Goal: Task Accomplishment & Management: Manage account settings

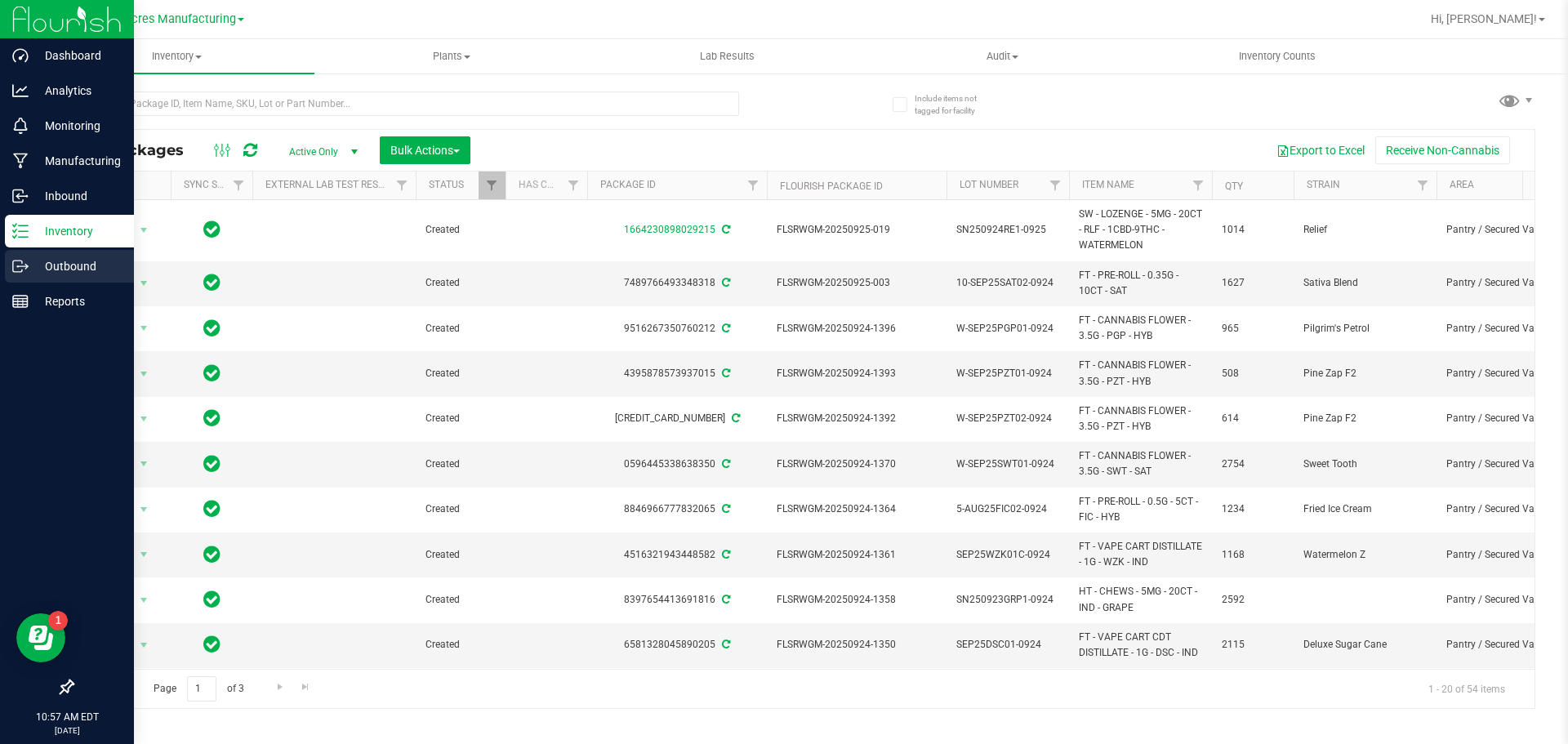
click at [37, 262] on p "Outbound" at bounding box center [78, 265] width 98 height 20
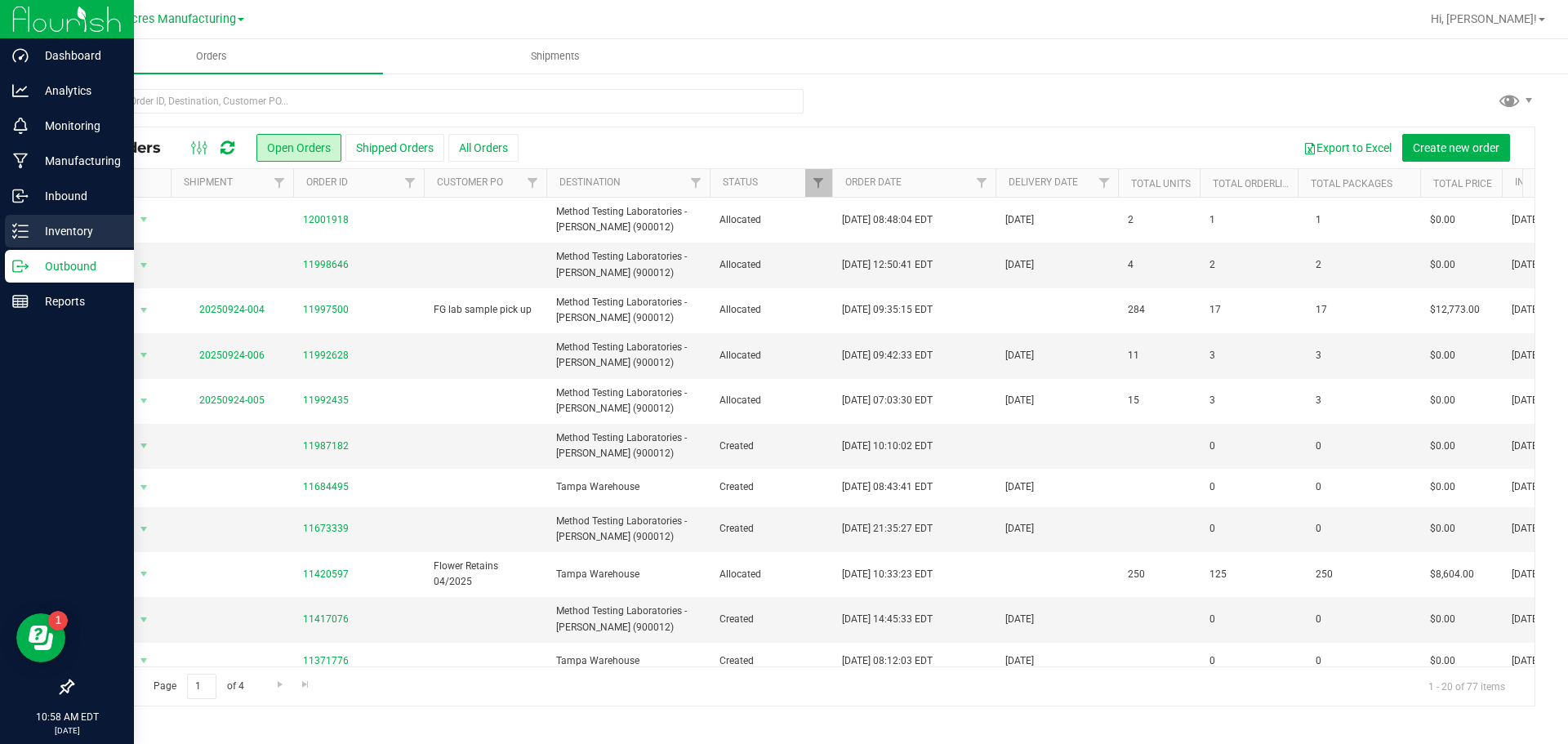
click at [27, 239] on div "Inventory" at bounding box center [69, 231] width 129 height 33
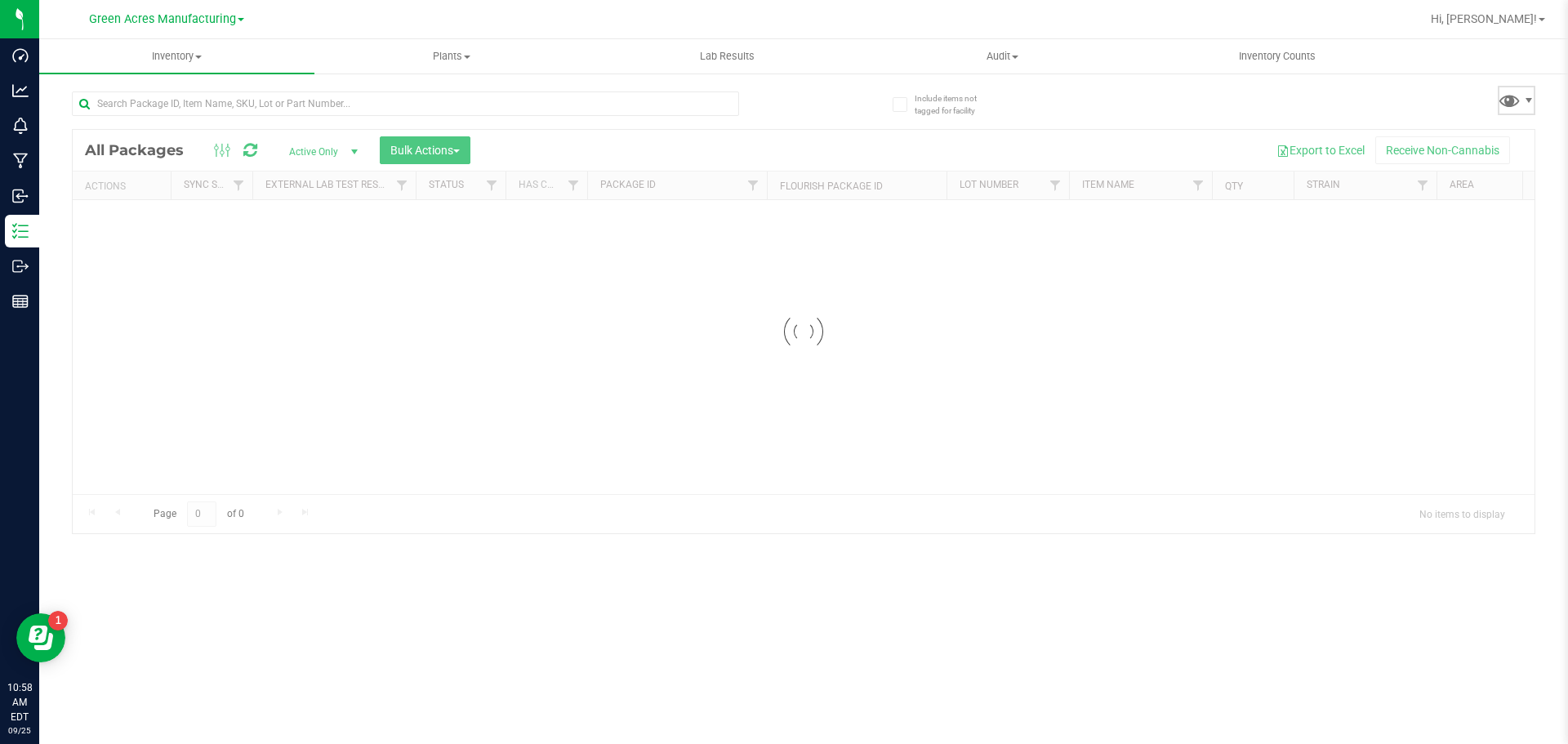
click at [1527, 92] on span at bounding box center [1517, 100] width 37 height 29
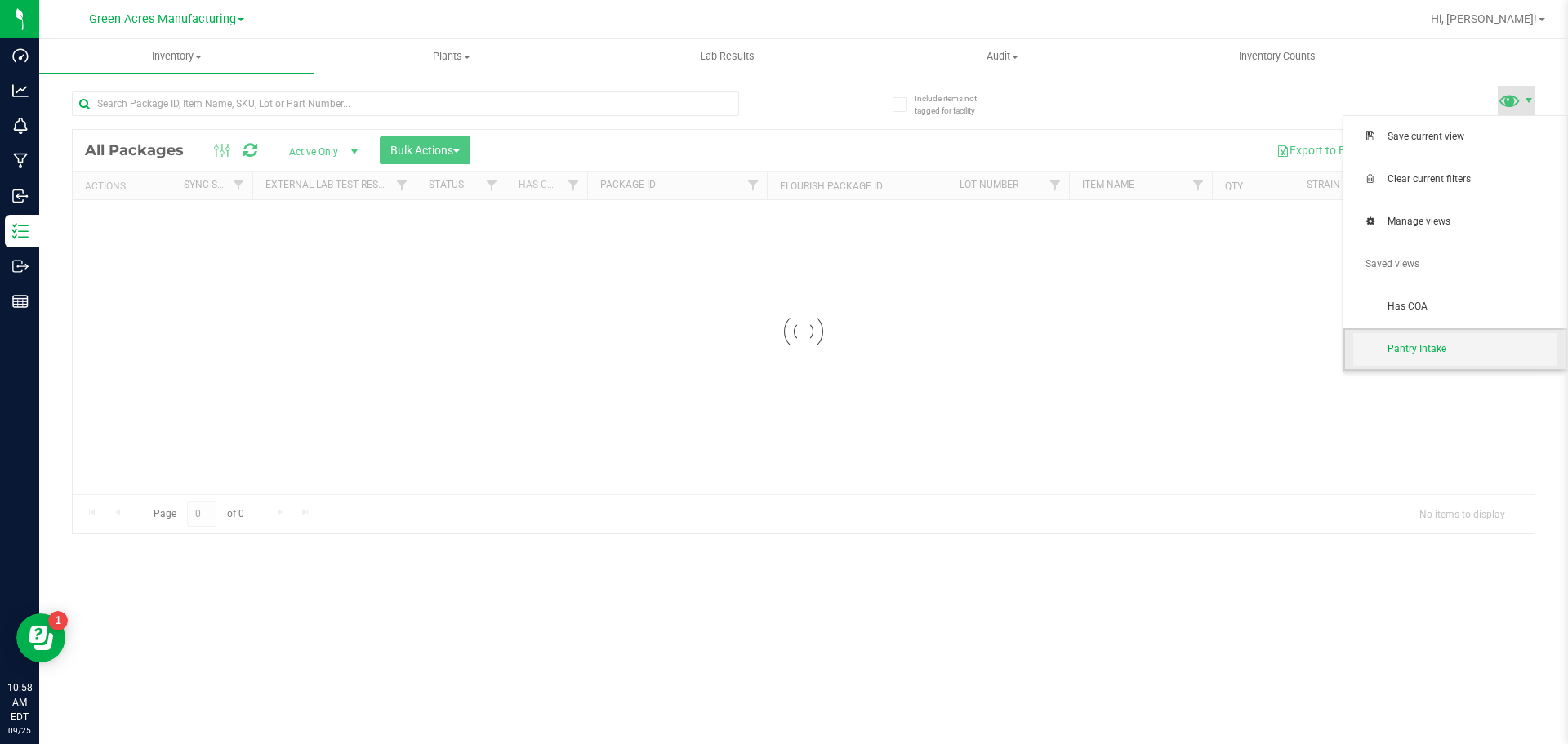
click at [1438, 346] on span "Pantry Intake" at bounding box center [1473, 349] width 170 height 14
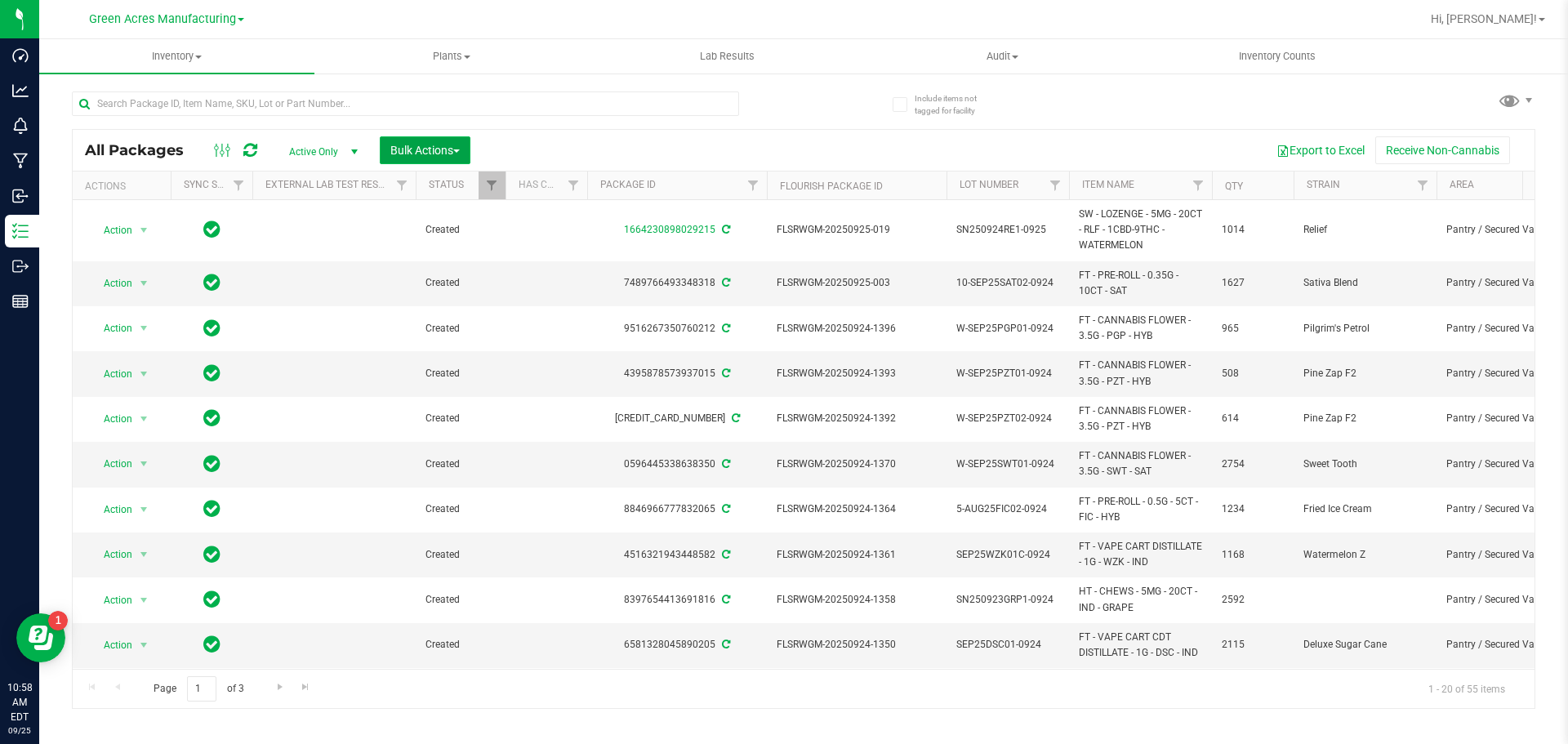
click at [441, 157] on button "Bulk Actions" at bounding box center [424, 150] width 91 height 28
click at [476, 287] on div "Create lab samples" at bounding box center [447, 279] width 115 height 26
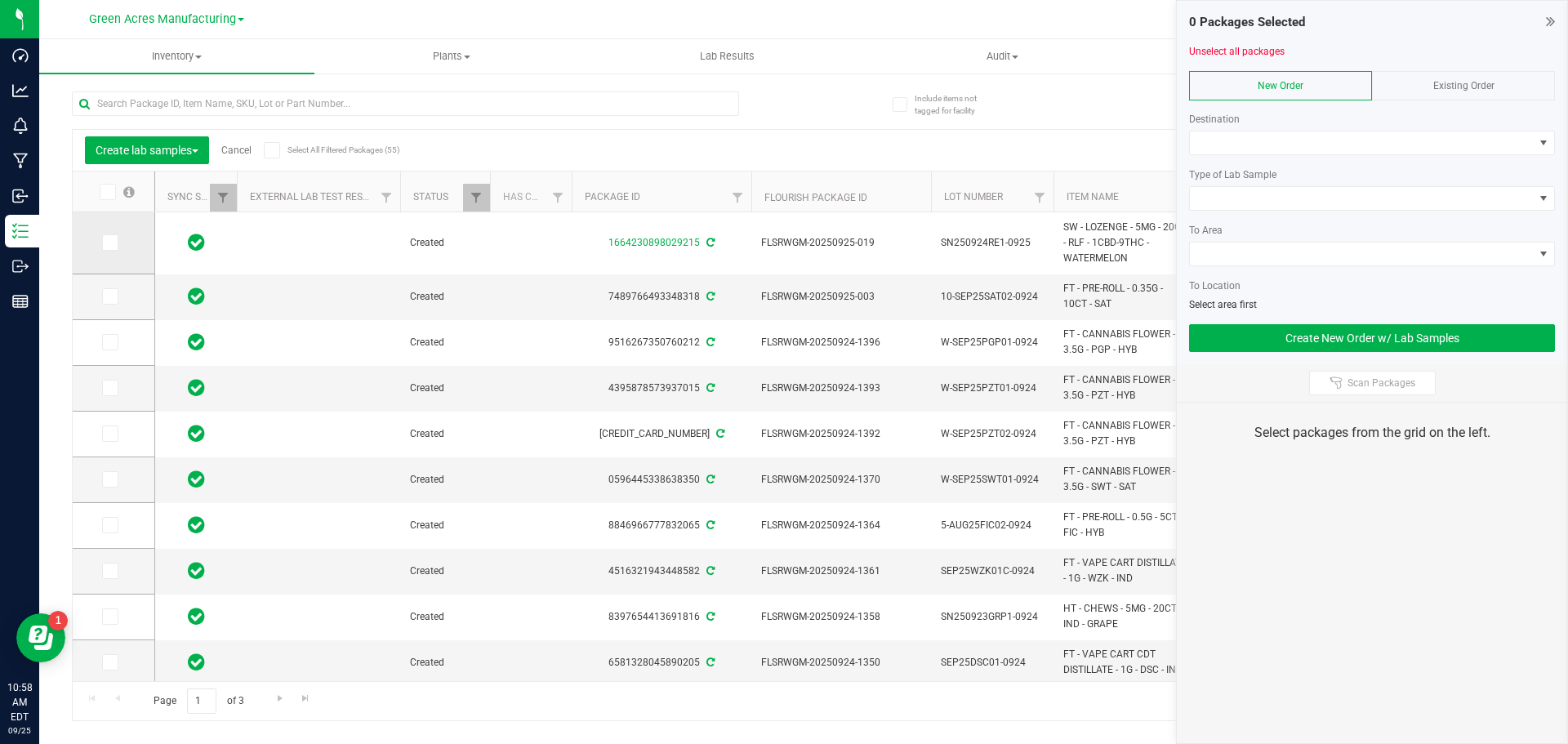
click at [113, 243] on icon at bounding box center [108, 243] width 10 height 0
click at [0, 0] on input "checkbox" at bounding box center [0, 0] width 0 height 0
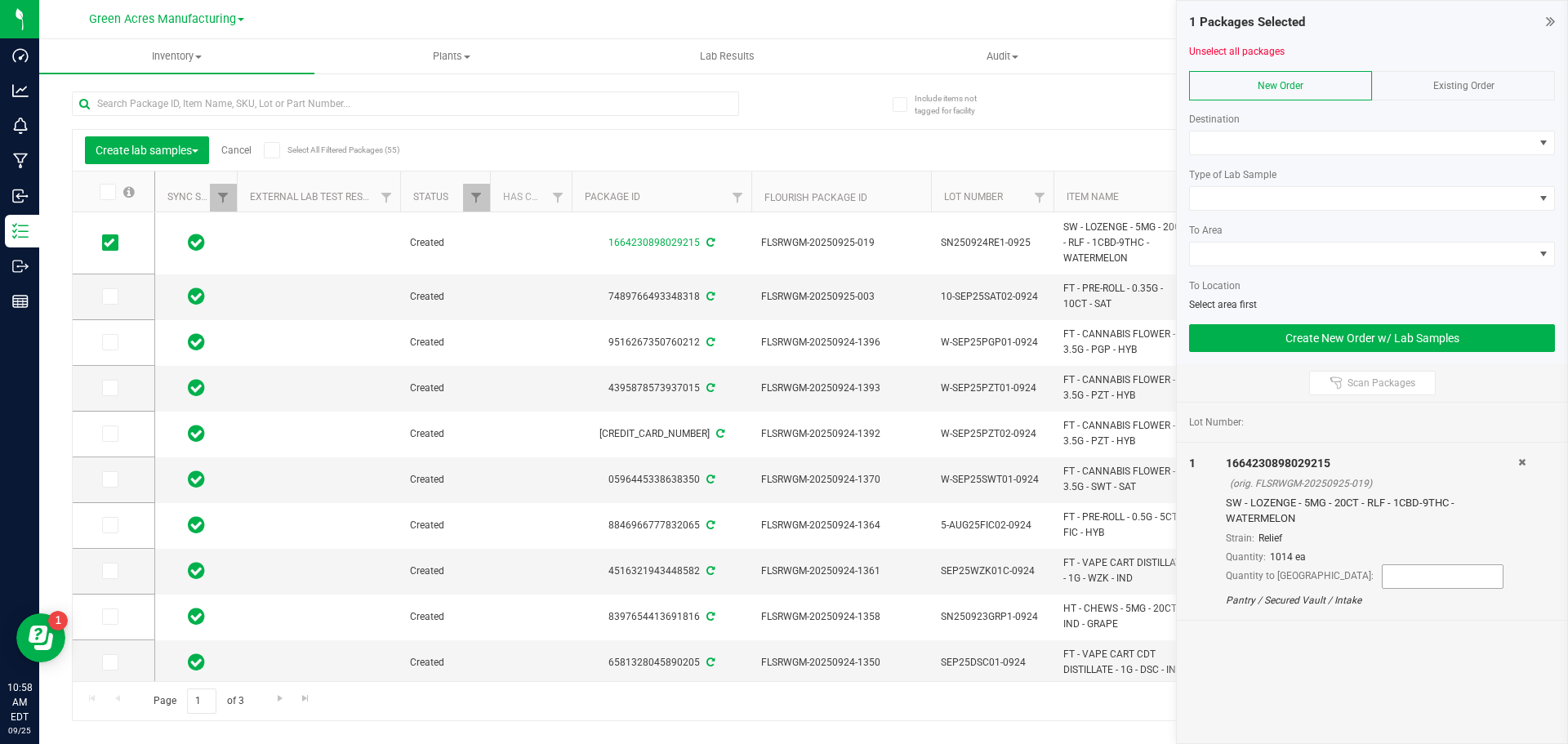
click at [1383, 581] on input at bounding box center [1443, 577] width 120 height 22
type input "7"
click at [1323, 645] on div "Lot Number: 1 1664230898029215 (orig. FLSRWGM-20250925-019) SW - LOZENGE - 5MG …" at bounding box center [1372, 573] width 391 height 341
drag, startPoint x: 609, startPoint y: 682, endPoint x: 641, endPoint y: 684, distance: 32.1
click at [641, 684] on div "Page 1 of 3 1 - 20 of 55 items" at bounding box center [804, 701] width 1461 height 39
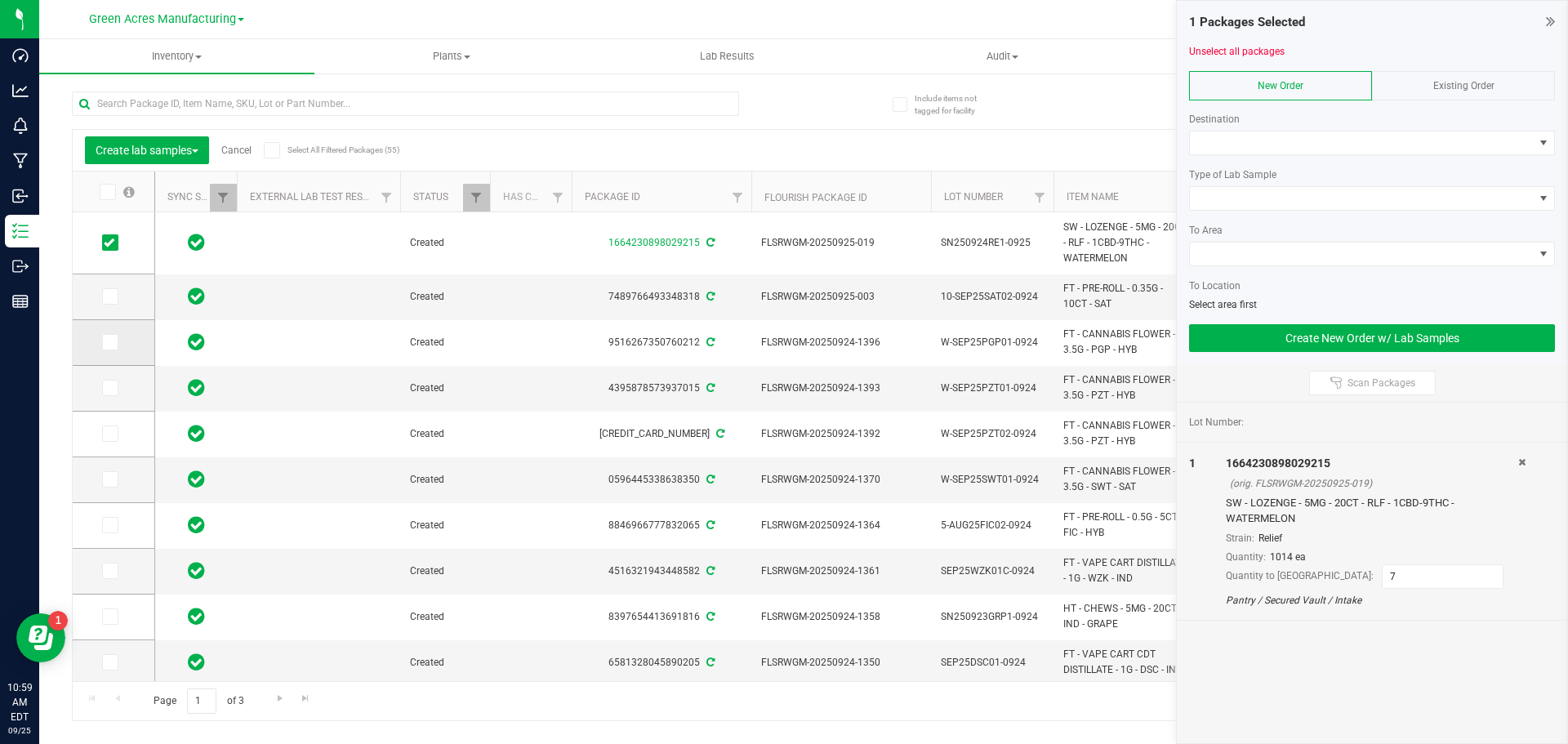
click at [113, 342] on icon at bounding box center [108, 342] width 10 height 0
click at [0, 0] on input "checkbox" at bounding box center [0, 0] width 0 height 0
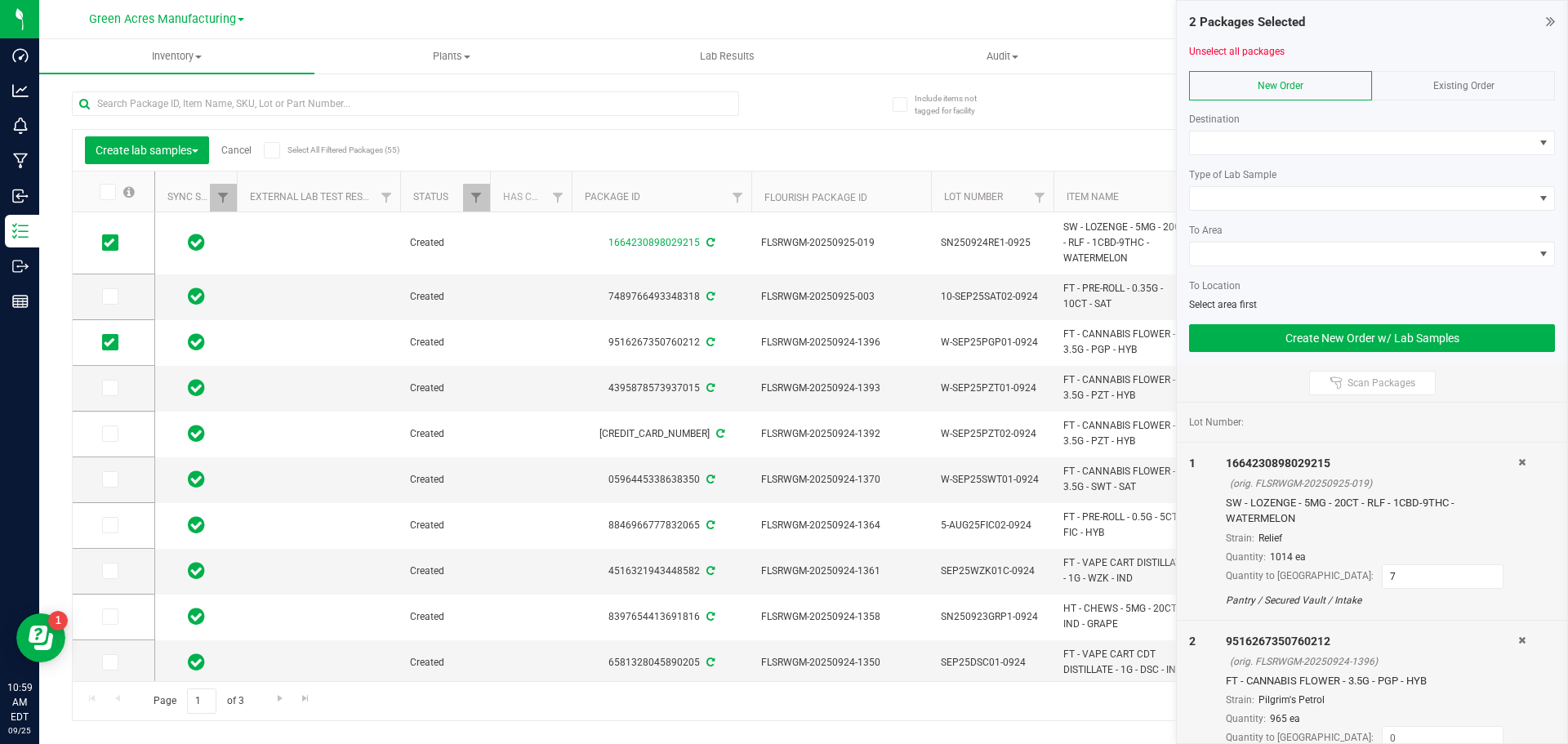
scroll to position [39, 0]
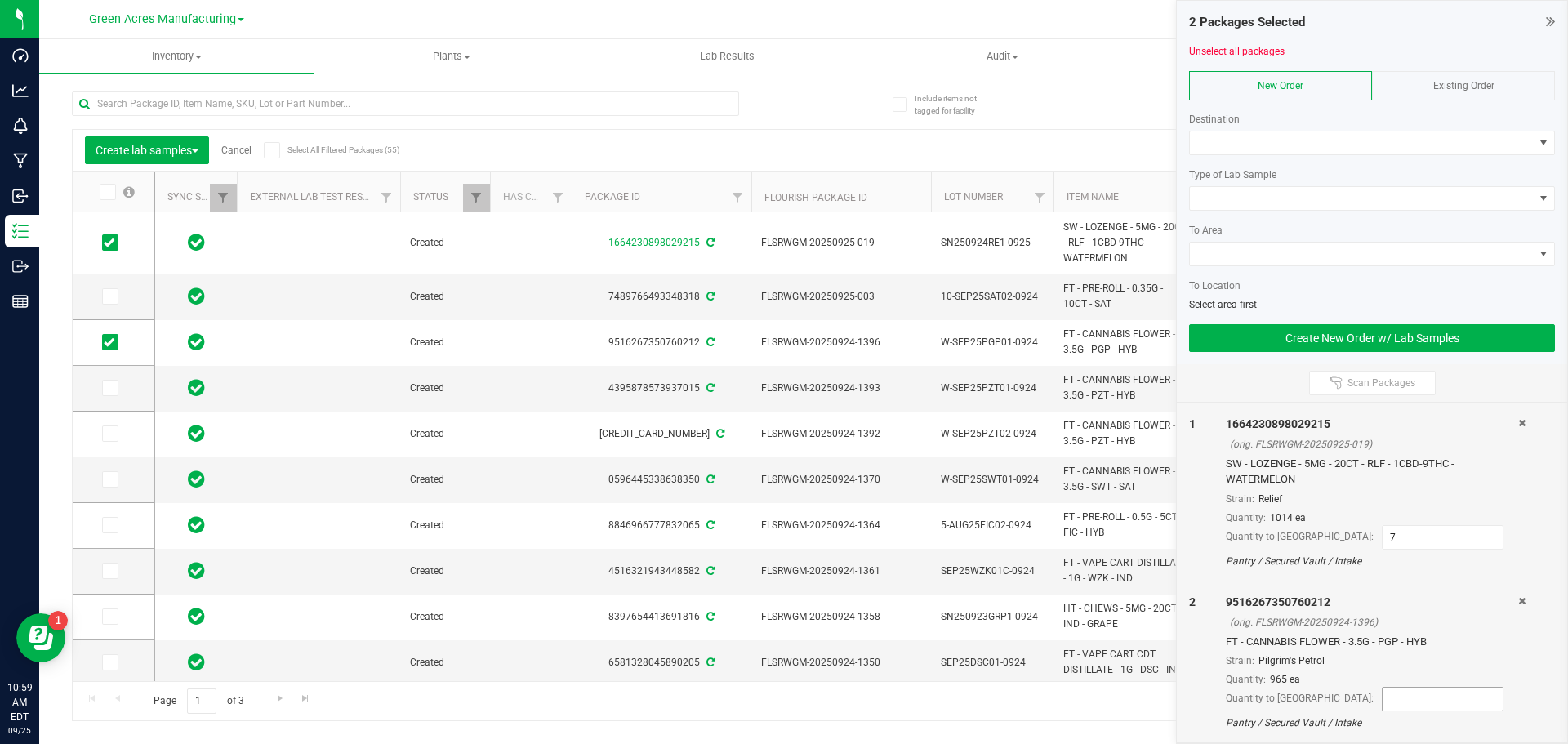
click at [1383, 699] on input at bounding box center [1443, 699] width 120 height 22
type input "8"
click at [1027, 683] on div "Page 1 of 3 1 - 20 of 55 items" at bounding box center [804, 701] width 1461 height 39
click at [109, 388] on icon at bounding box center [108, 388] width 10 height 0
click at [0, 0] on input "checkbox" at bounding box center [0, 0] width 0 height 0
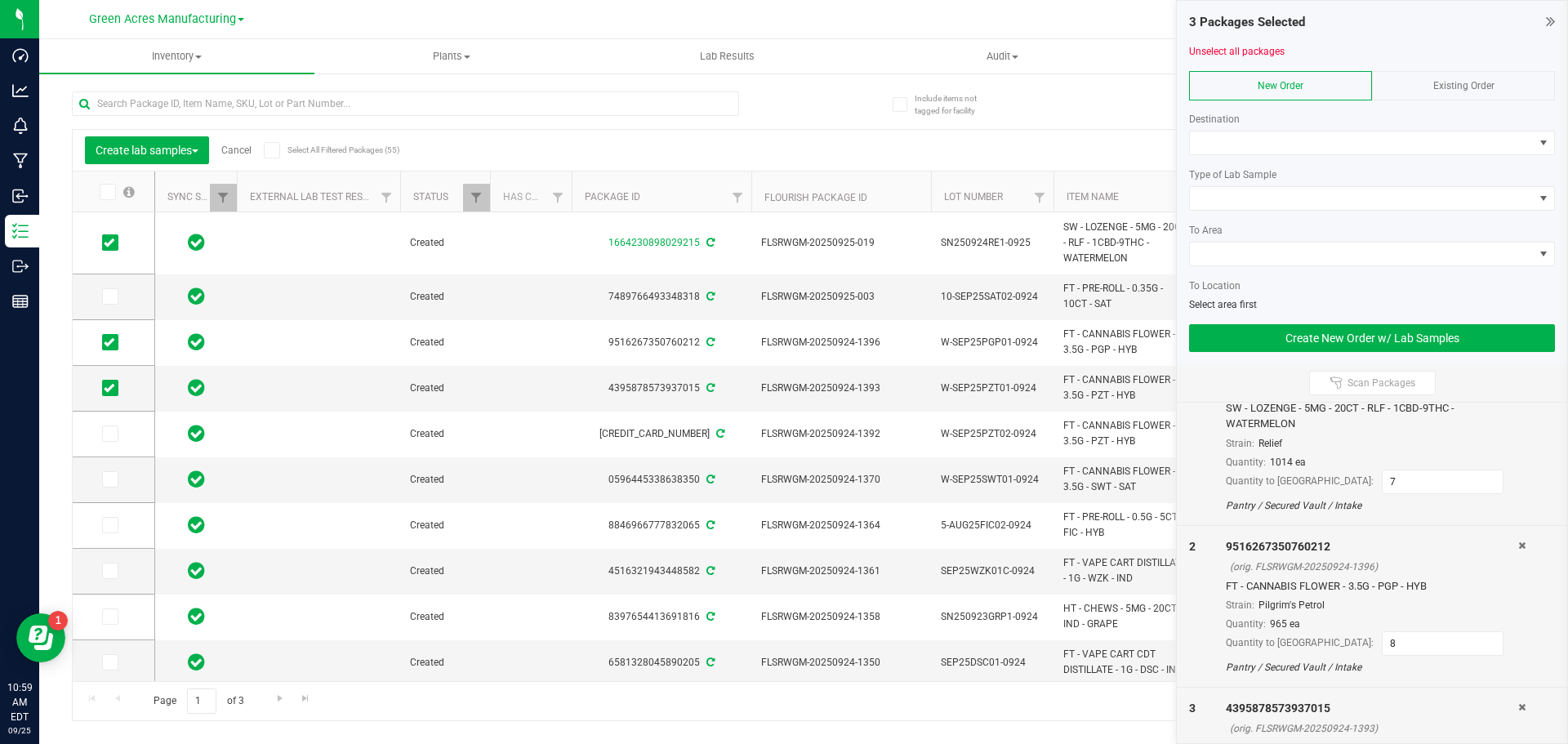
scroll to position [201, 0]
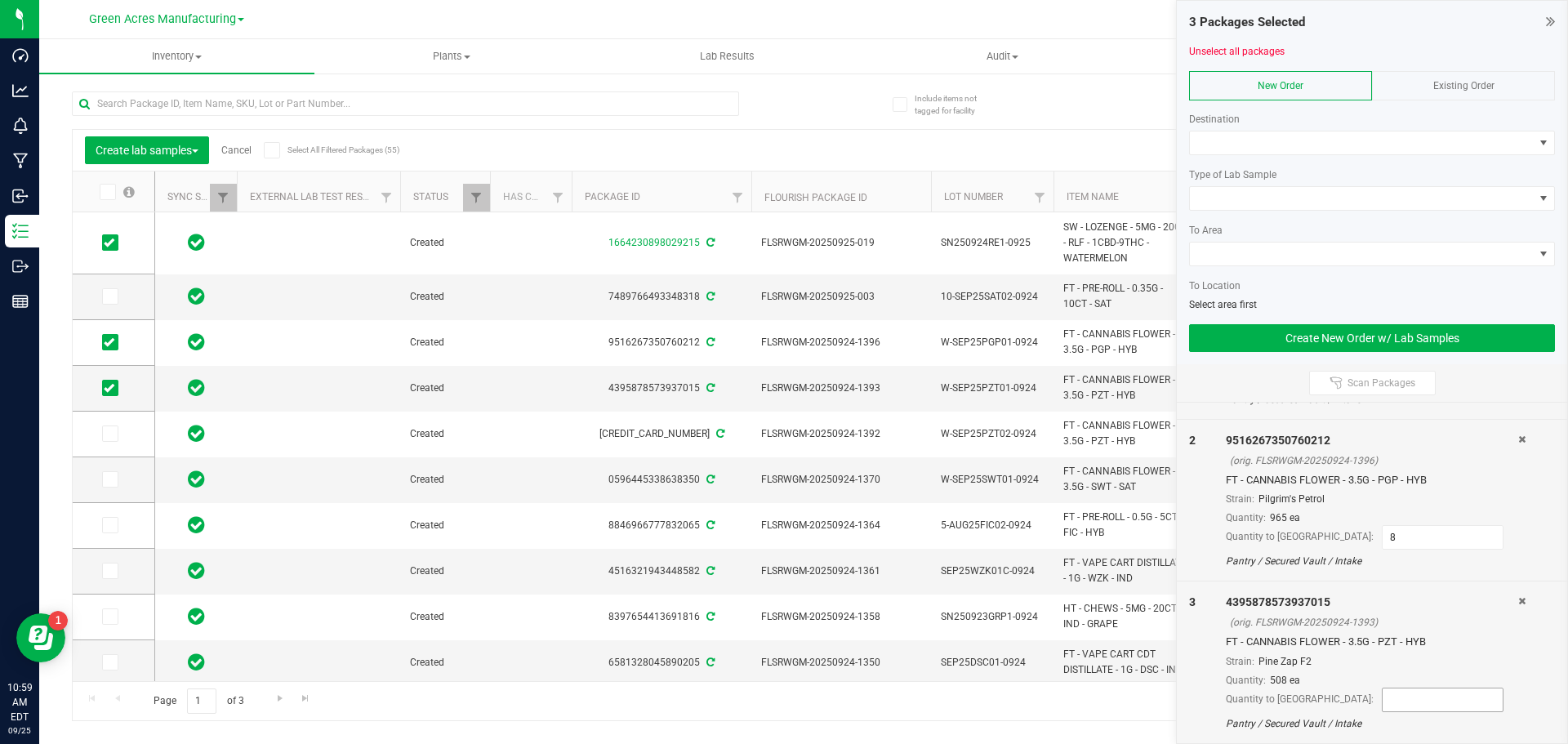
click at [1383, 689] on input at bounding box center [1443, 700] width 120 height 22
type input "8"
click at [113, 434] on icon at bounding box center [108, 434] width 10 height 0
click at [0, 0] on input "checkbox" at bounding box center [0, 0] width 0 height 0
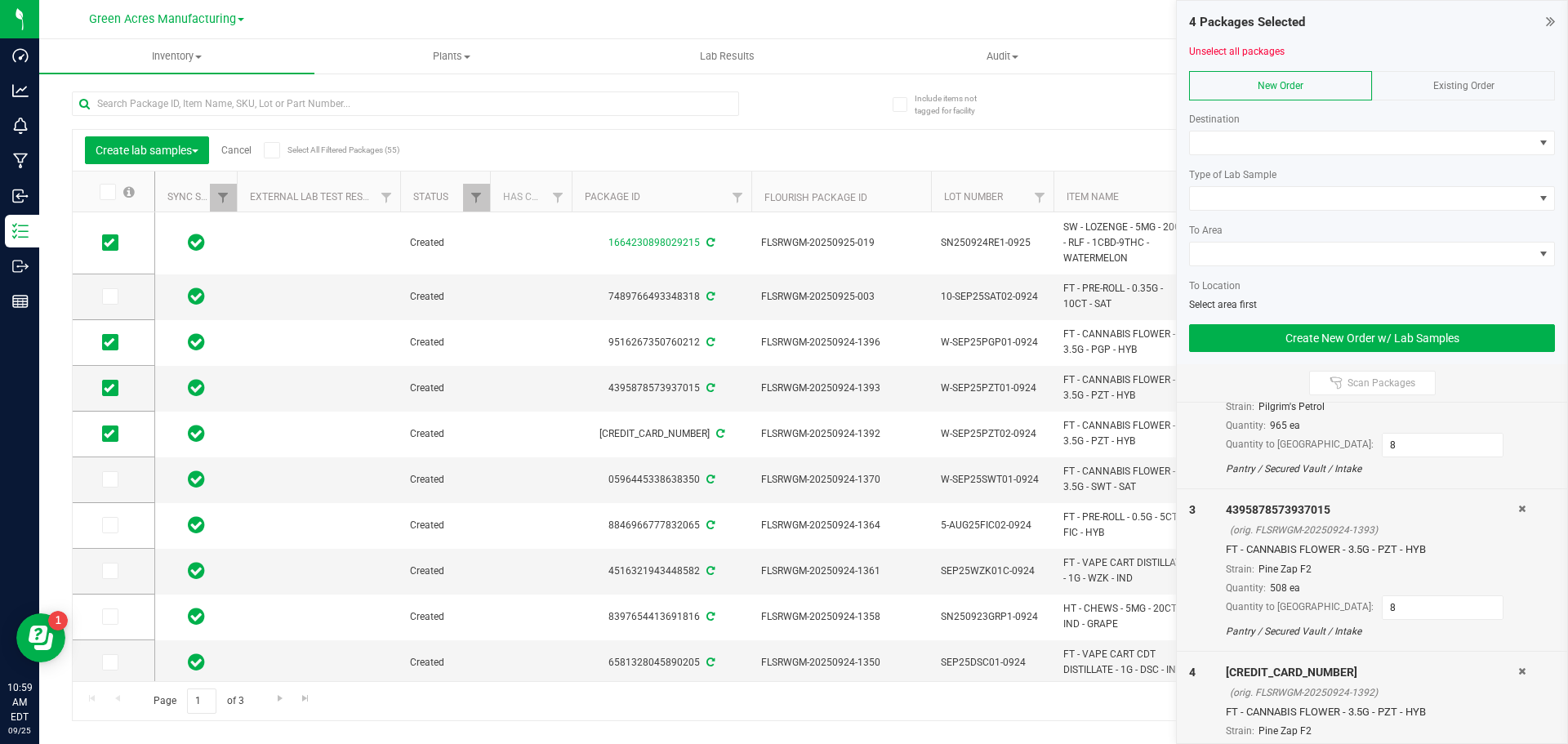
scroll to position [364, 0]
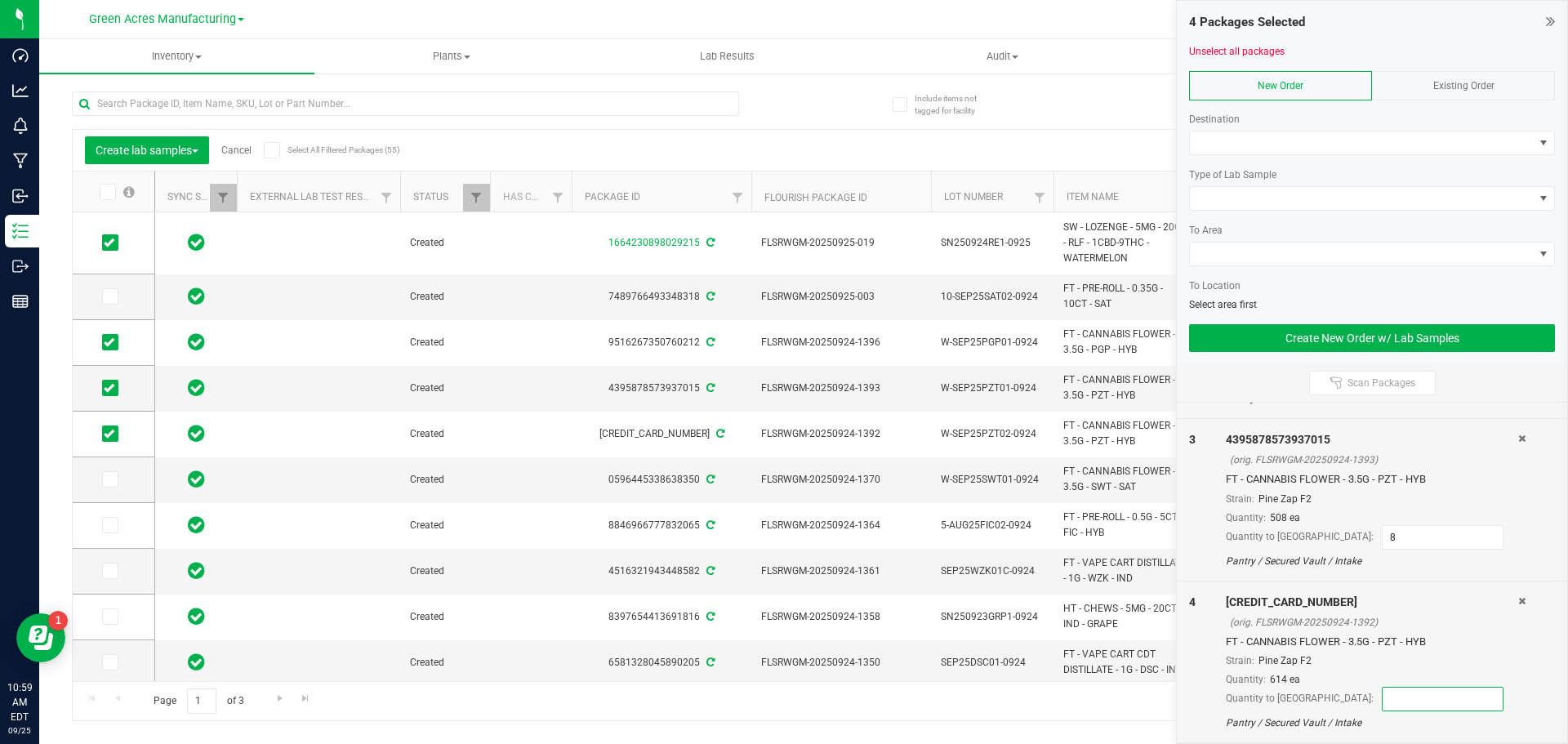
click at [1383, 694] on input at bounding box center [1443, 699] width 120 height 22
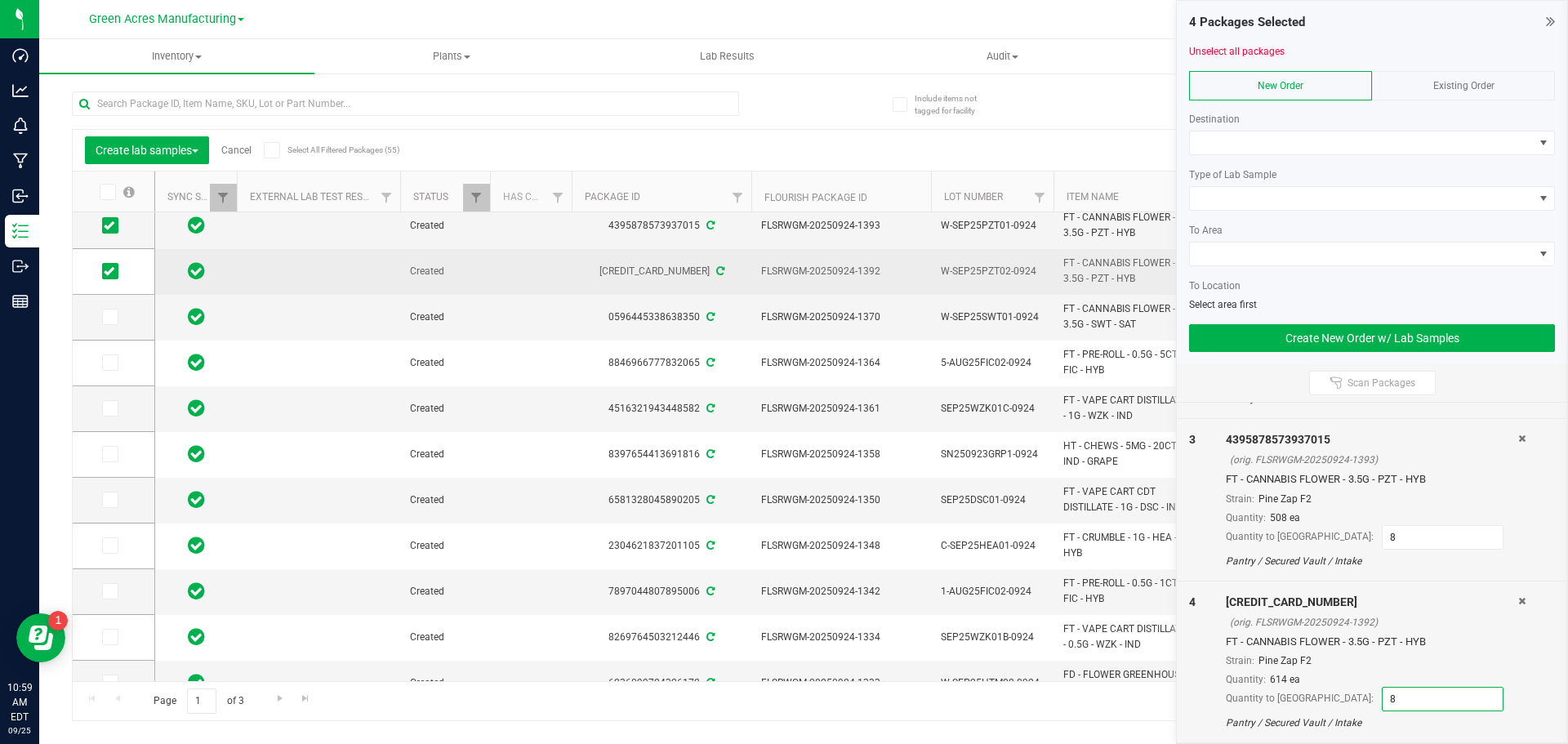
scroll to position [164, 0]
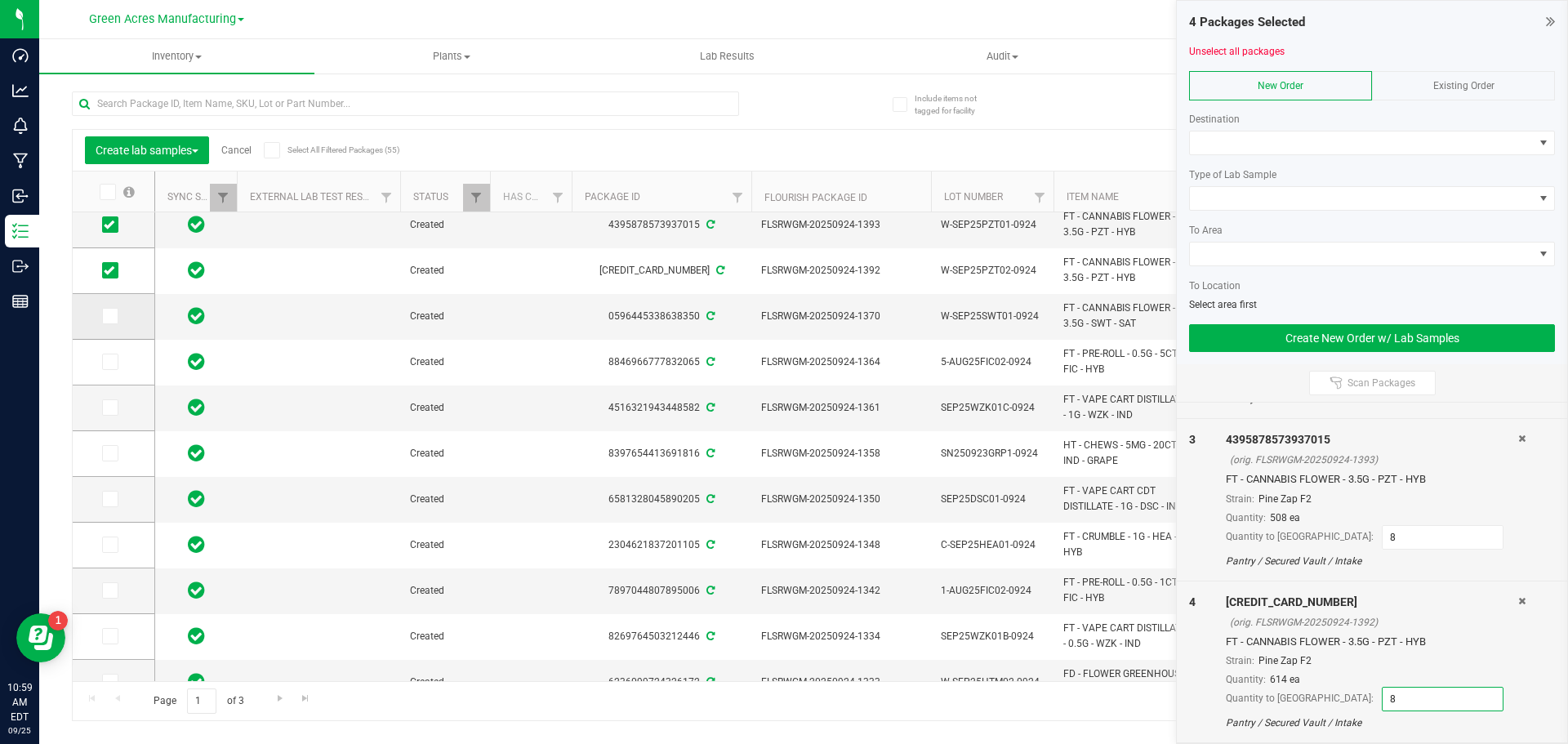
type input "8"
click at [102, 314] on span at bounding box center [109, 315] width 16 height 16
click at [0, 0] on input "checkbox" at bounding box center [0, 0] width 0 height 0
click at [1383, 709] on input at bounding box center [1443, 700] width 120 height 22
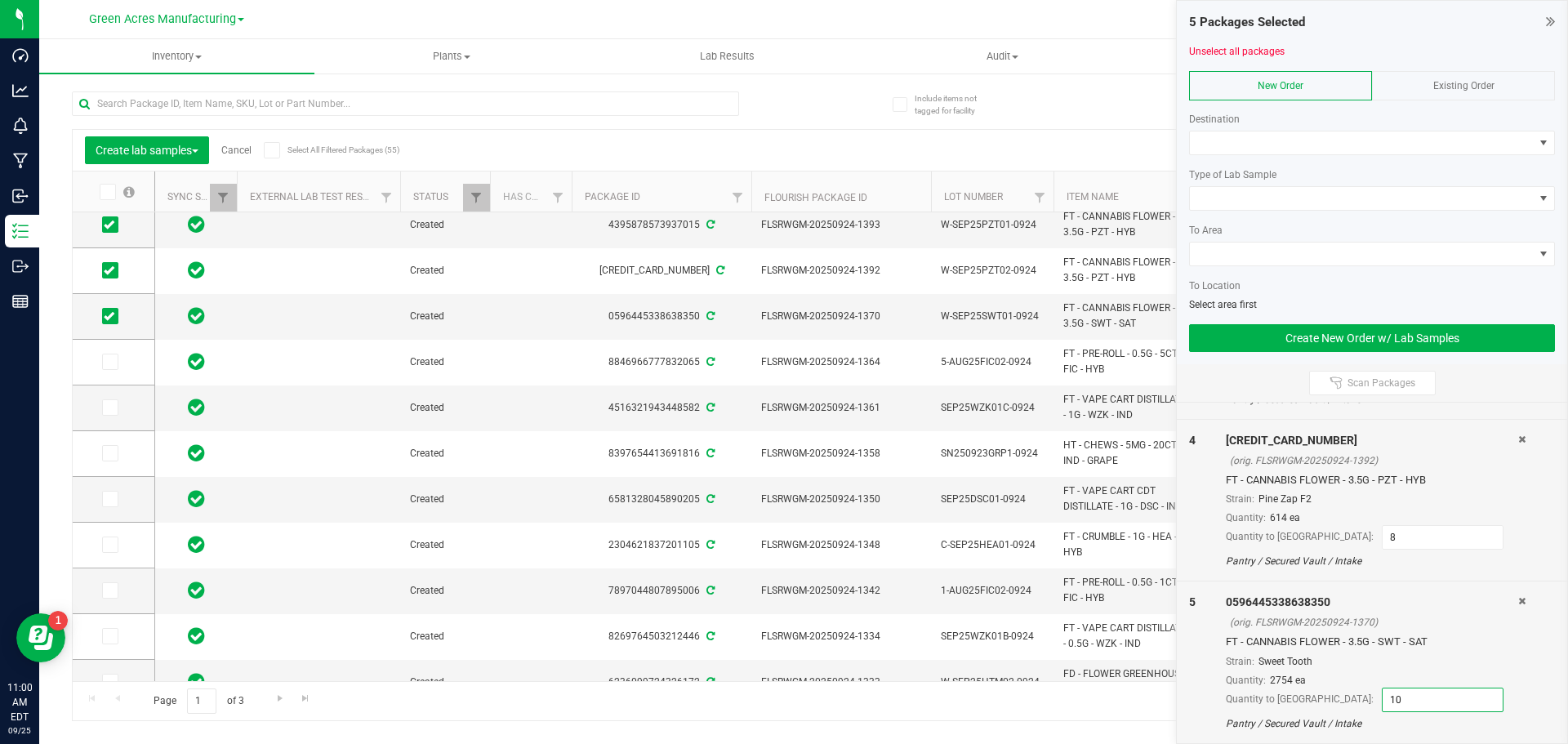
type input "10"
click at [1229, 681] on span "Quantity:" at bounding box center [1246, 680] width 40 height 11
click at [113, 408] on icon at bounding box center [108, 408] width 10 height 0
click at [0, 0] on input "checkbox" at bounding box center [0, 0] width 0 height 0
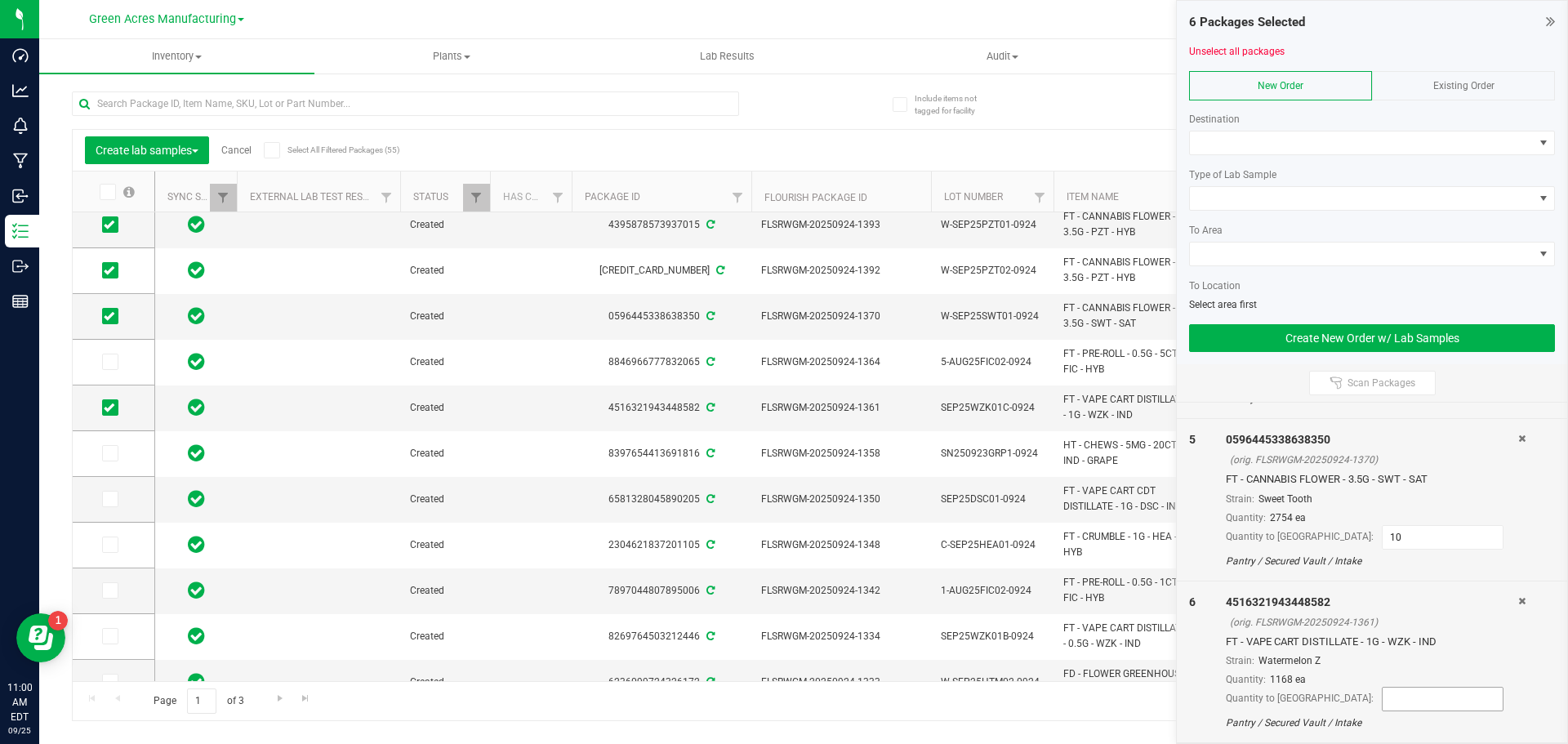
click at [1383, 696] on input at bounding box center [1443, 699] width 120 height 22
type input "15"
click at [106, 459] on span at bounding box center [109, 452] width 16 height 16
click at [0, 0] on input "checkbox" at bounding box center [0, 0] width 0 height 0
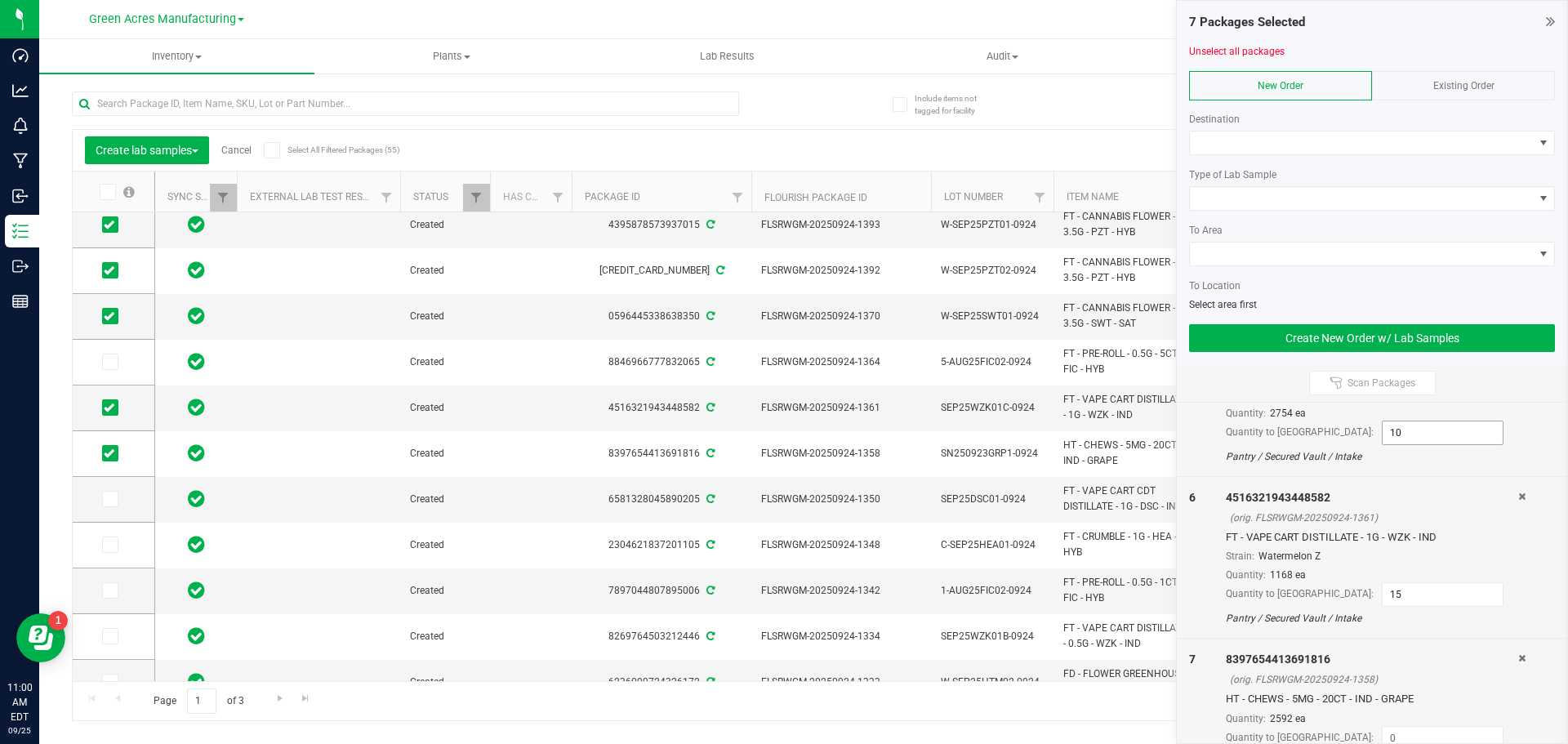
scroll to position [831, 0]
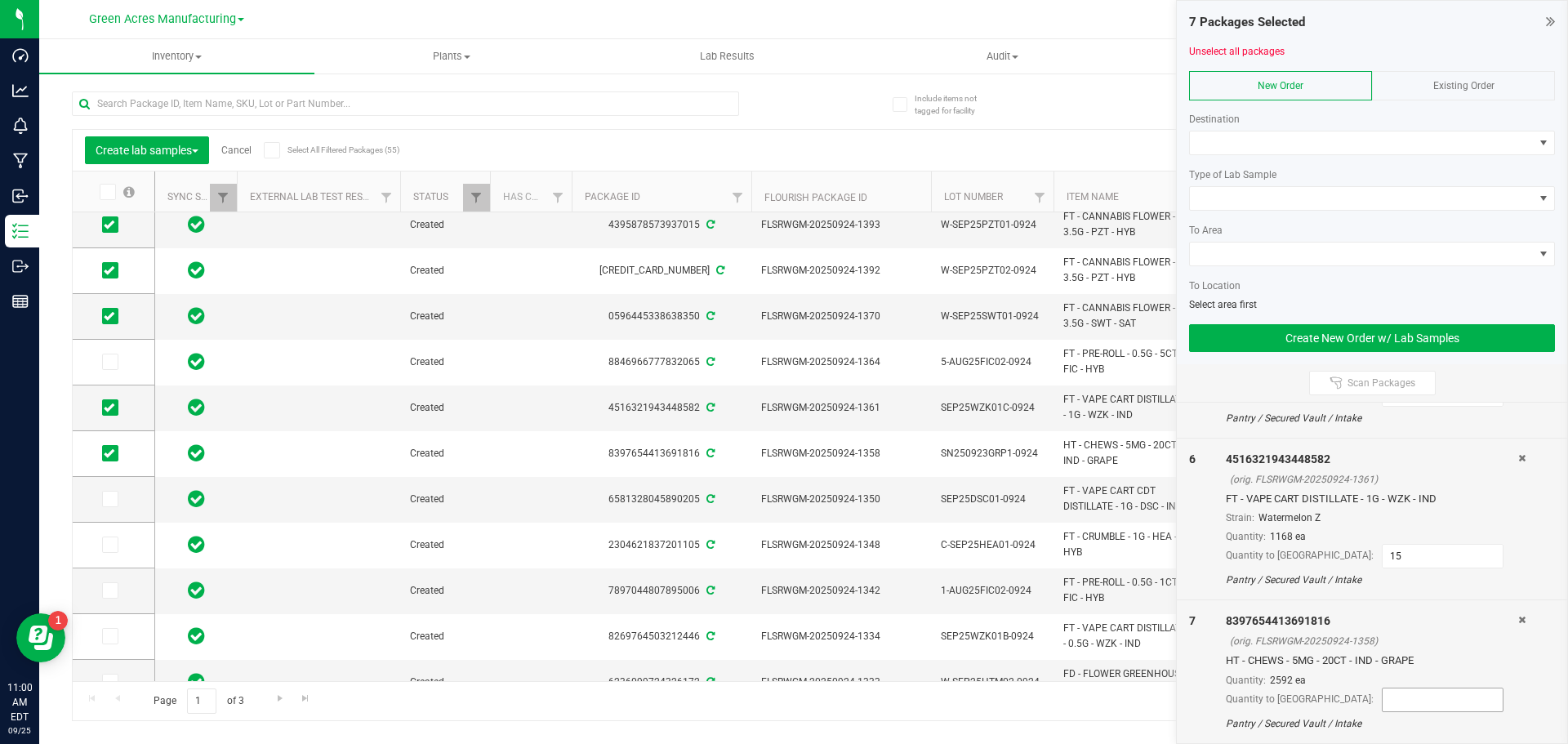
click at [1383, 707] on input at bounding box center [1443, 700] width 120 height 22
type input "13"
click at [1141, 691] on div "Page 1 of 3 1 - 20 of 55 items" at bounding box center [804, 701] width 1461 height 39
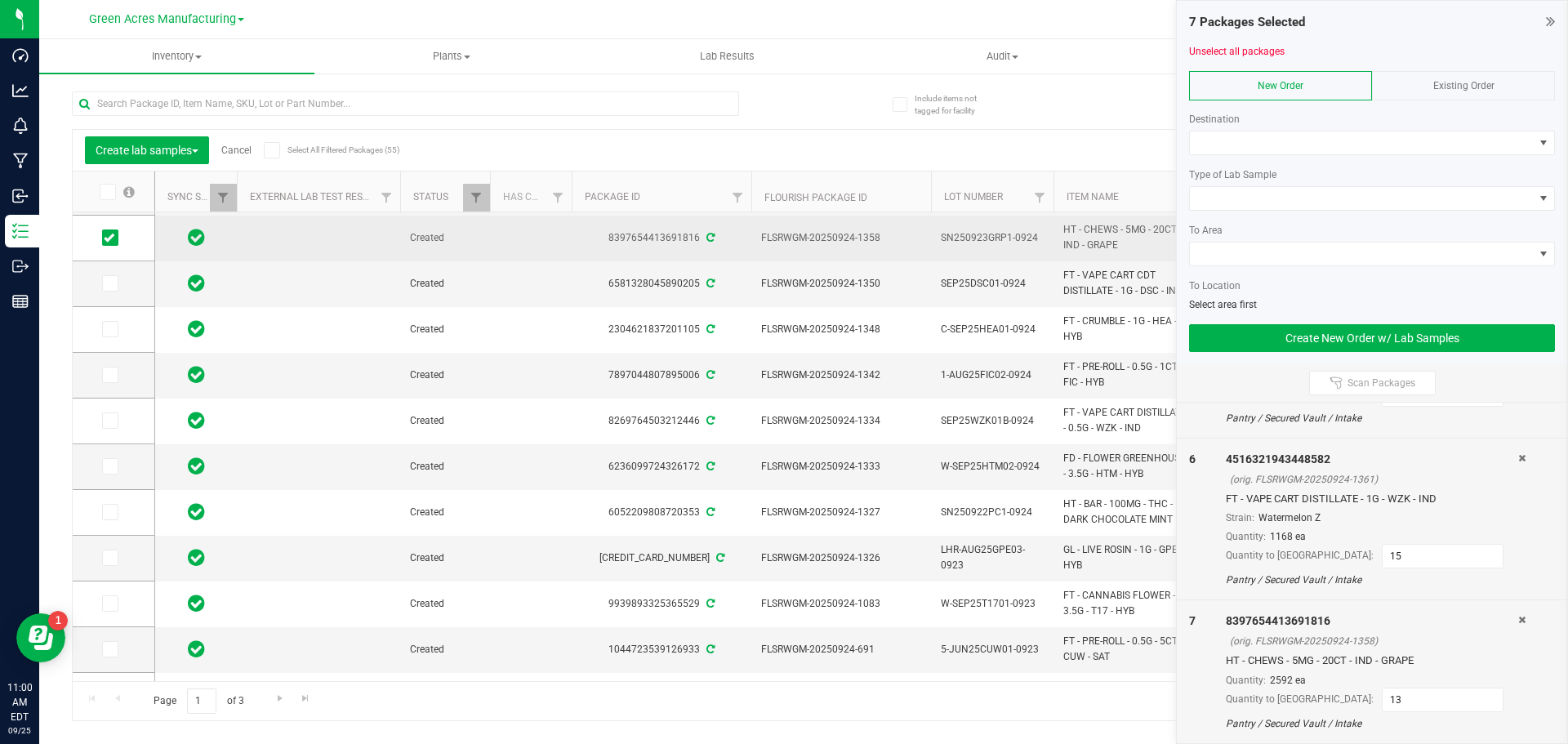
scroll to position [408, 0]
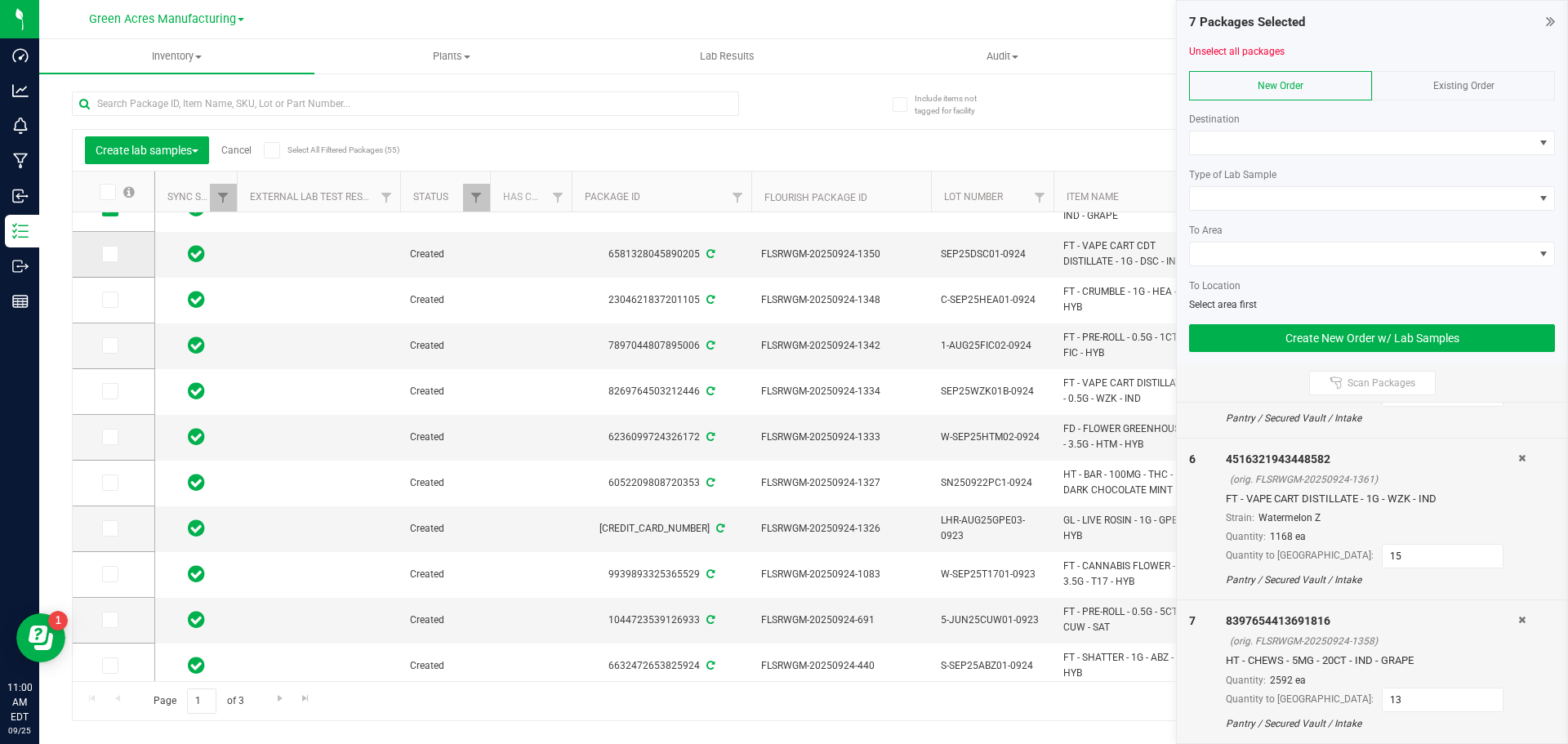
click at [105, 254] on icon at bounding box center [108, 254] width 10 height 0
click at [0, 0] on input "checkbox" at bounding box center [0, 0] width 0 height 0
click at [1388, 701] on input at bounding box center [1443, 699] width 120 height 22
type input "15"
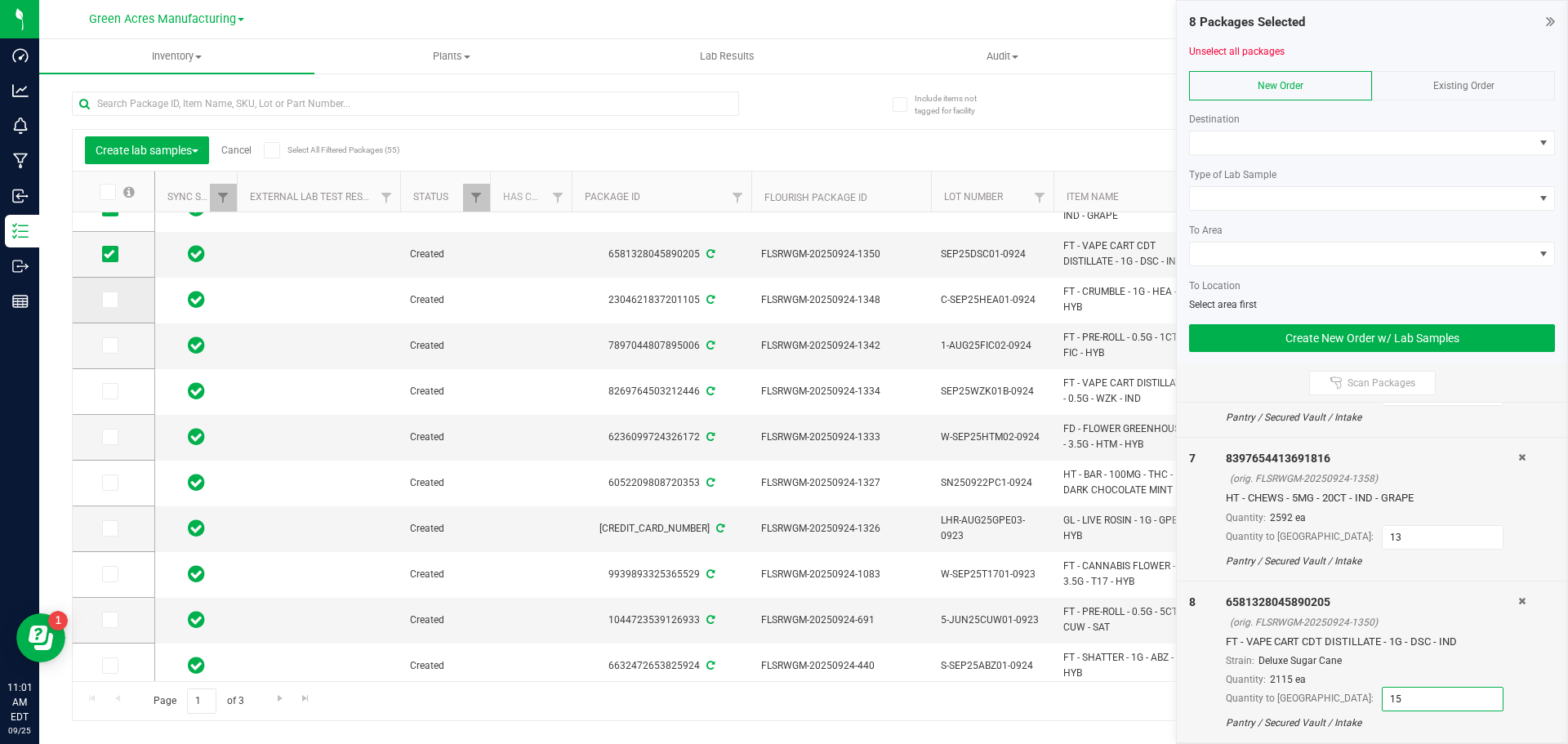
click at [114, 300] on span at bounding box center [109, 299] width 16 height 16
click at [0, 0] on input "checkbox" at bounding box center [0, 0] width 0 height 0
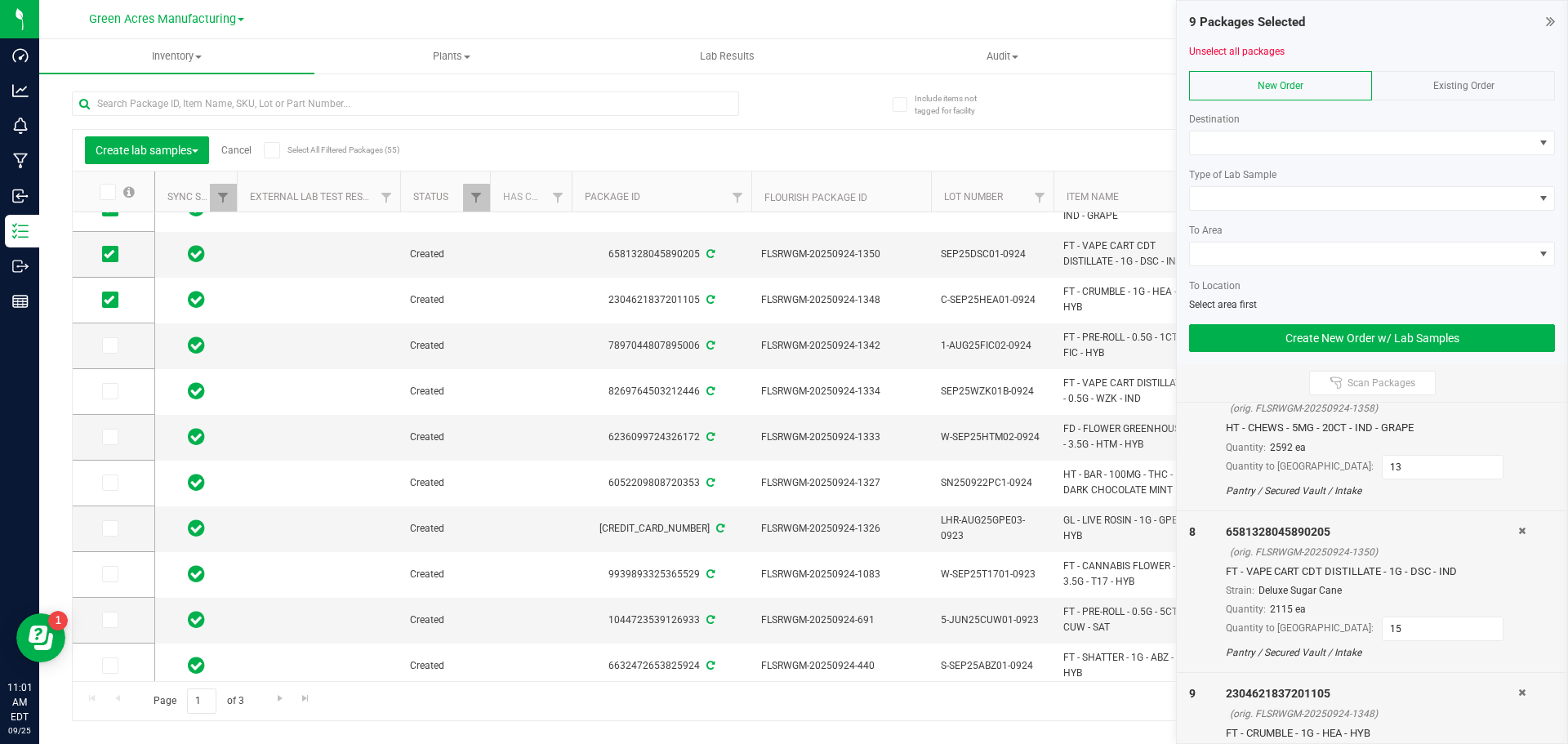
scroll to position [1155, 0]
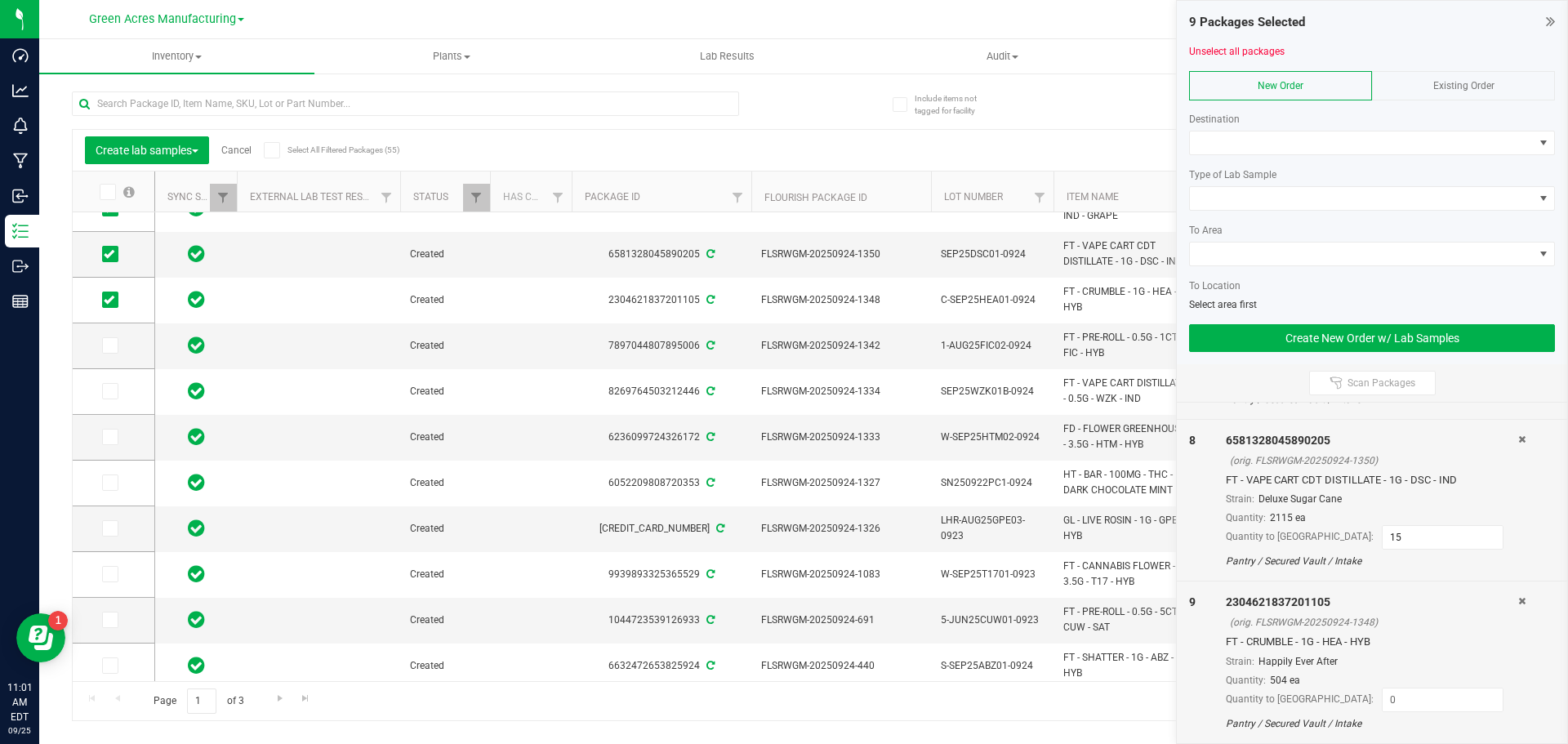
click at [1381, 686] on div "Quantity: 504 ea" at bounding box center [1372, 680] width 292 height 15
click at [1383, 694] on input at bounding box center [1443, 700] width 120 height 22
type input "15"
click at [110, 346] on icon at bounding box center [108, 346] width 10 height 0
click at [0, 0] on input "checkbox" at bounding box center [0, 0] width 0 height 0
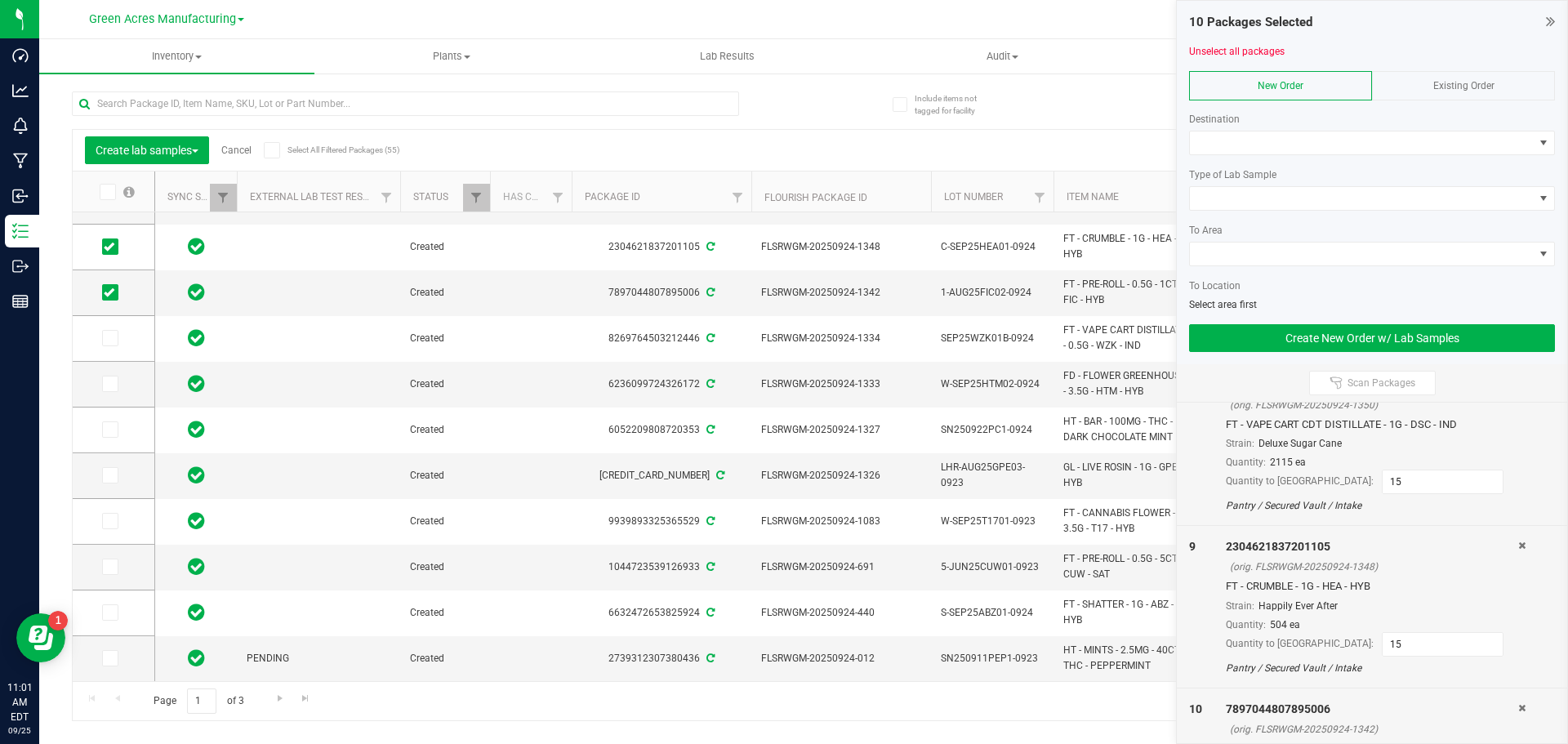
scroll to position [1318, 0]
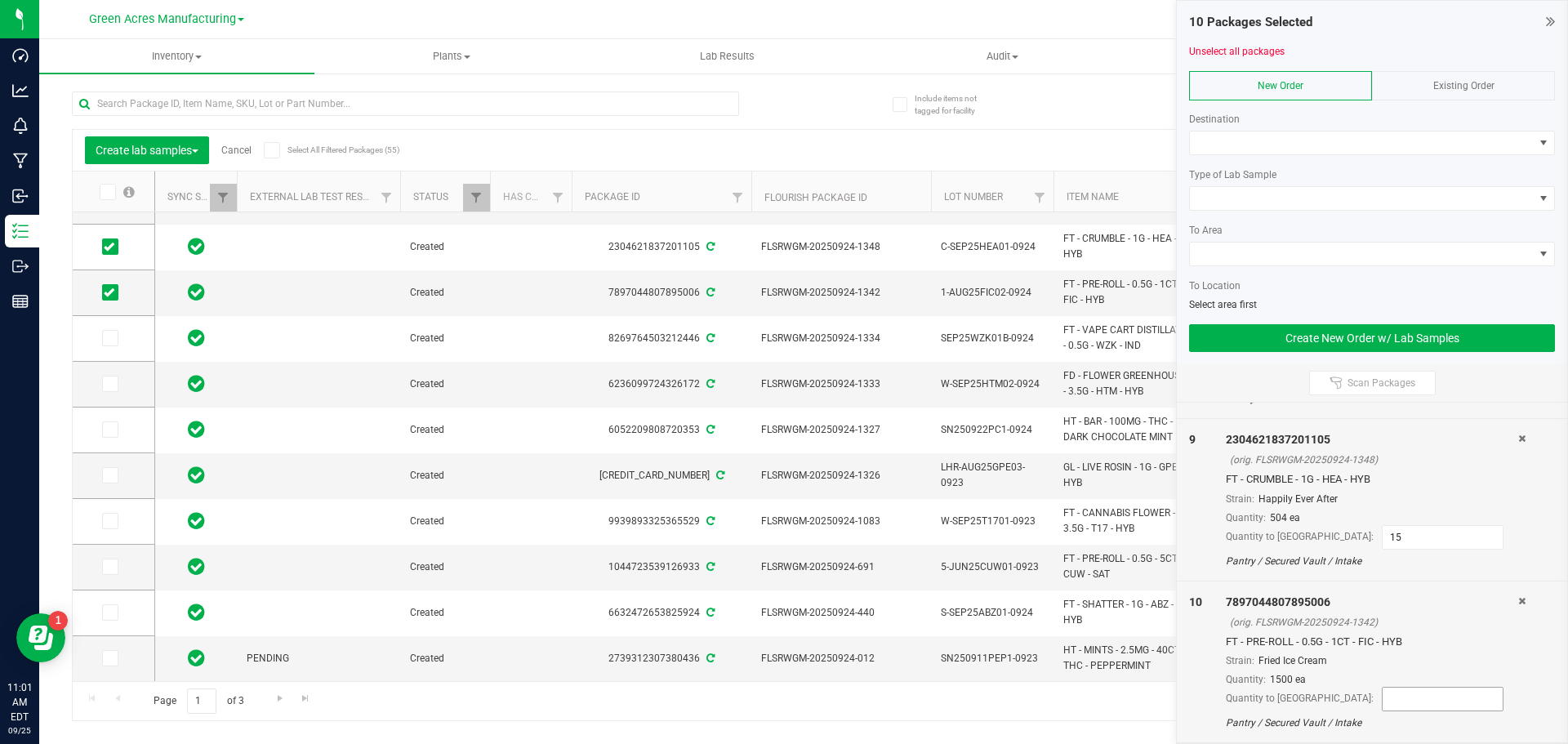
click at [1383, 703] on input at bounding box center [1443, 699] width 120 height 22
type input "50"
click at [677, 713] on div "Page 1 of 3 1 - 20 of 55 items" at bounding box center [804, 701] width 1461 height 39
click at [118, 346] on span at bounding box center [109, 337] width 16 height 16
click at [0, 0] on input "checkbox" at bounding box center [0, 0] width 0 height 0
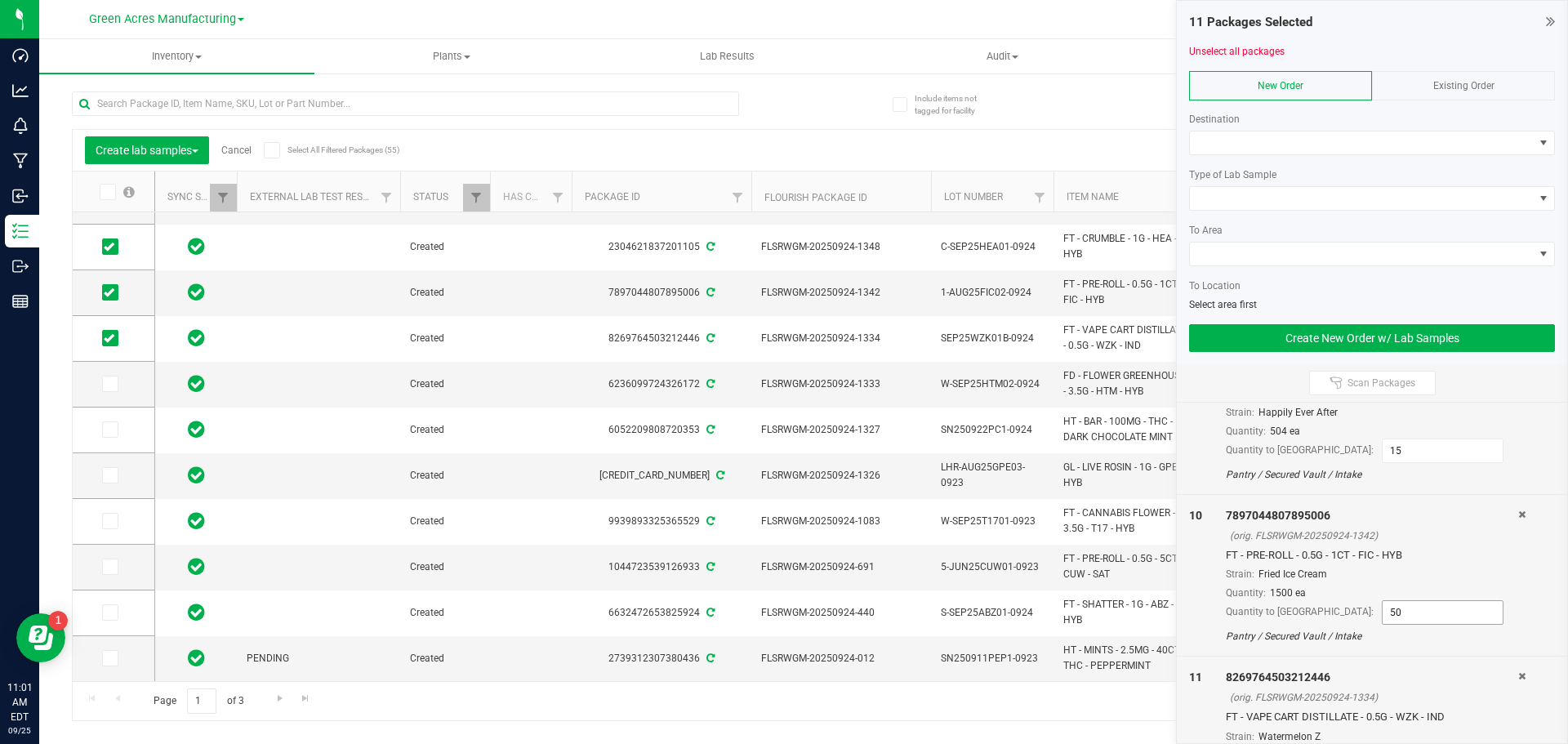
scroll to position [1480, 0]
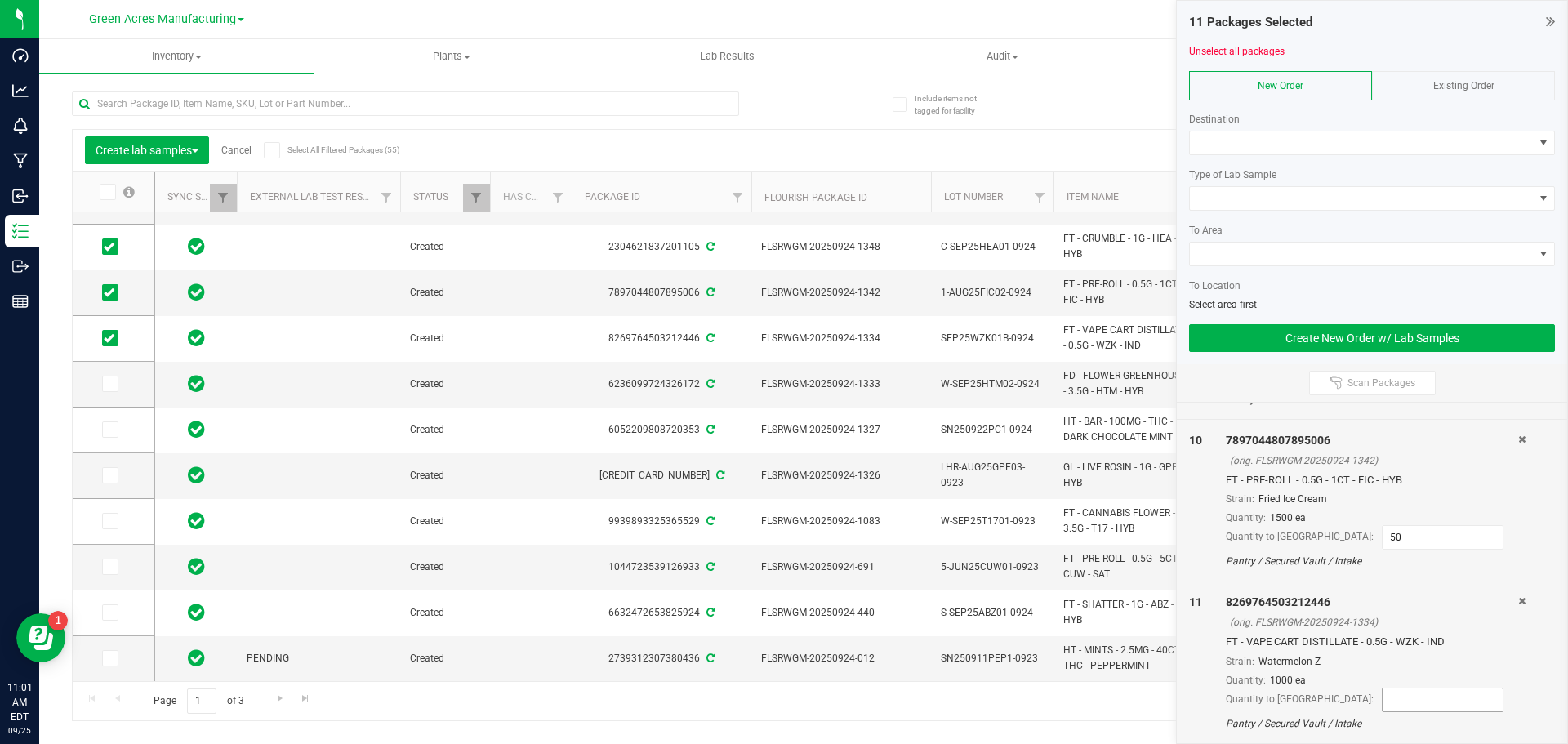
click at [1383, 699] on input at bounding box center [1443, 700] width 120 height 22
type input "8"
type input "15"
click at [1214, 630] on div "11" at bounding box center [1206, 662] width 36 height 137
click at [111, 384] on icon at bounding box center [108, 384] width 10 height 0
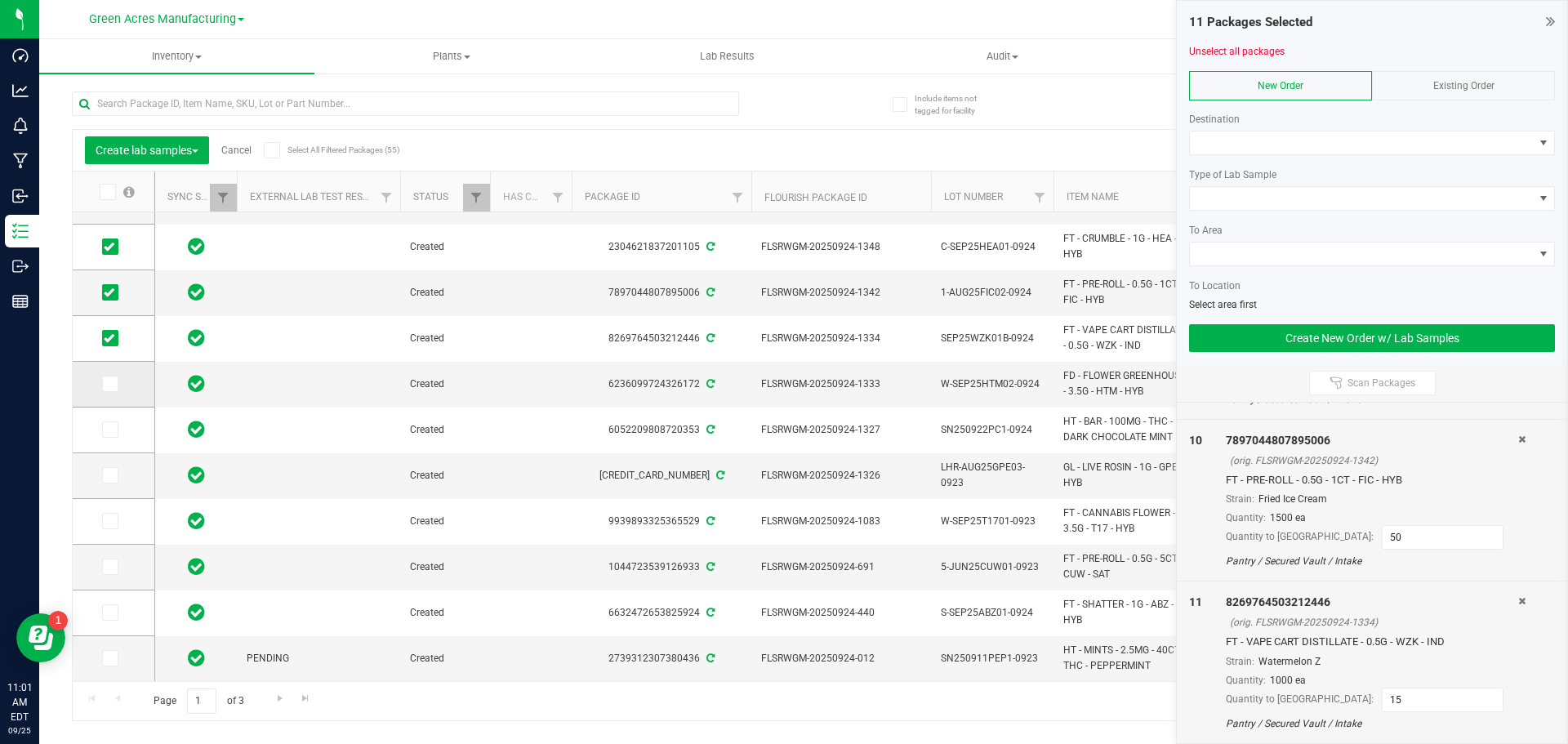
click at [0, 0] on input "checkbox" at bounding box center [0, 0] width 0 height 0
click at [1383, 701] on input at bounding box center [1443, 699] width 120 height 22
type input "8"
click at [113, 430] on icon at bounding box center [108, 430] width 10 height 0
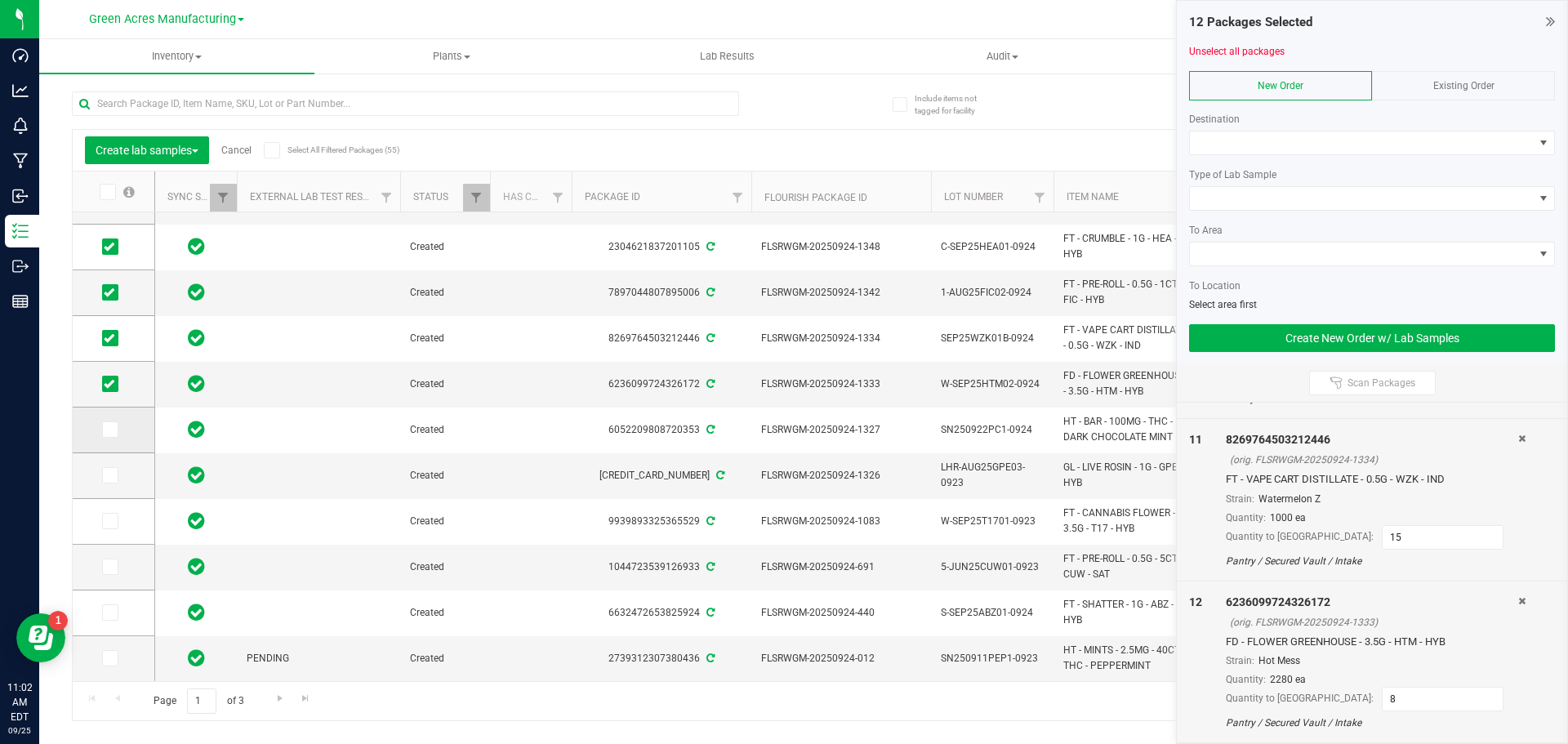
click at [0, 0] on input "checkbox" at bounding box center [0, 0] width 0 height 0
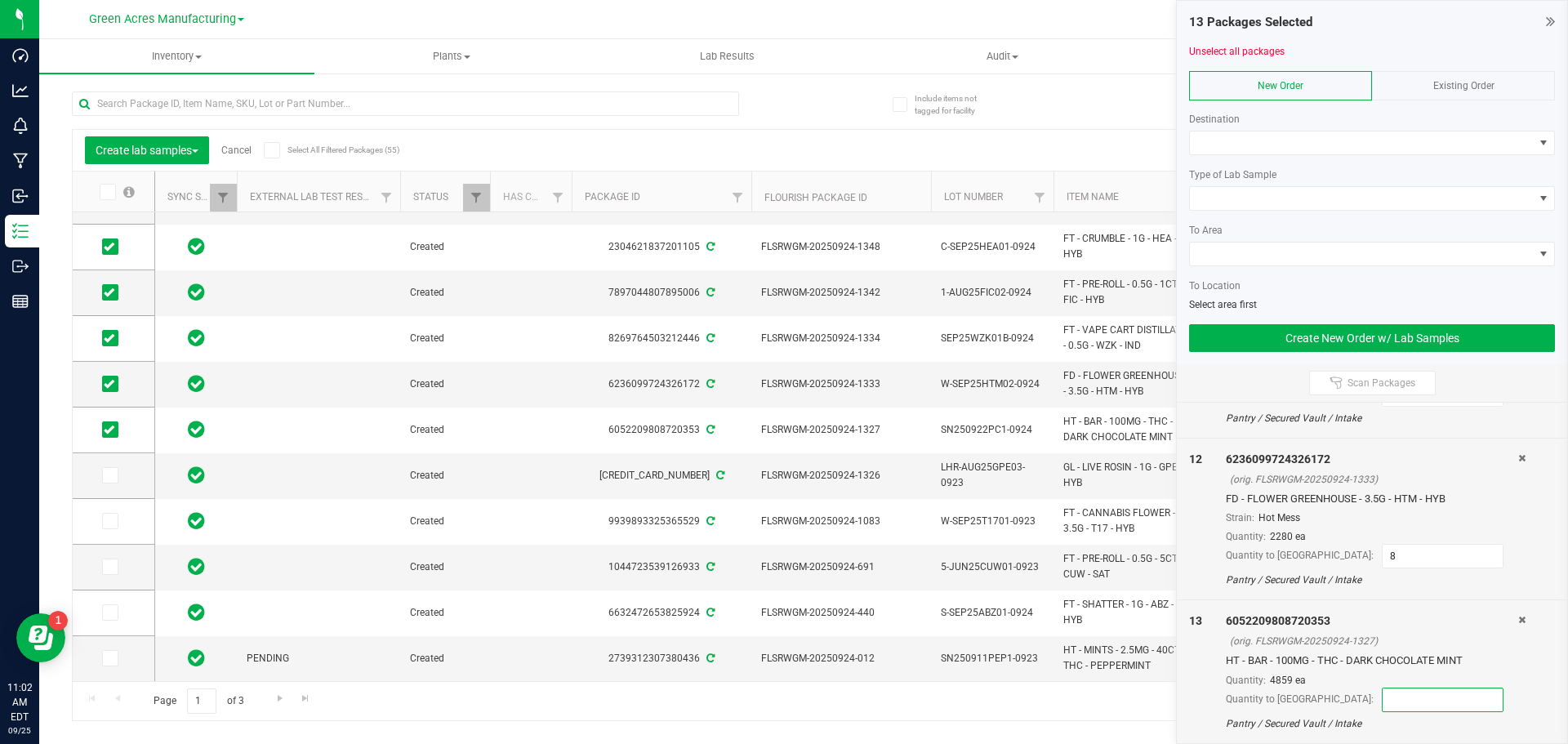
click at [1383, 704] on input at bounding box center [1443, 700] width 120 height 22
type input "18"
click at [1199, 661] on div "13" at bounding box center [1206, 671] width 36 height 119
click at [114, 478] on span at bounding box center [109, 475] width 16 height 16
click at [0, 0] on input "checkbox" at bounding box center [0, 0] width 0 height 0
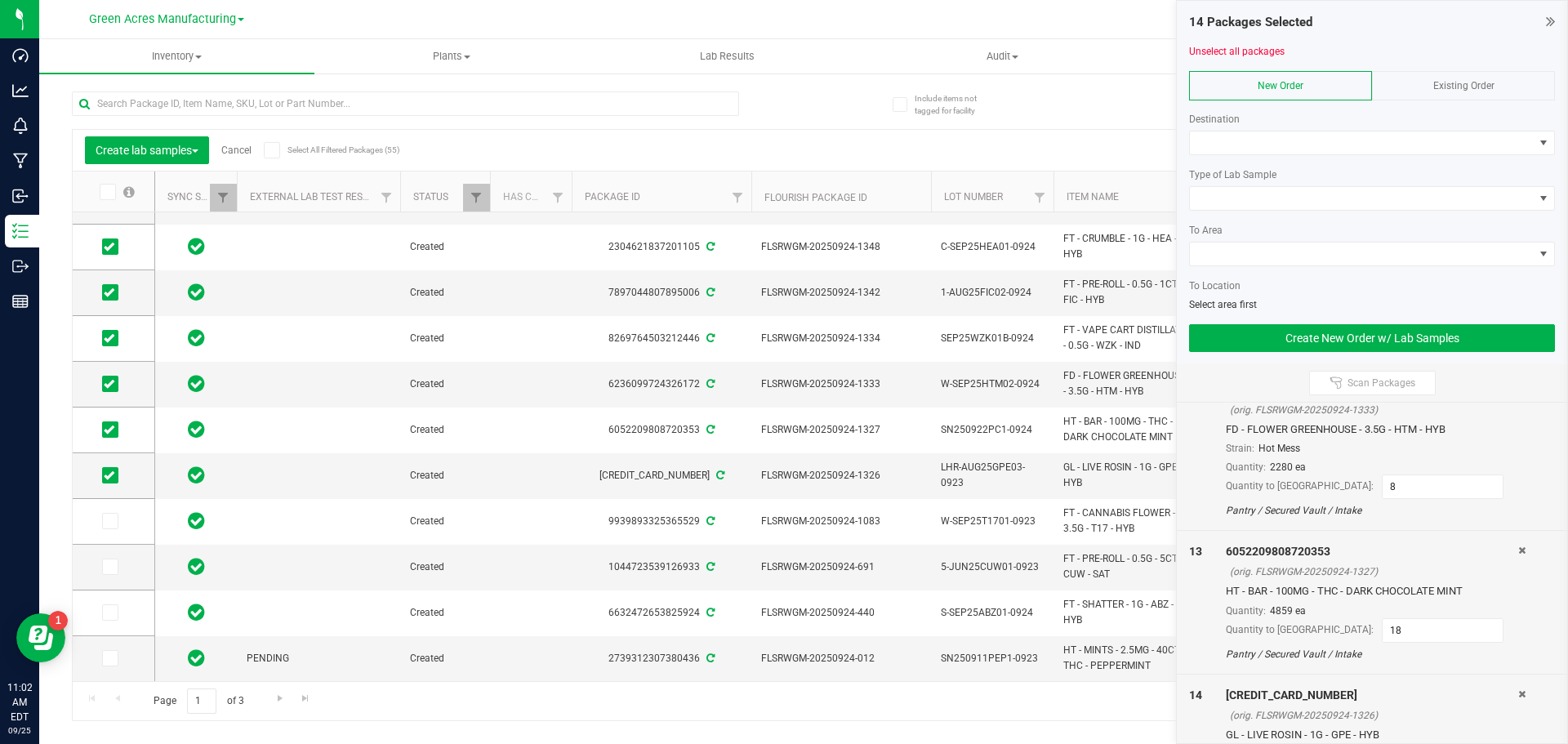
scroll to position [1948, 0]
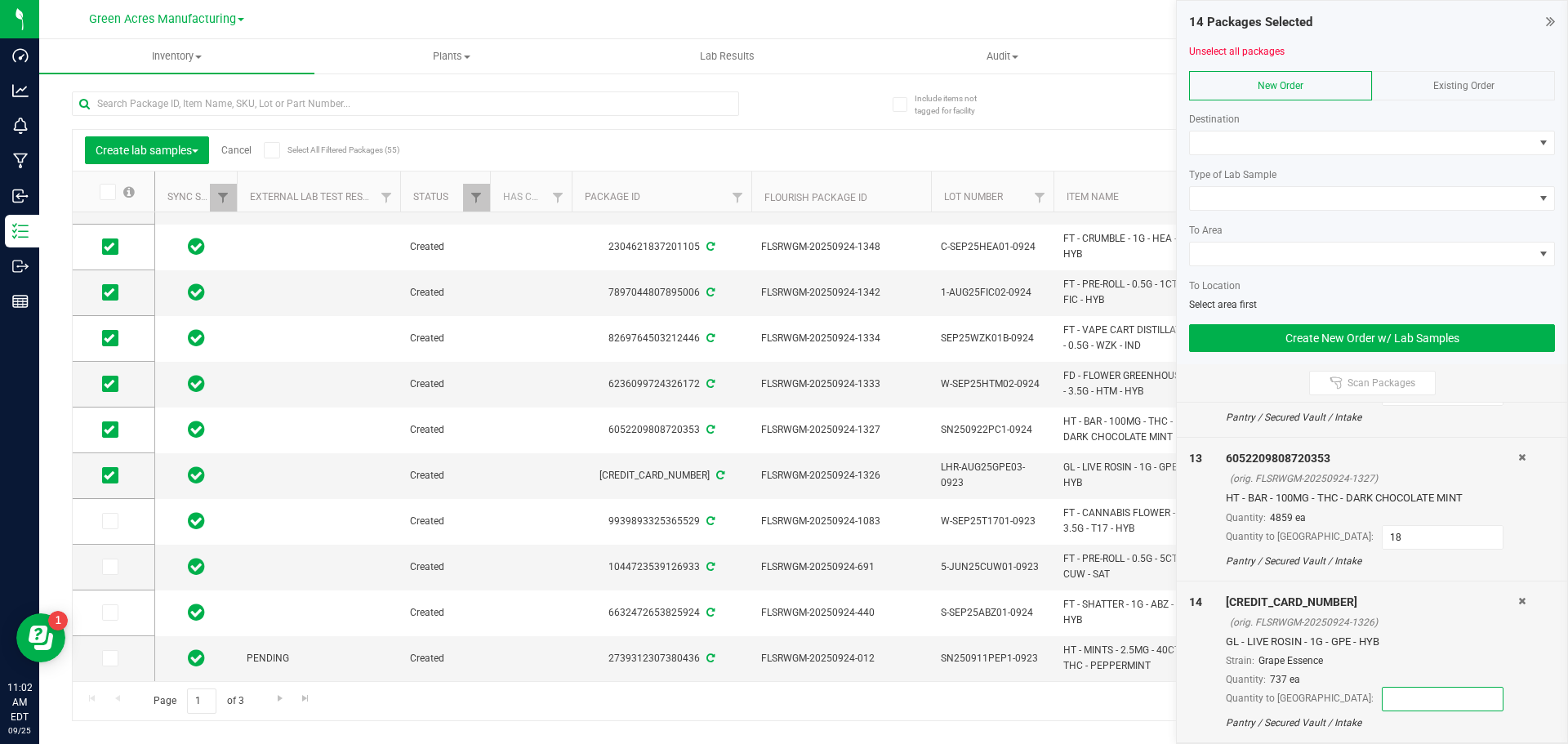
click at [1383, 694] on input at bounding box center [1443, 699] width 120 height 22
type input "15"
click at [112, 522] on icon at bounding box center [108, 522] width 10 height 0
click at [0, 0] on input "checkbox" at bounding box center [0, 0] width 0 height 0
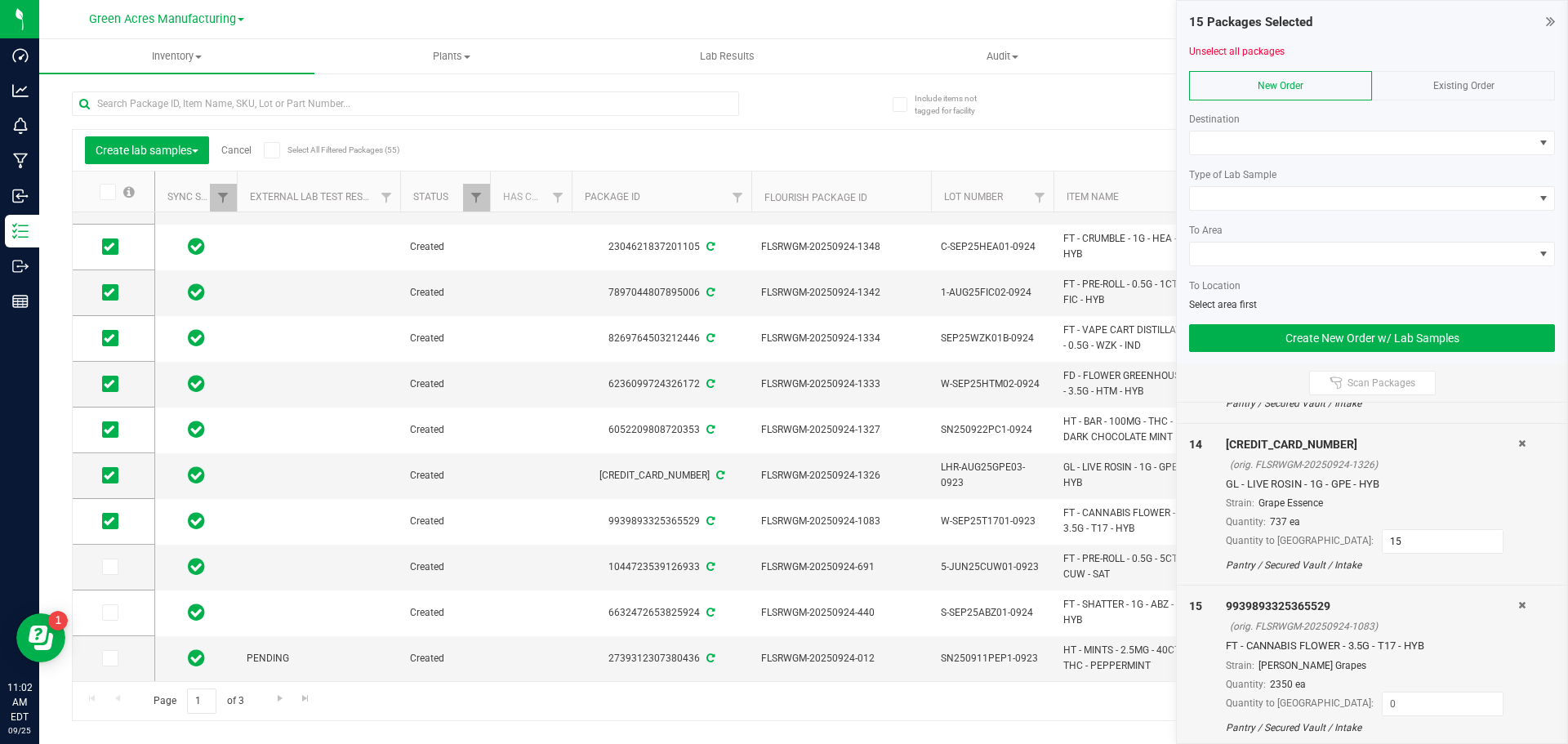
scroll to position [2110, 0]
click at [1383, 701] on input at bounding box center [1443, 700] width 120 height 22
type input "9"
click at [107, 579] on td at bounding box center [113, 567] width 81 height 46
click at [112, 573] on span at bounding box center [109, 566] width 16 height 16
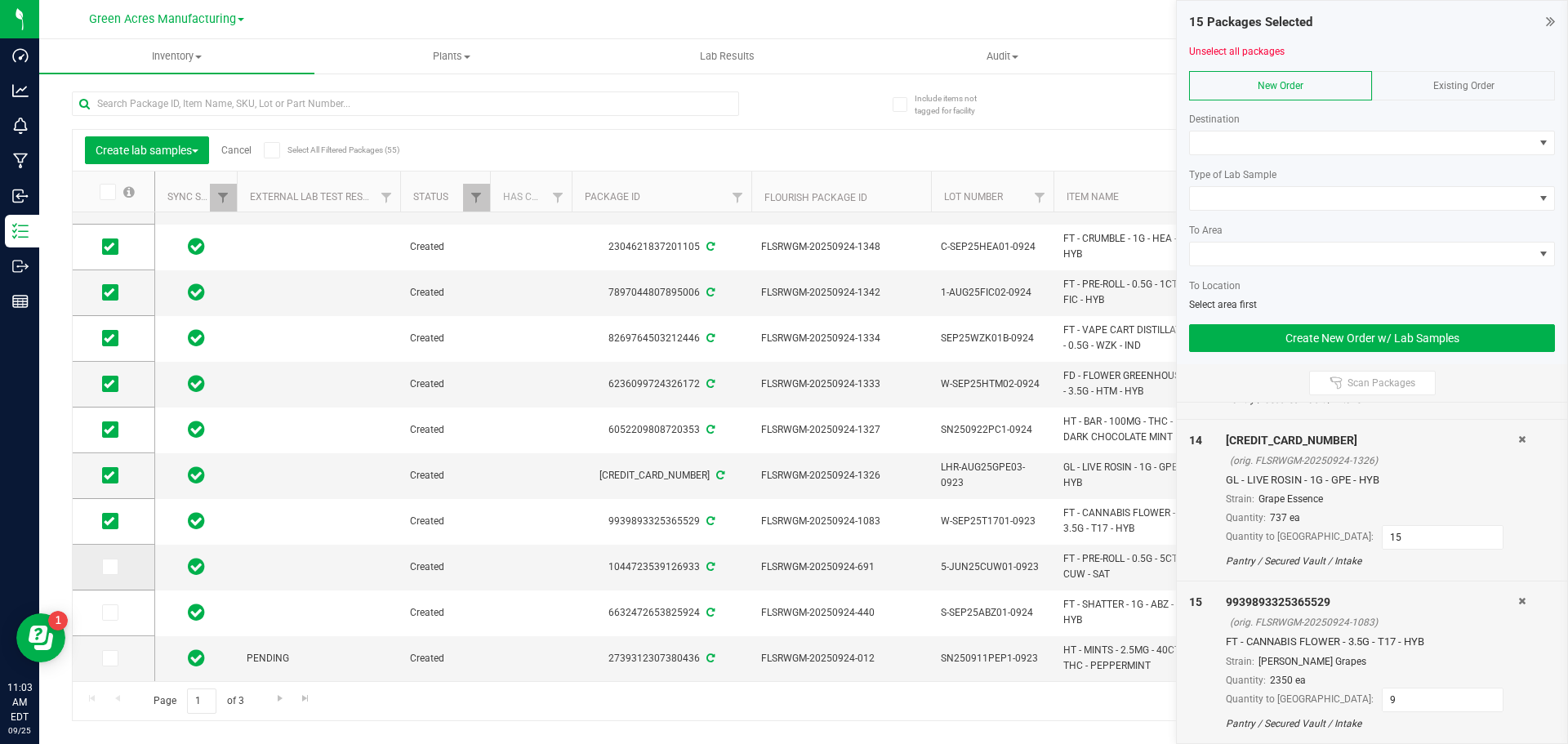
click at [0, 0] on input "checkbox" at bounding box center [0, 0] width 0 height 0
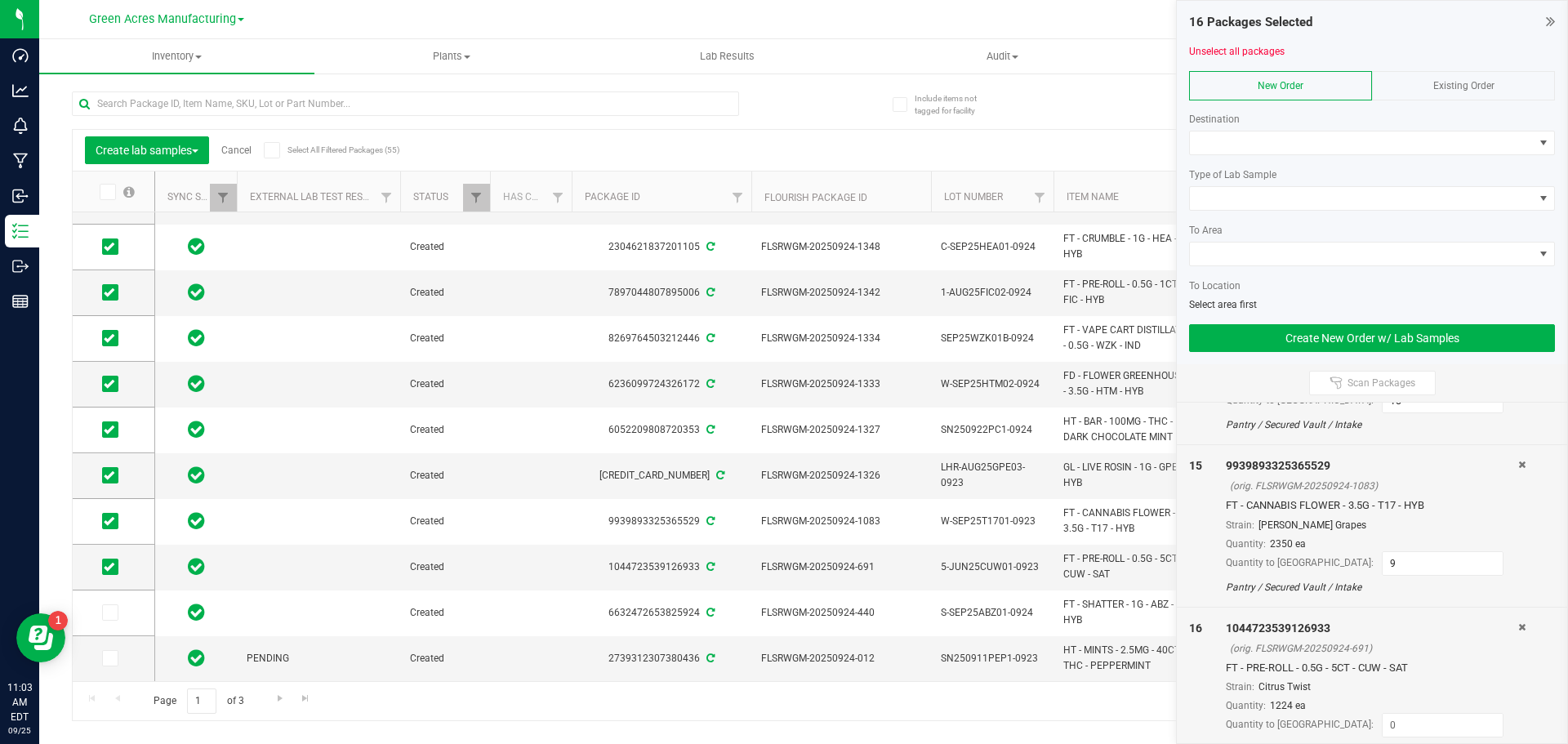
scroll to position [2271, 0]
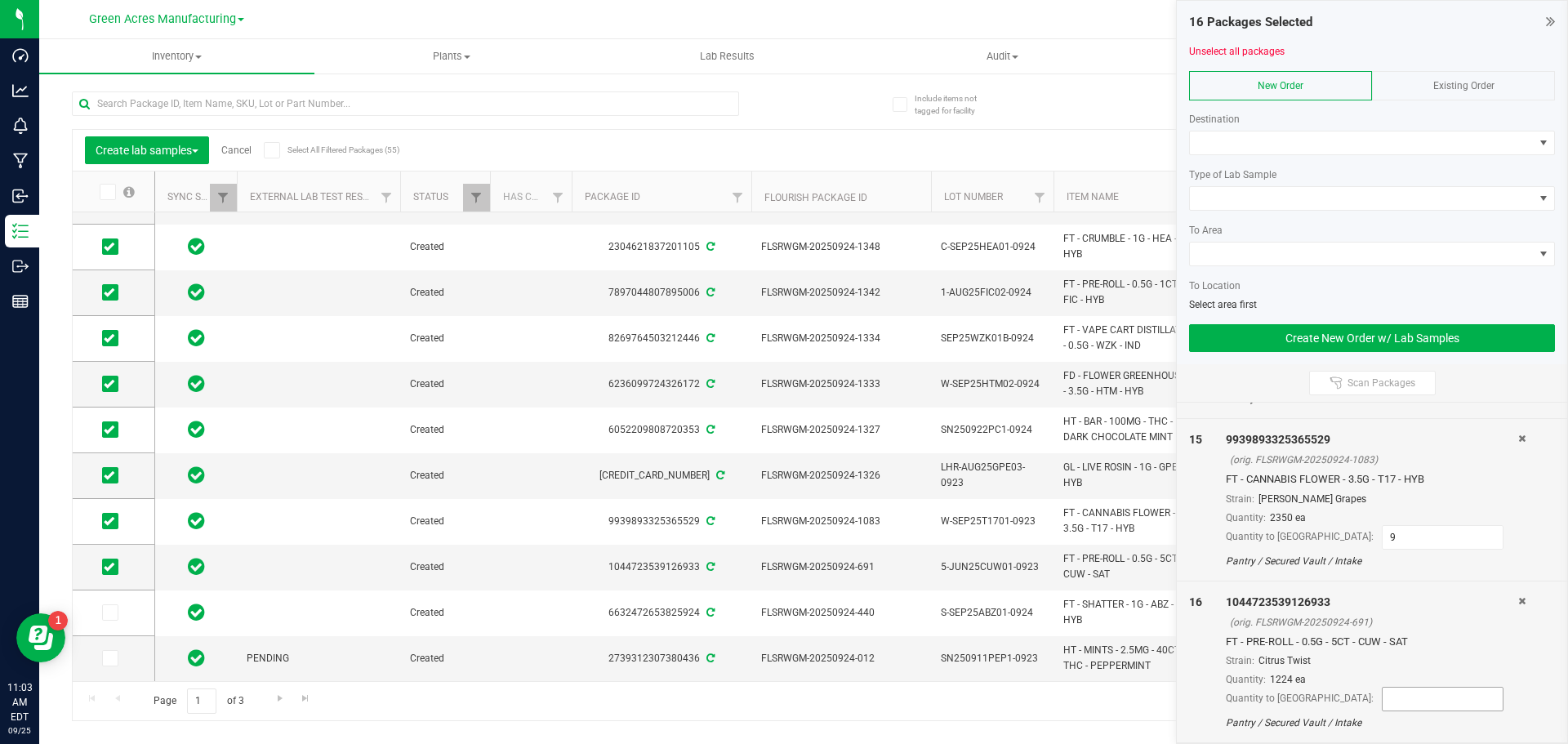
click at [1383, 693] on input at bounding box center [1443, 699] width 120 height 22
type input "10"
click at [113, 612] on icon at bounding box center [108, 612] width 10 height 0
click at [0, 0] on input "checkbox" at bounding box center [0, 0] width 0 height 0
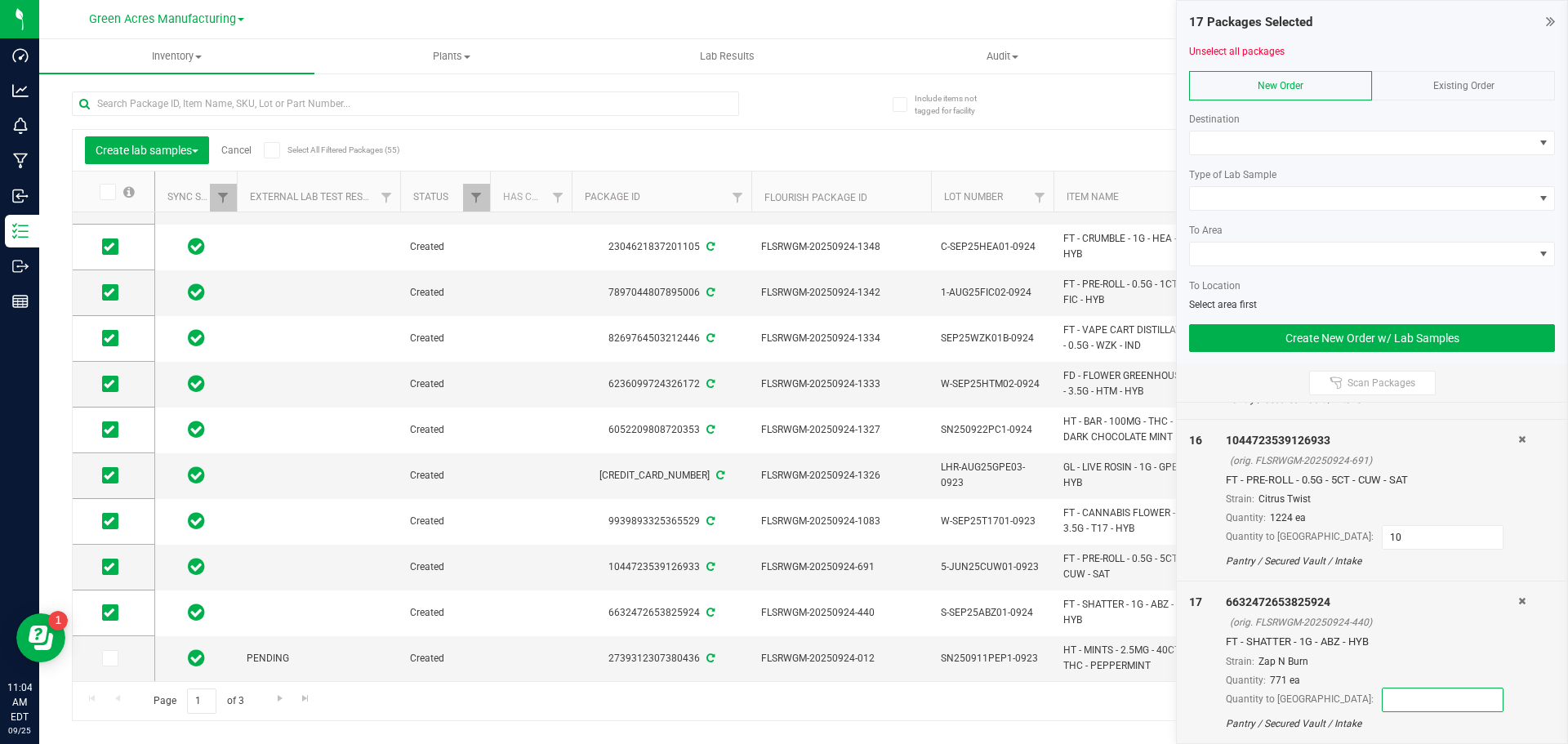
click at [1383, 703] on input at bounding box center [1443, 700] width 120 height 22
type input "15"
click at [1207, 691] on div "17" at bounding box center [1206, 662] width 36 height 137
click at [1254, 135] on span at bounding box center [1361, 143] width 344 height 22
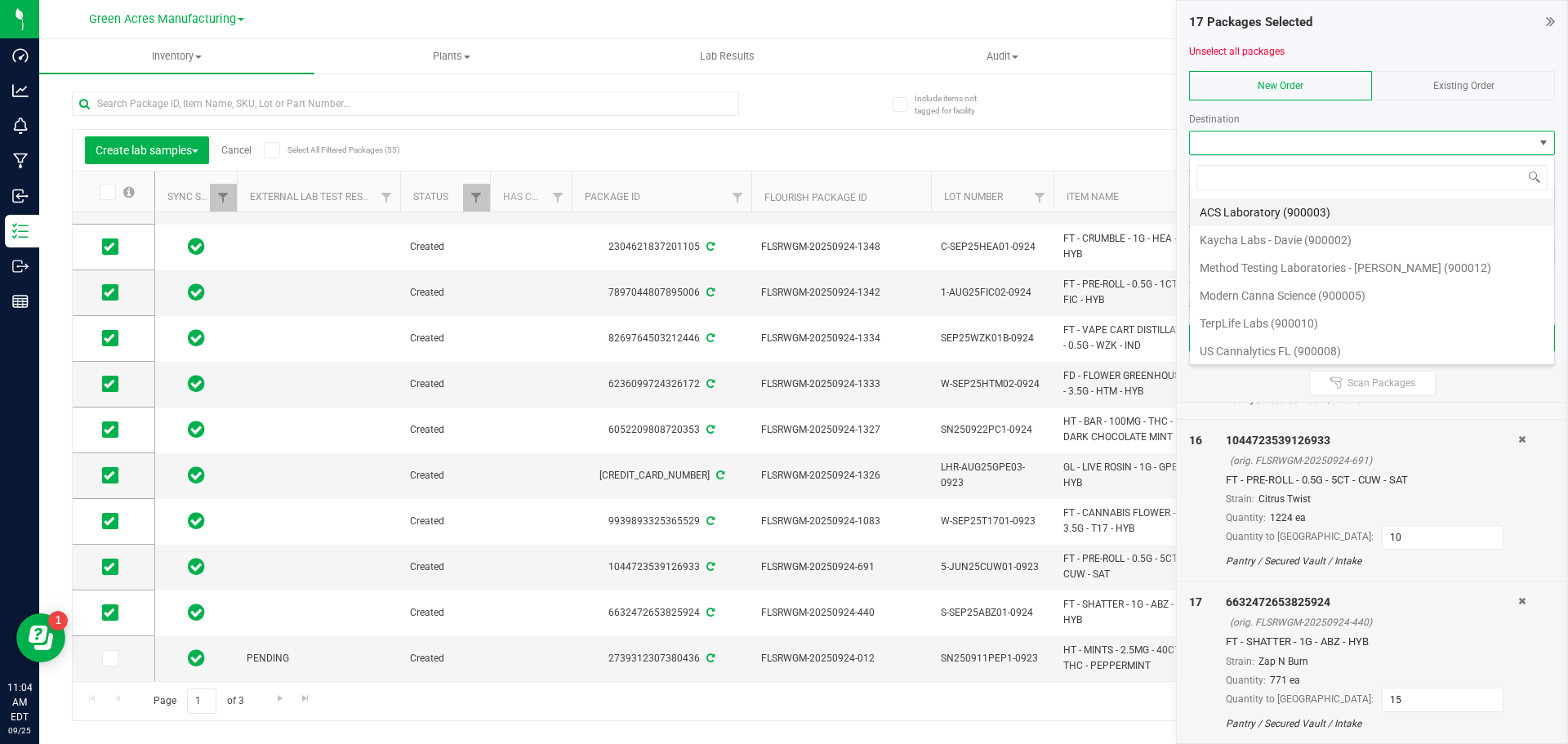
scroll to position [3, 0]
type input "meth"
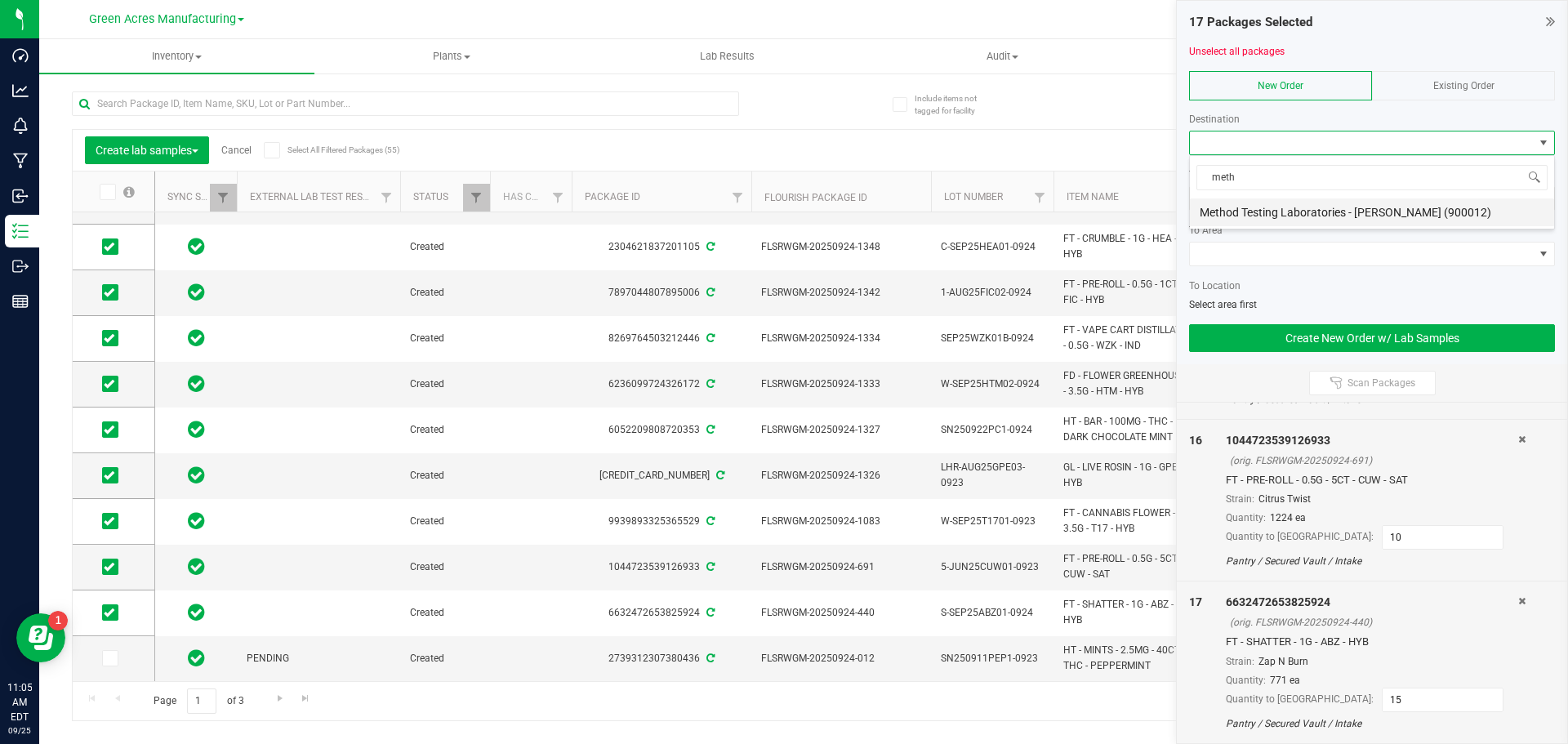
click at [1223, 214] on li "Method Testing Laboratories - [PERSON_NAME] (900012)" at bounding box center [1372, 212] width 364 height 28
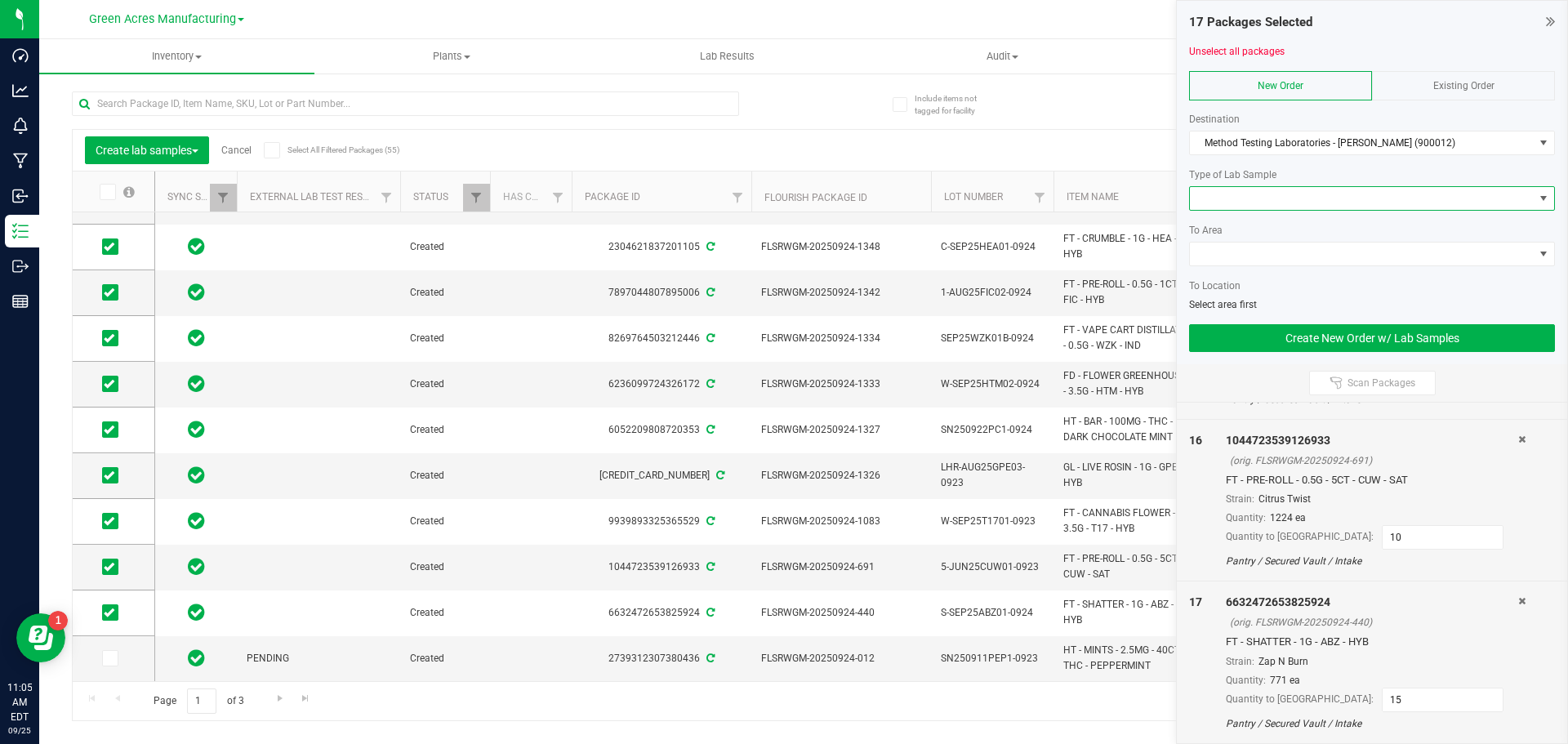
click at [1264, 200] on span at bounding box center [1361, 198] width 344 height 22
click at [1267, 229] on li "Final QA Sample" at bounding box center [1372, 228] width 364 height 28
click at [1292, 256] on span at bounding box center [1361, 254] width 344 height 22
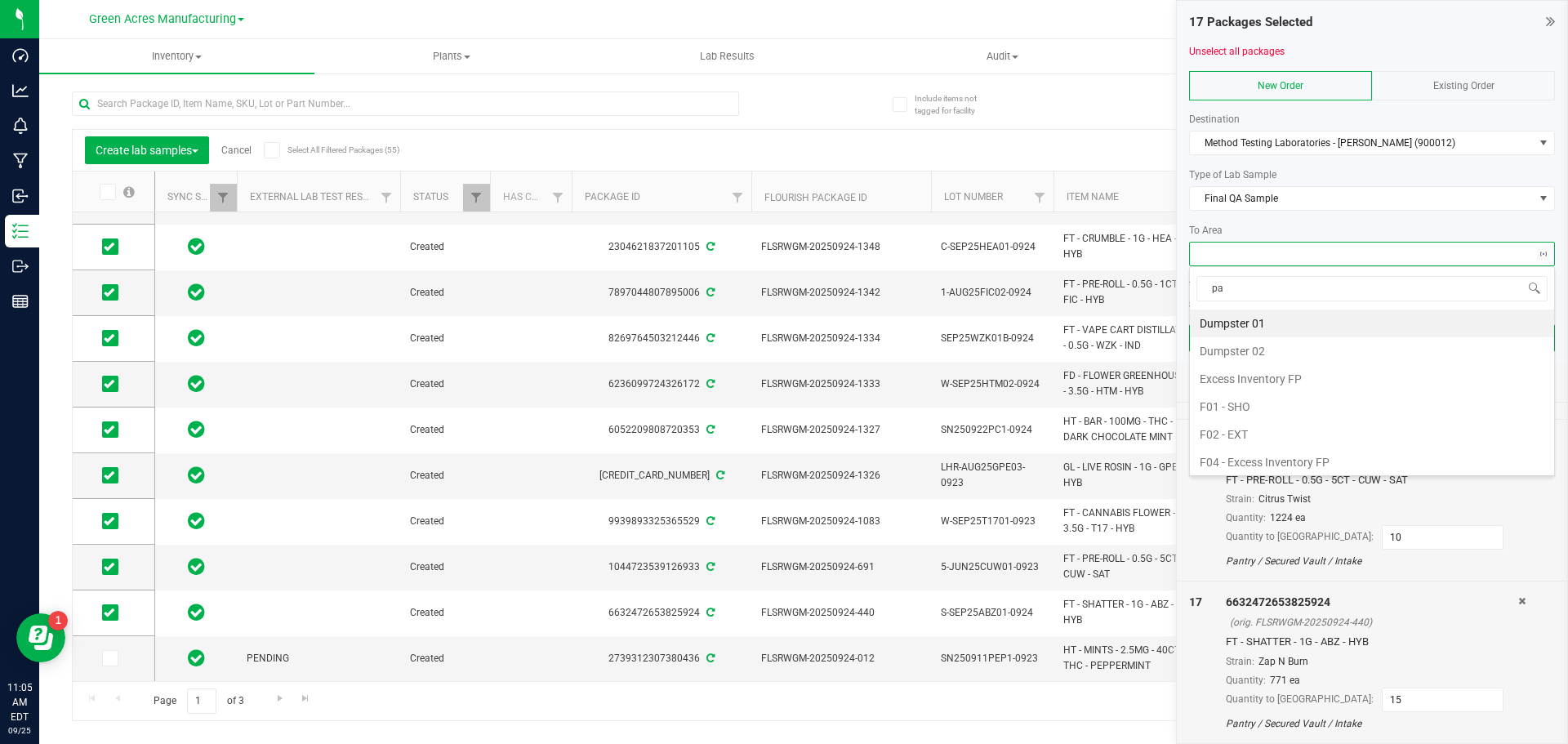
type input "pan"
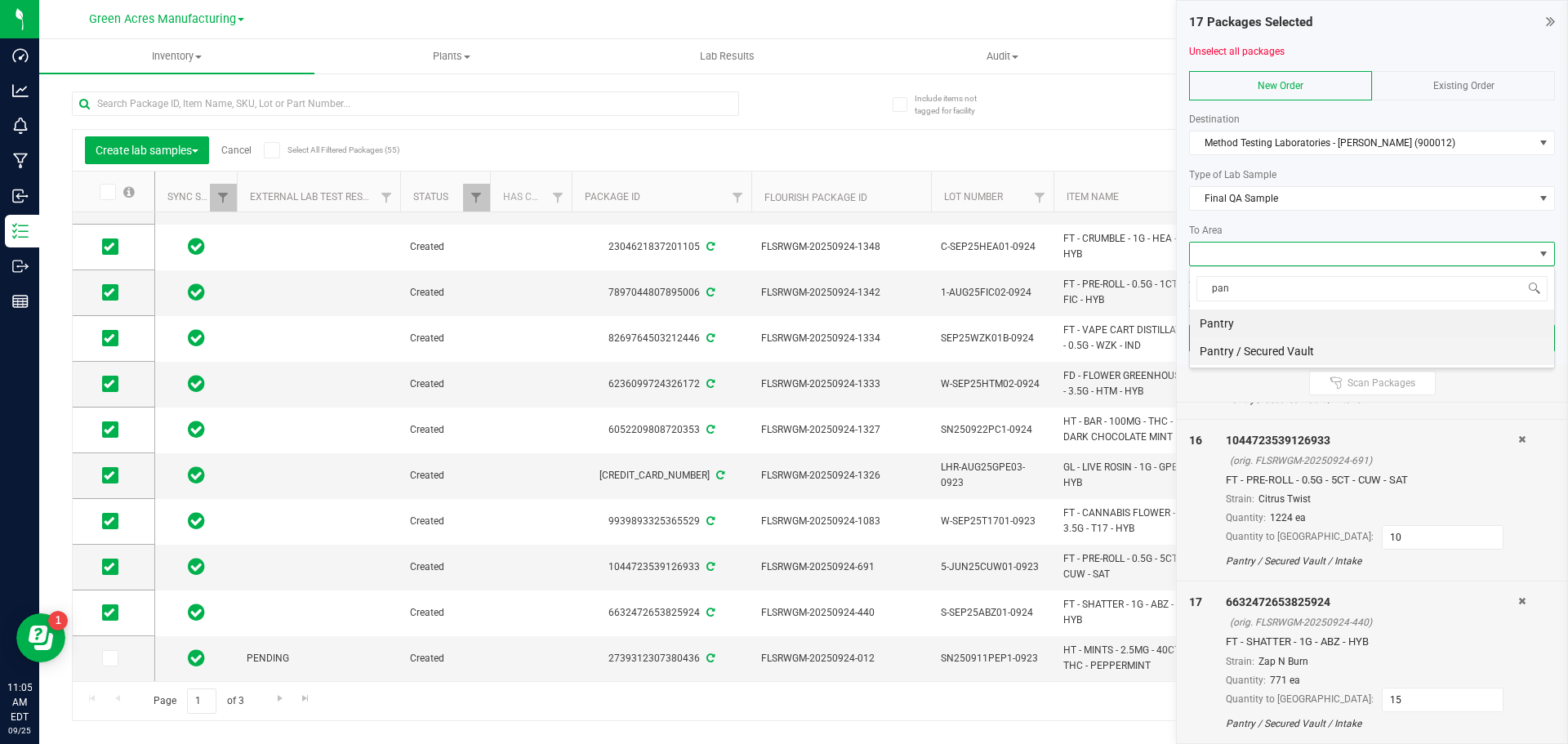
click at [1261, 348] on li "Pantry / Secured Vault" at bounding box center [1372, 351] width 364 height 28
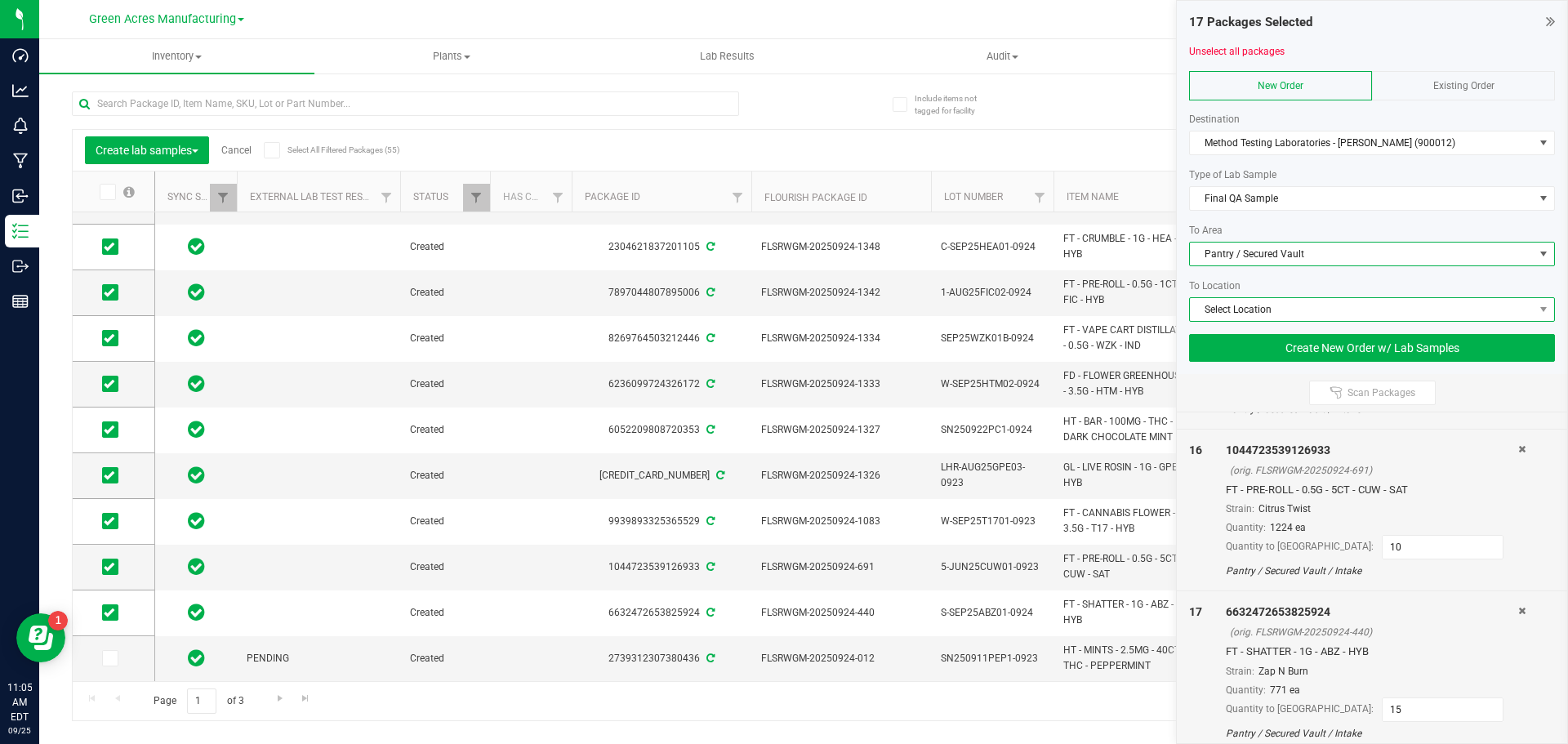
click at [1252, 314] on span "Select Location" at bounding box center [1361, 309] width 344 height 22
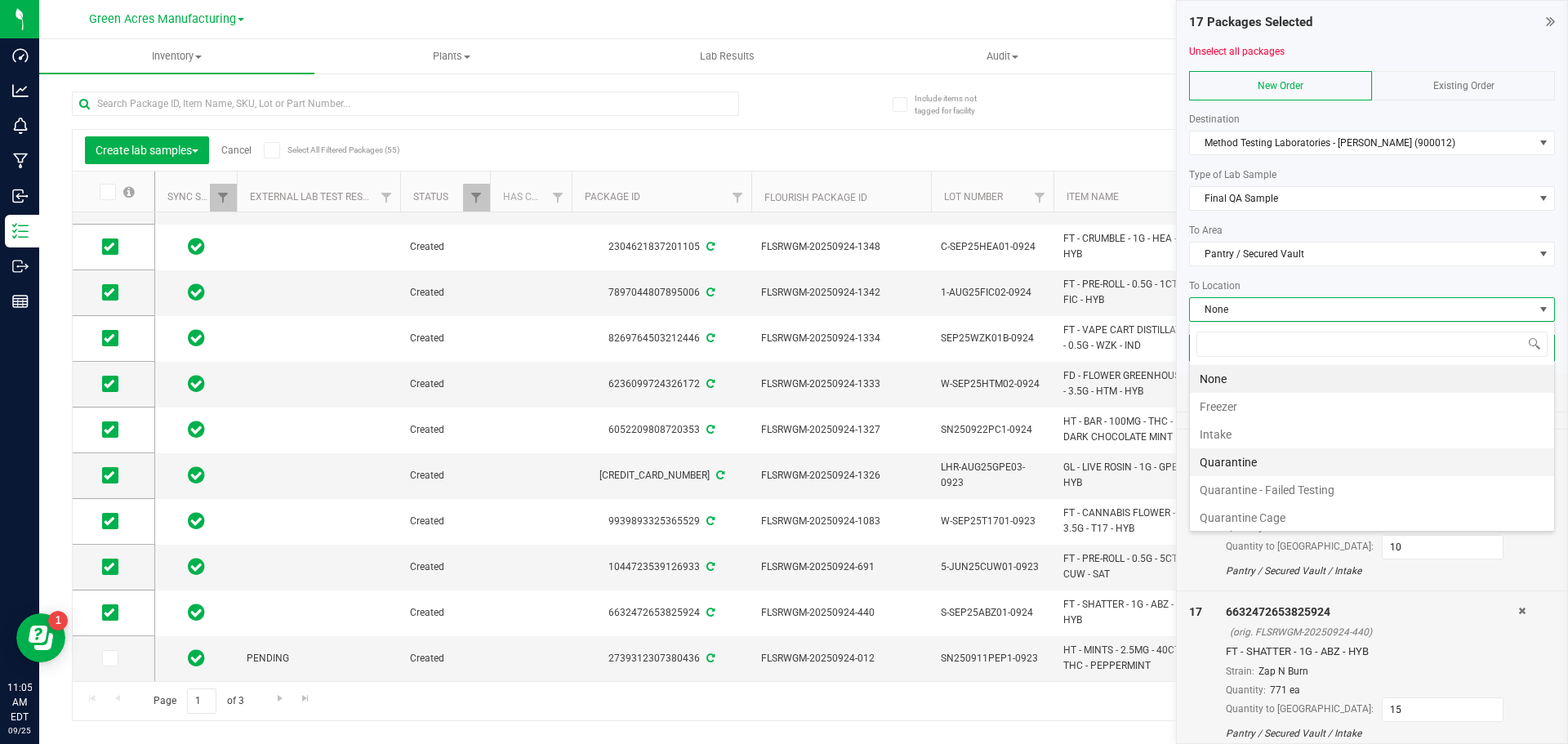
scroll to position [31, 0]
click at [1254, 511] on li "Testing" at bounding box center [1372, 515] width 364 height 28
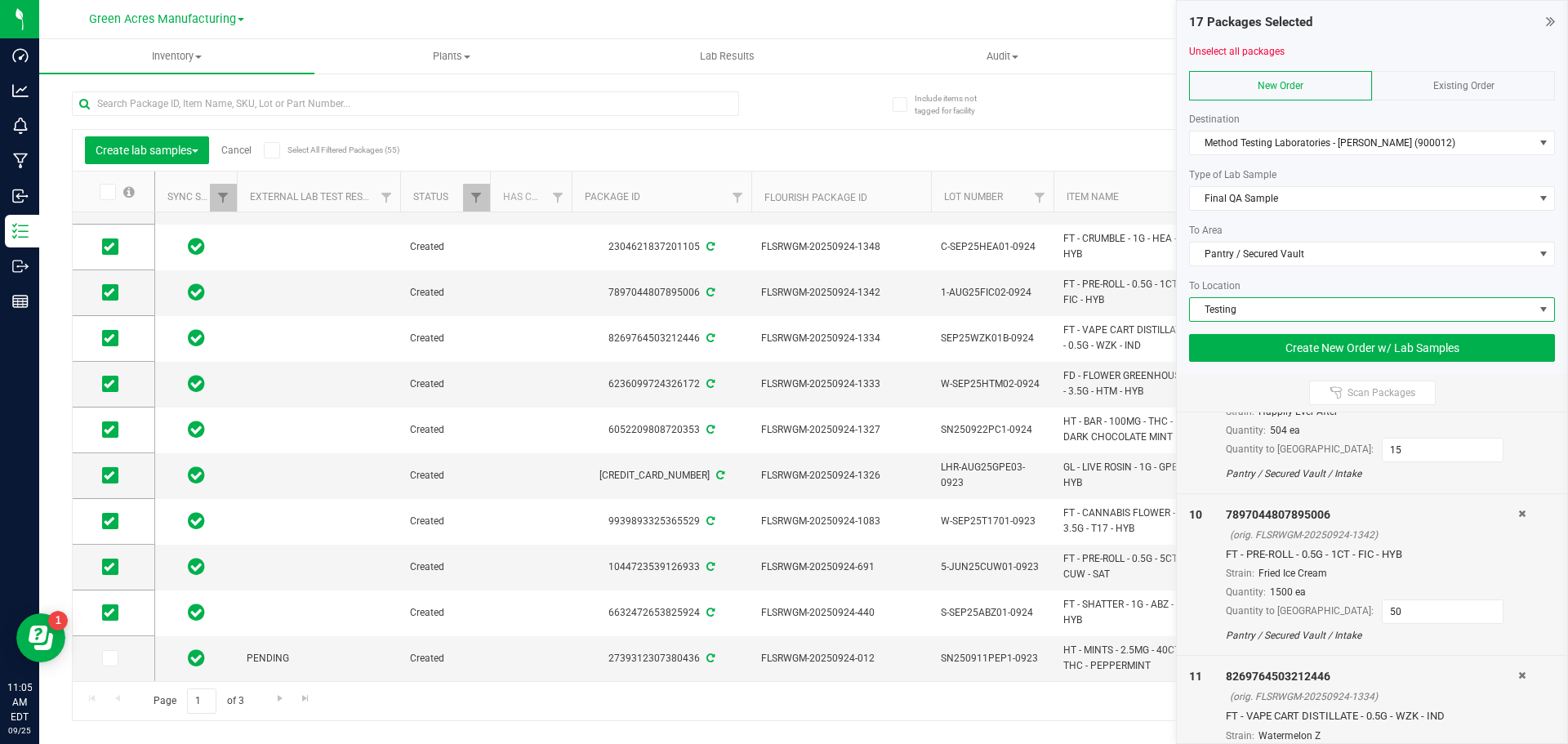
scroll to position [1126, 0]
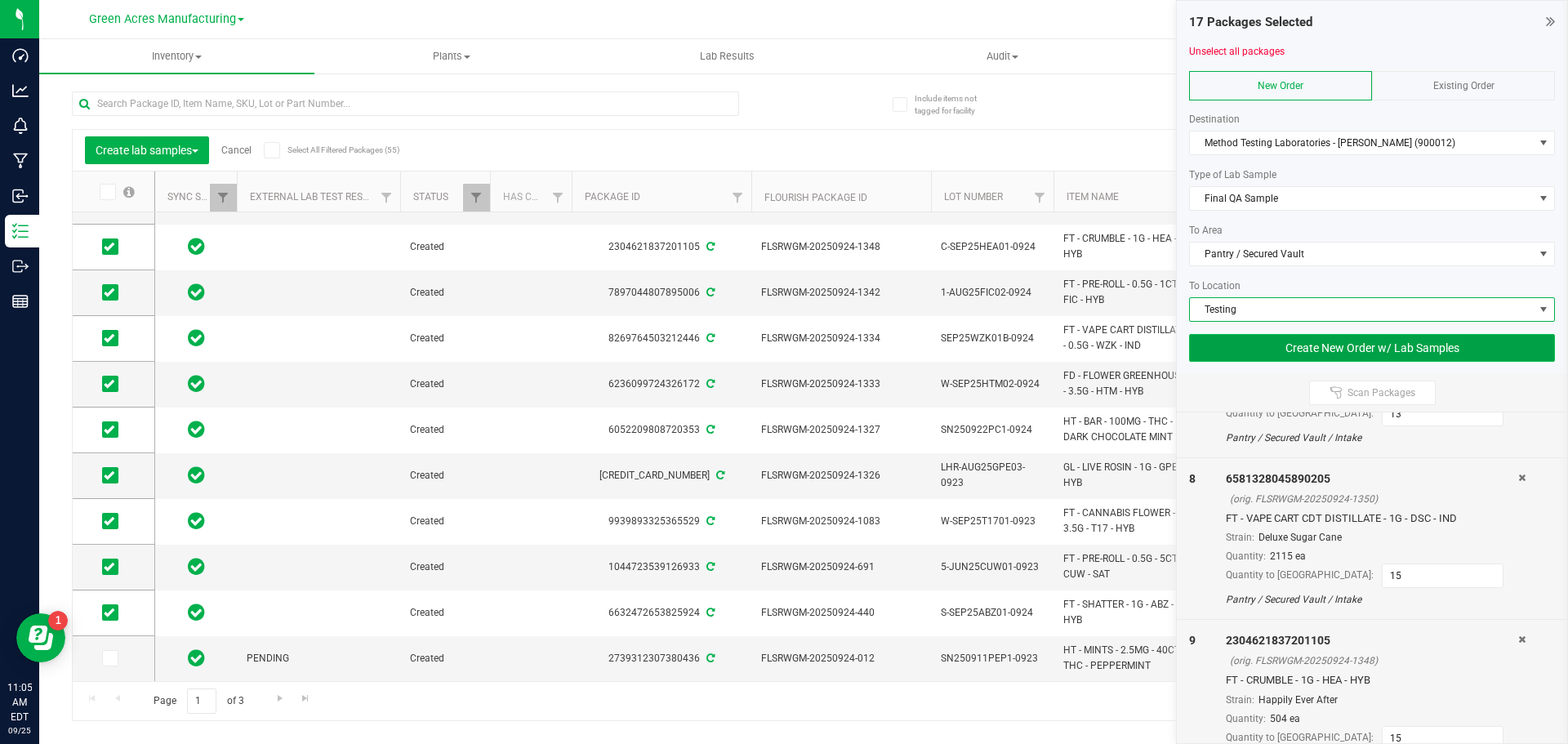
click at [1220, 358] on button "Create New Order w/ Lab Samples" at bounding box center [1372, 348] width 366 height 28
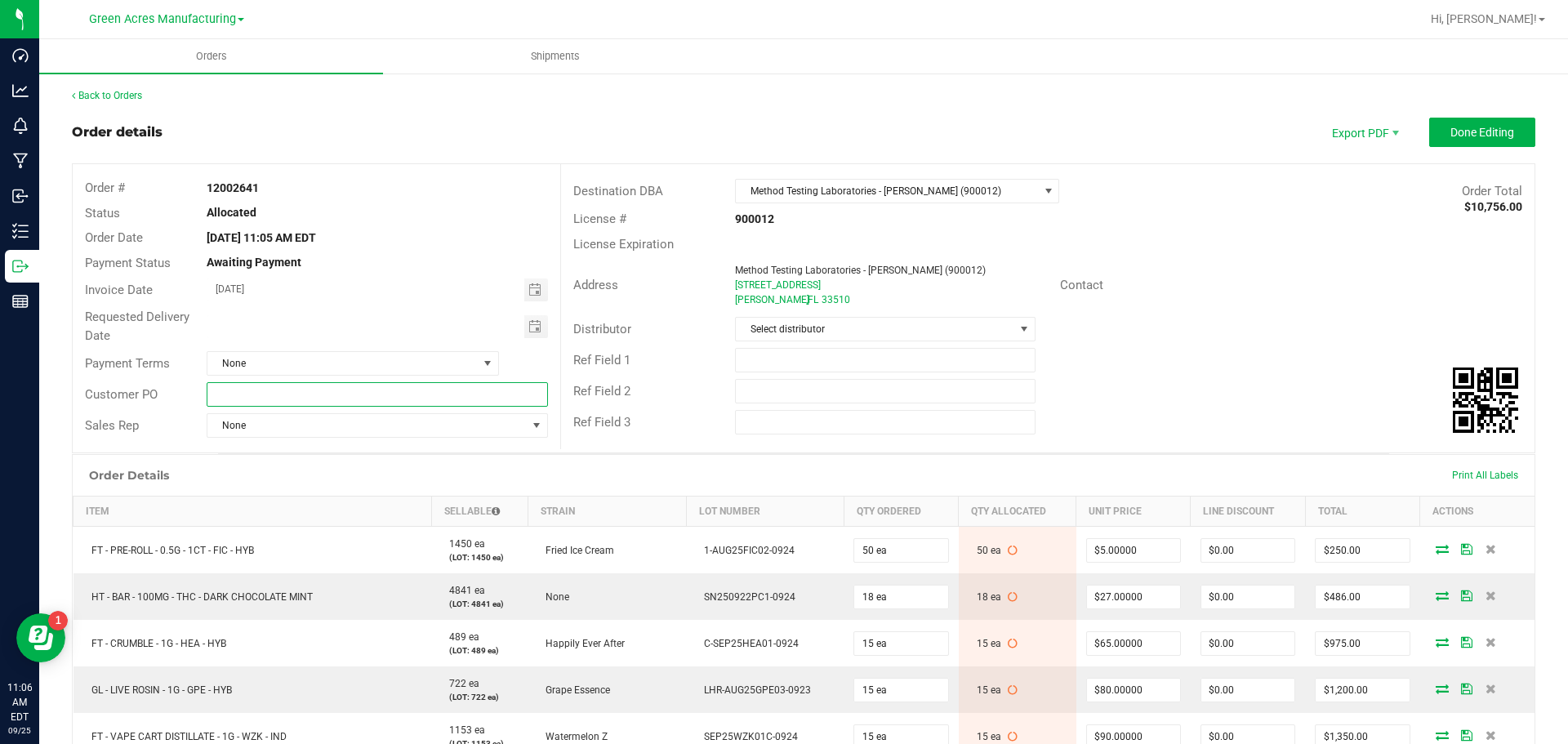
click at [323, 406] on input "text" at bounding box center [377, 394] width 340 height 24
type input "Lab Sample Pickup Route 1"
click at [1446, 142] on button "Done Editing" at bounding box center [1482, 132] width 107 height 29
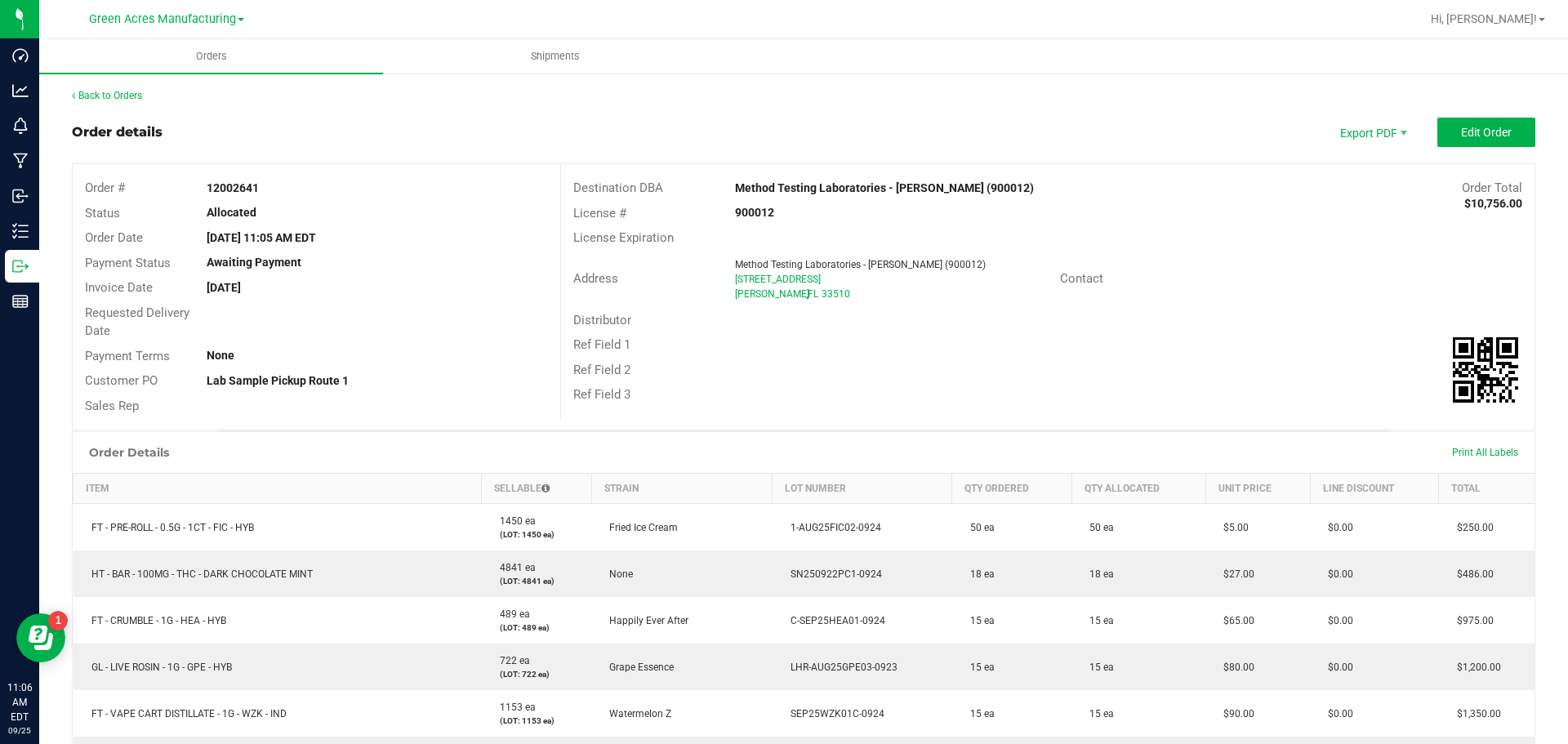
click at [255, 185] on strong "12002641" at bounding box center [233, 188] width 52 height 13
copy strong "12002641"
click at [541, 59] on span "Shipments" at bounding box center [555, 56] width 93 height 15
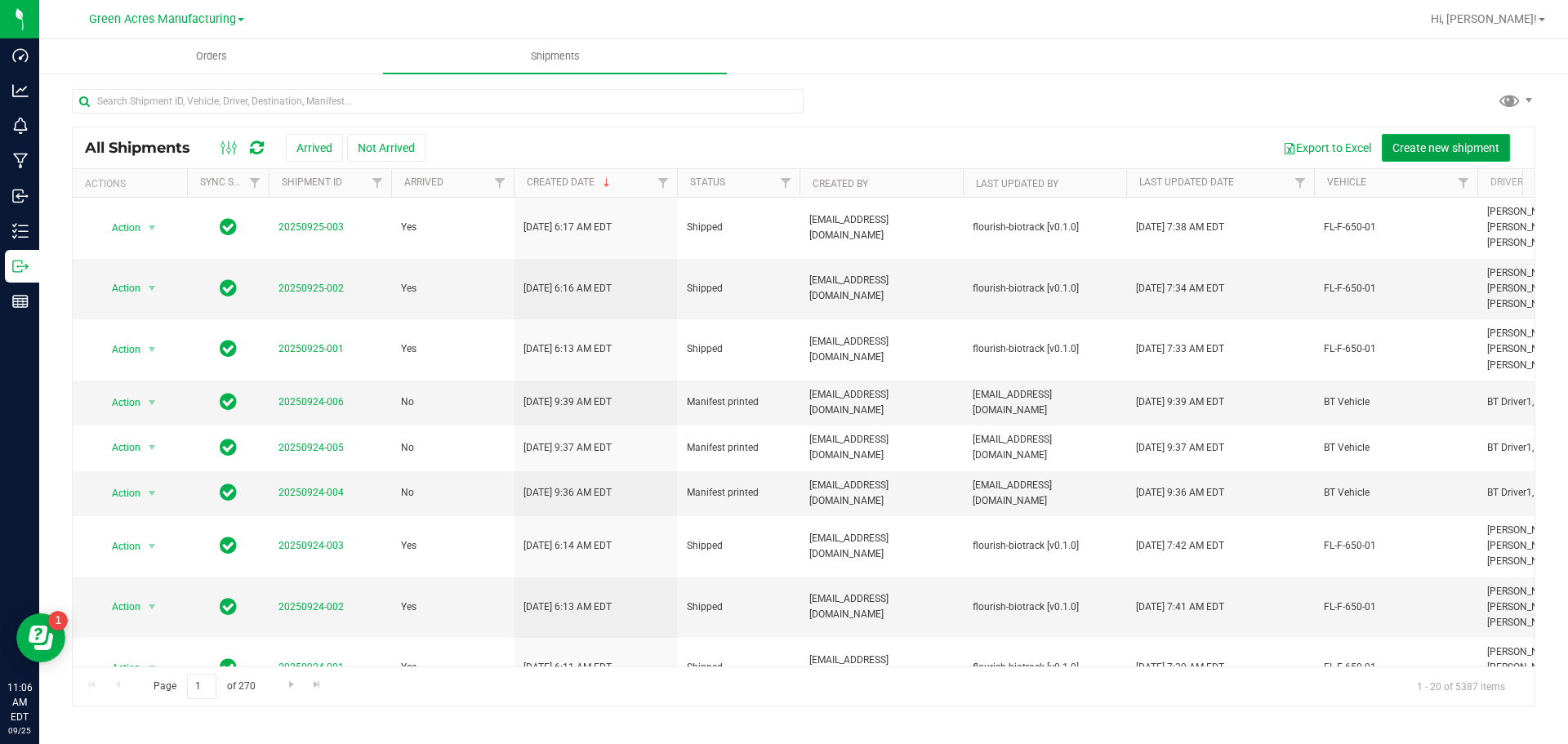
click at [1421, 152] on span "Create new shipment" at bounding box center [1446, 148] width 107 height 13
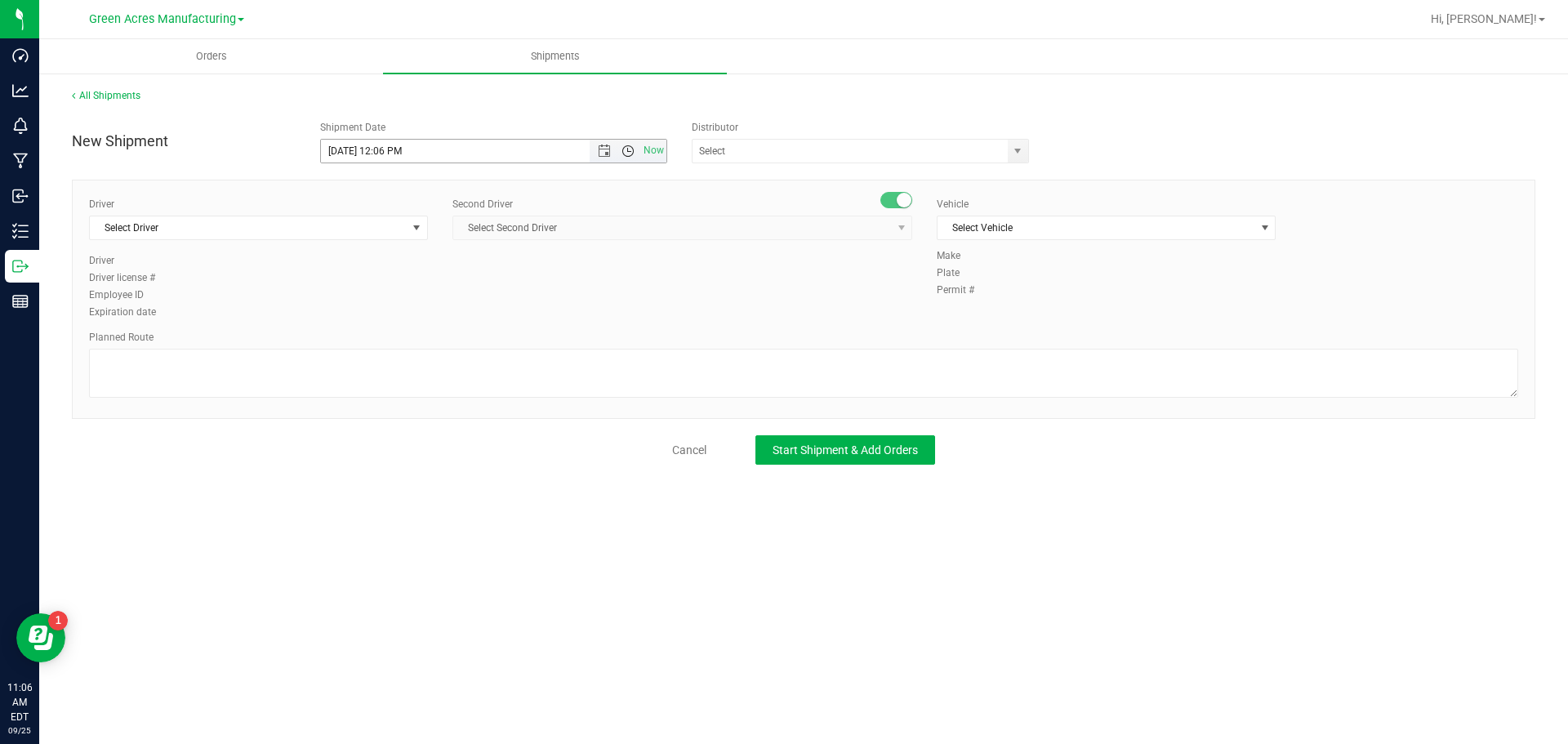
click at [626, 157] on span "Open the time view" at bounding box center [628, 151] width 13 height 13
click at [420, 220] on li "3:00 PM" at bounding box center [492, 211] width 345 height 21
type input "[DATE] 3:00 PM"
click at [757, 152] on input "text" at bounding box center [845, 150] width 306 height 22
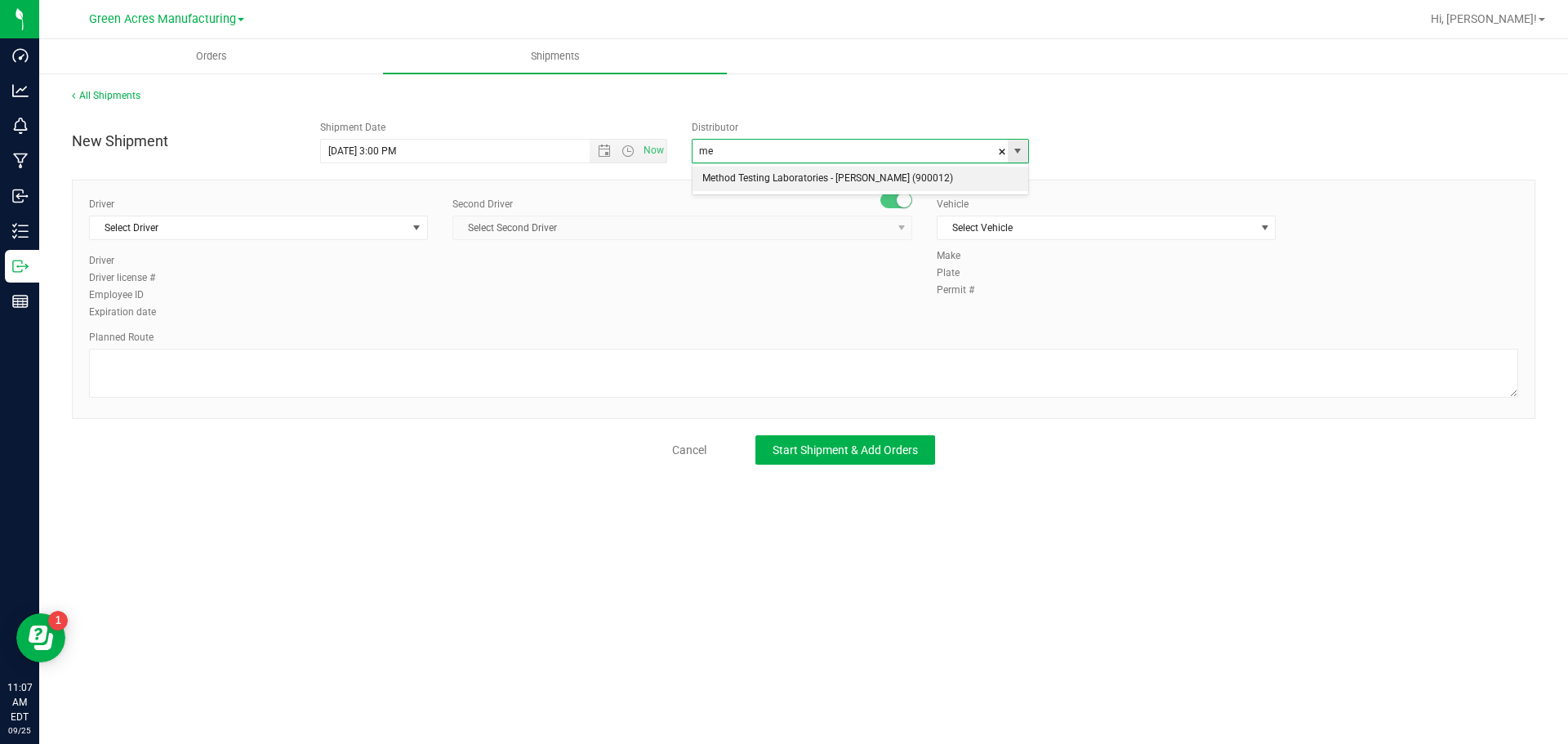
type input "m"
click at [750, 167] on li "Parallel - Wimauma" at bounding box center [860, 179] width 335 height 24
type input "Parallel - Wimauma"
click at [406, 233] on span "select" at bounding box center [417, 228] width 21 height 22
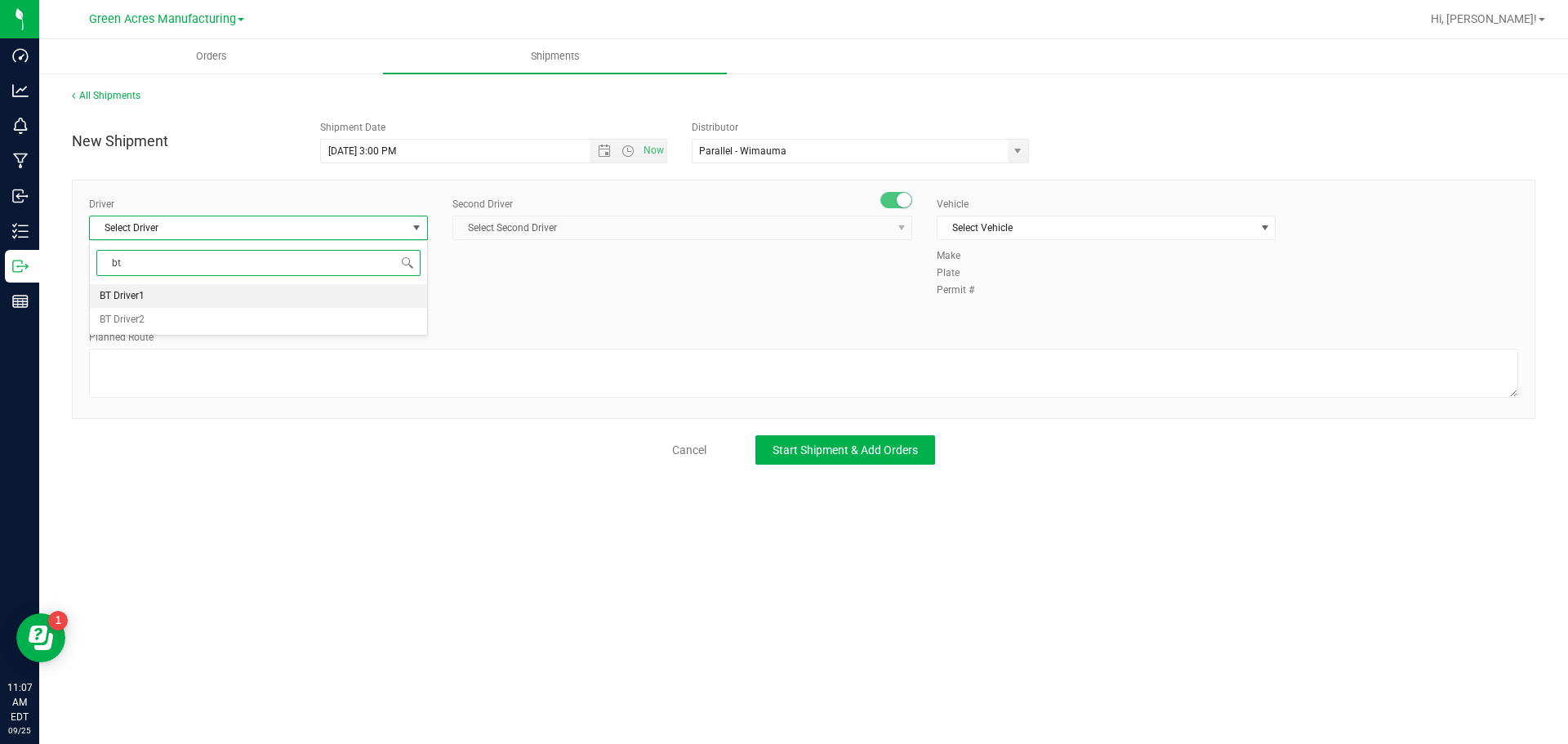
click at [205, 295] on li "BT Driver1" at bounding box center [258, 296] width 337 height 24
type input "bt"
click at [508, 221] on span "Select Second Driver" at bounding box center [672, 228] width 437 height 22
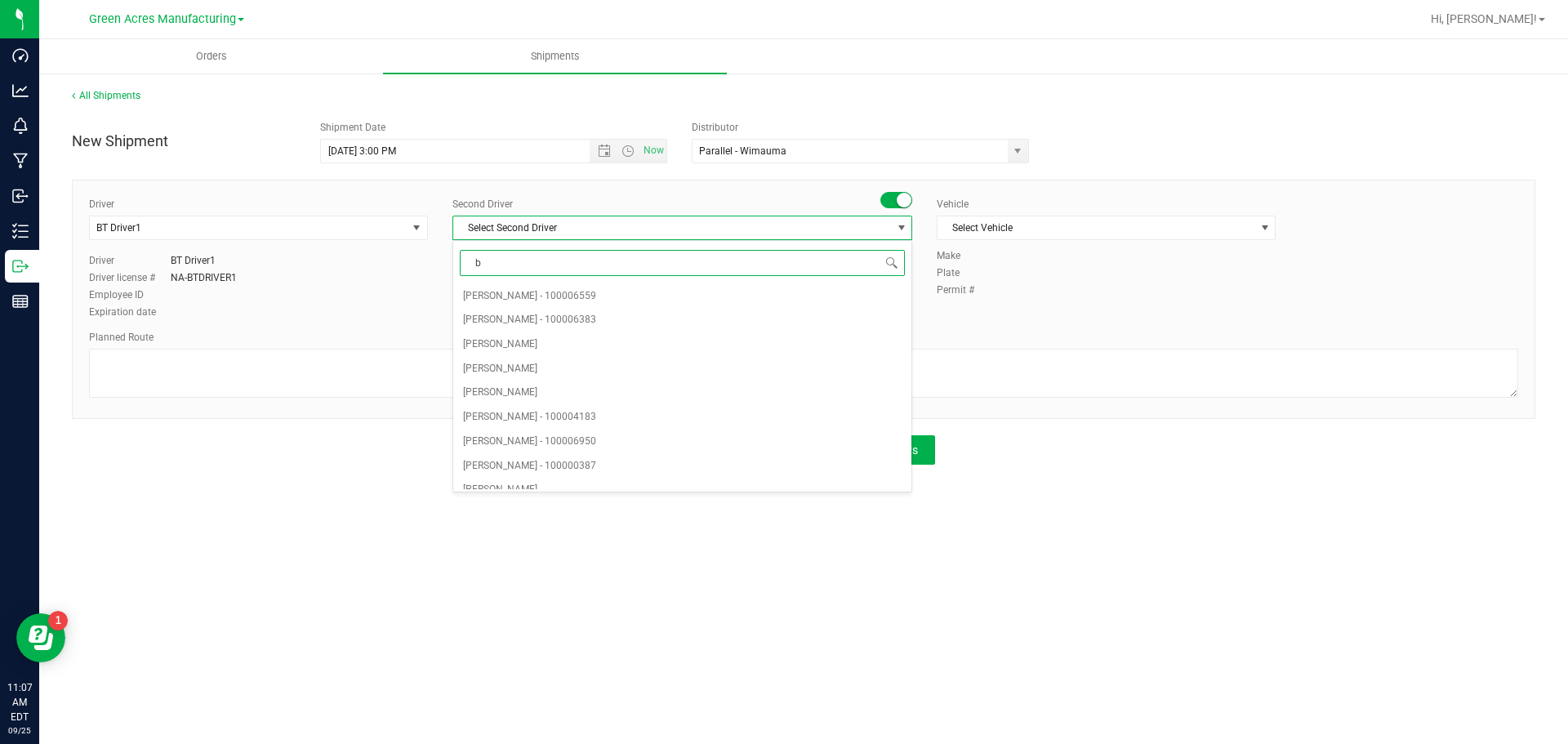
type input "bt"
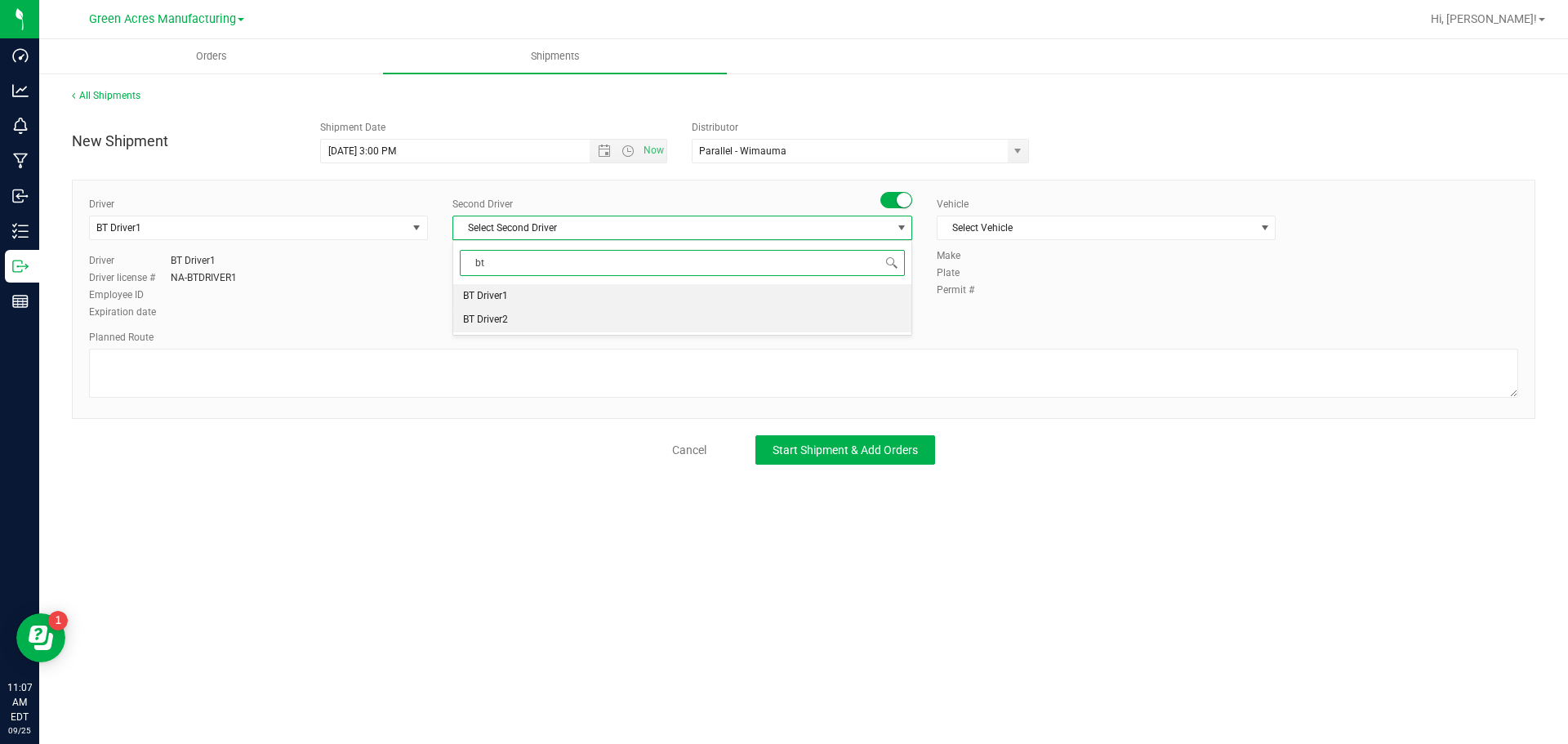
click at [508, 320] on li "BT Driver2" at bounding box center [682, 320] width 458 height 24
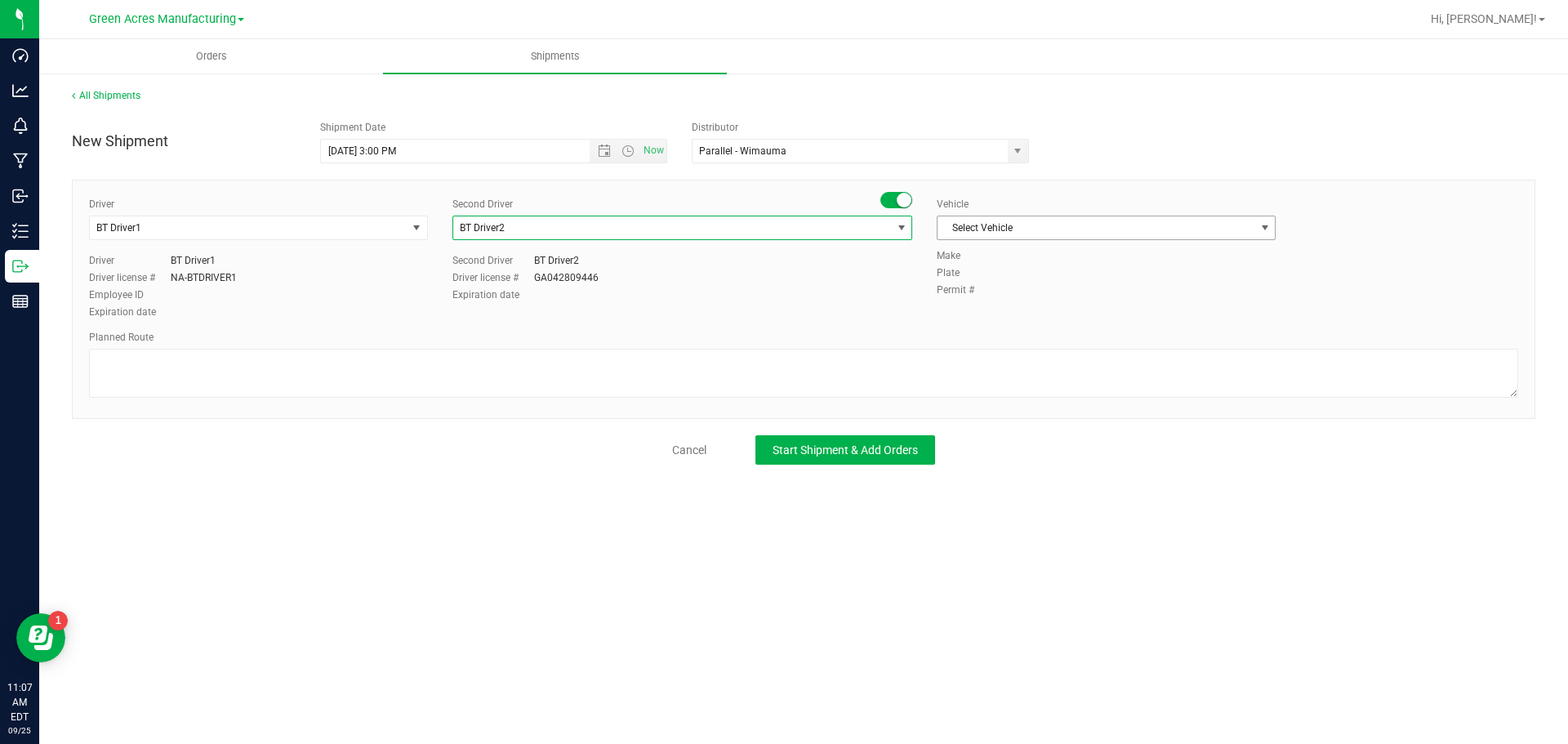
click at [1074, 224] on span "Select Vehicle" at bounding box center [1095, 228] width 317 height 22
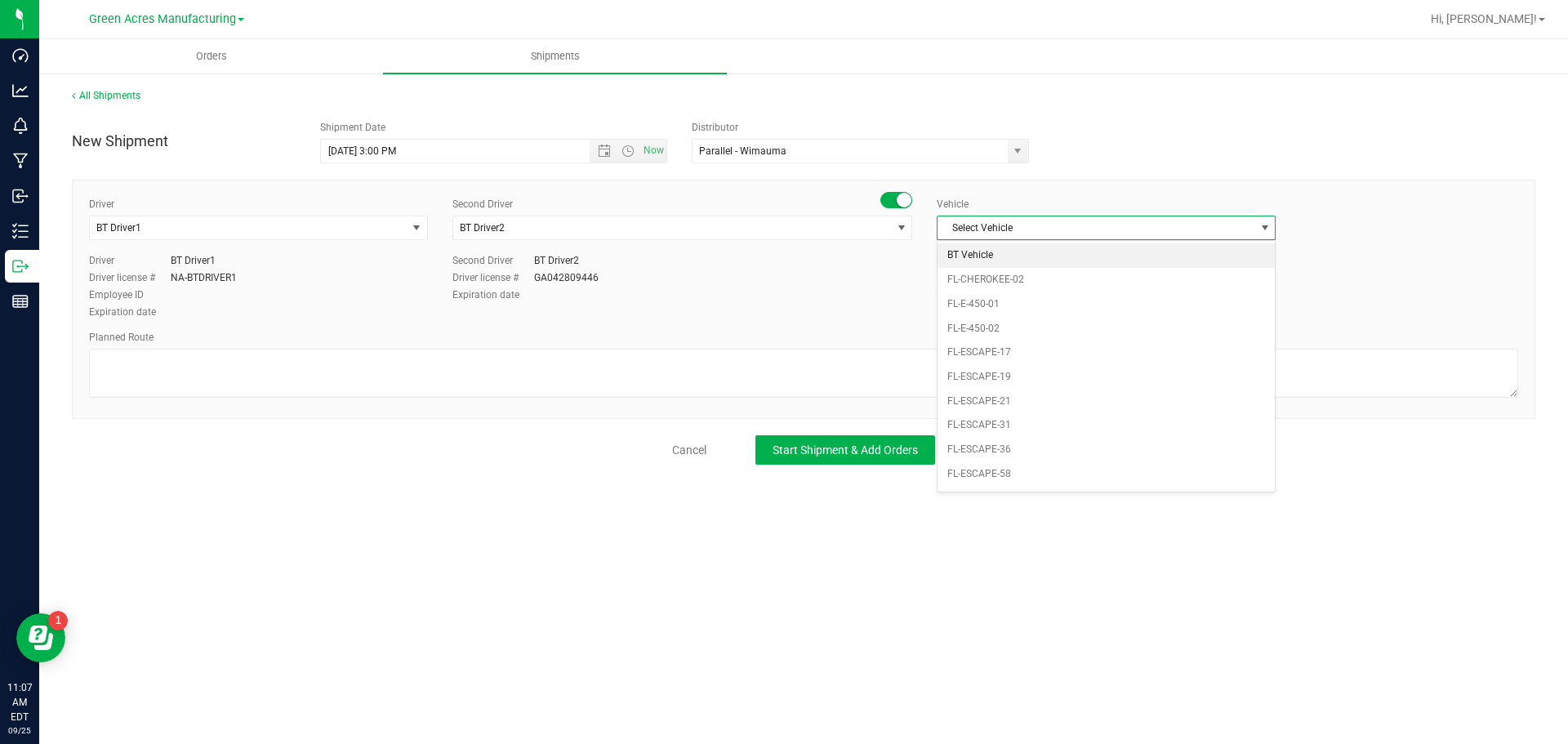
click at [1056, 251] on li "BT Vehicle" at bounding box center [1105, 255] width 337 height 24
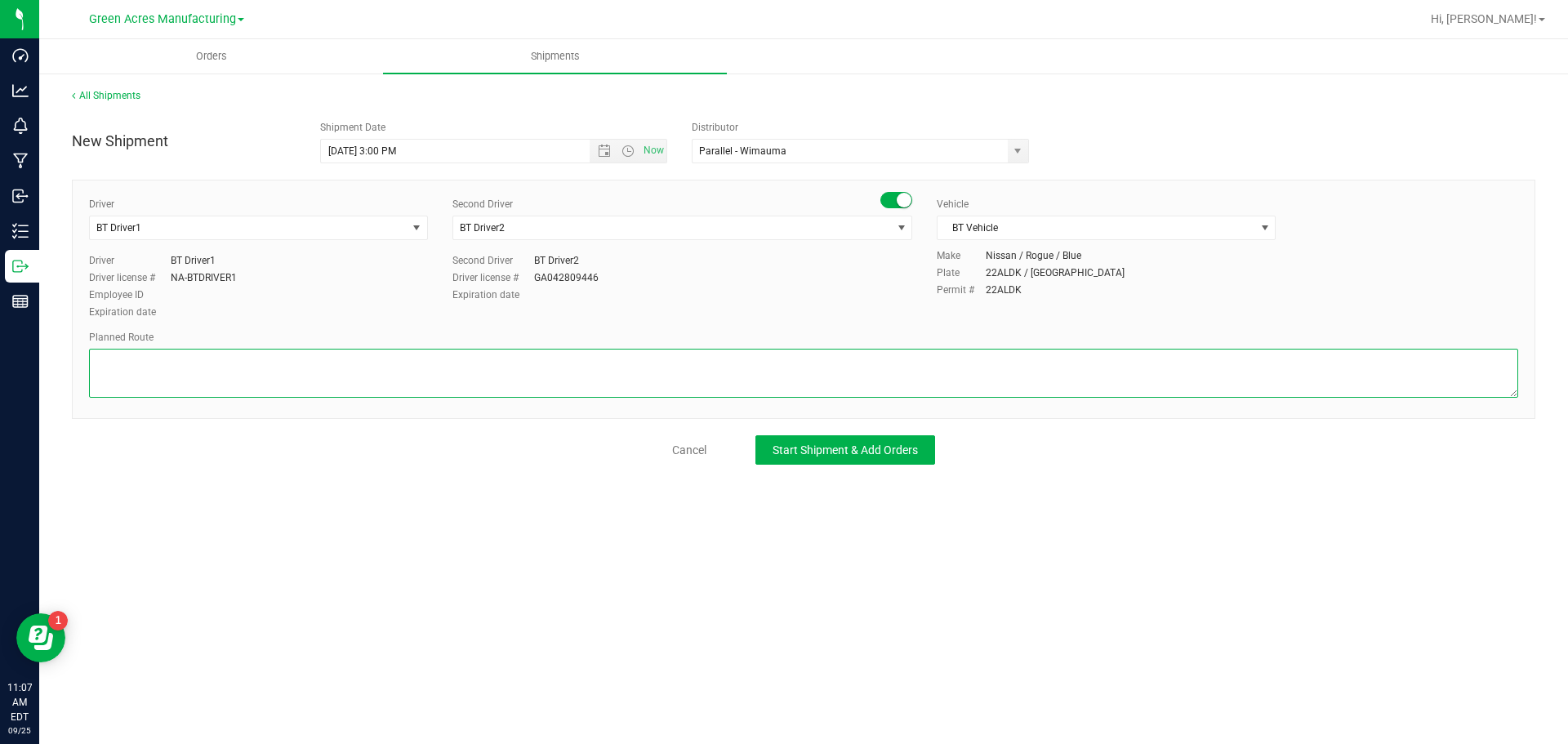
click at [864, 356] on textarea at bounding box center [803, 373] width 1429 height 49
paste textarea "12002641"
type textarea "1"
type textarea "Lab Sample Pickup Route 1 09/25/2025"
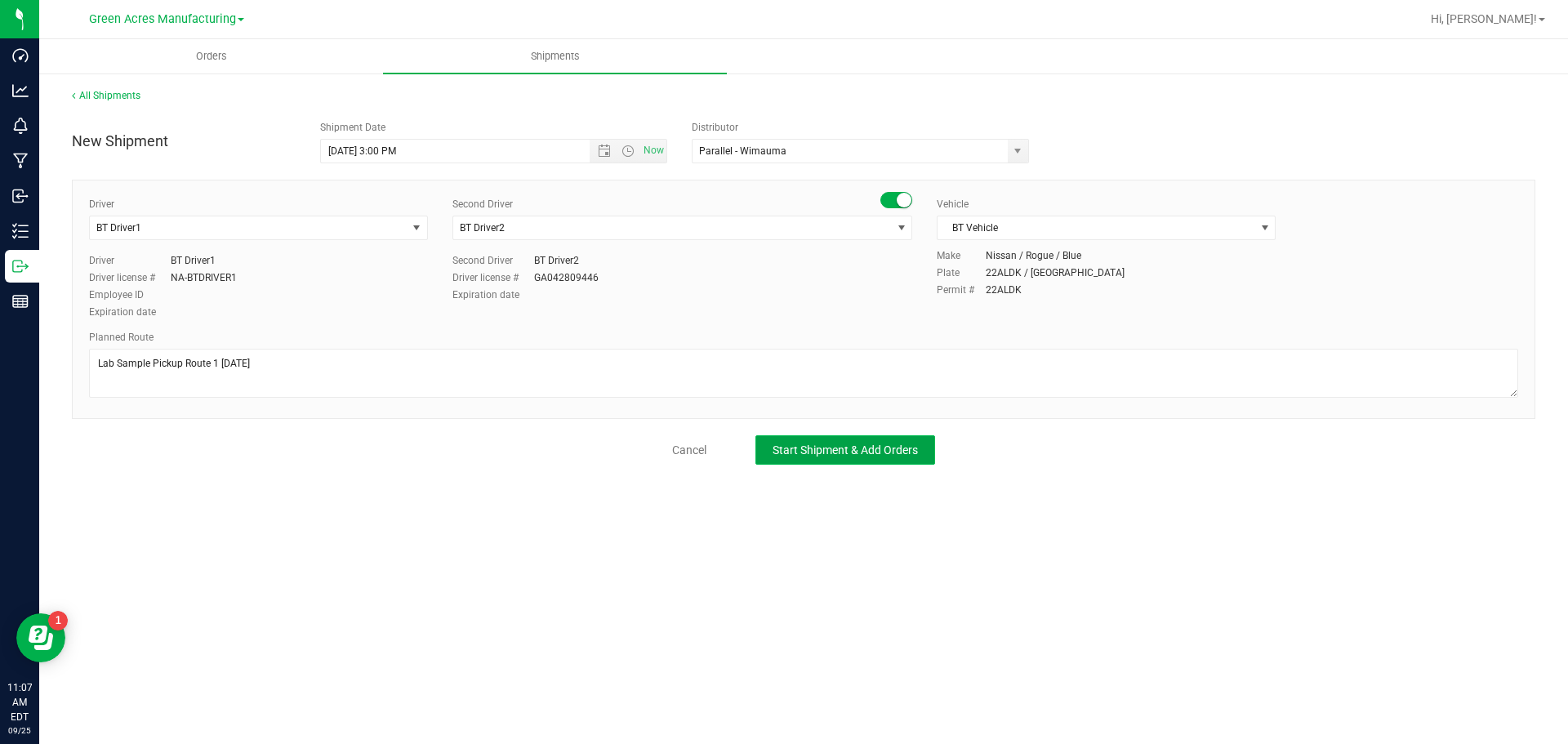
click at [914, 452] on span "Start Shipment & Add Orders" at bounding box center [846, 451] width 146 height 13
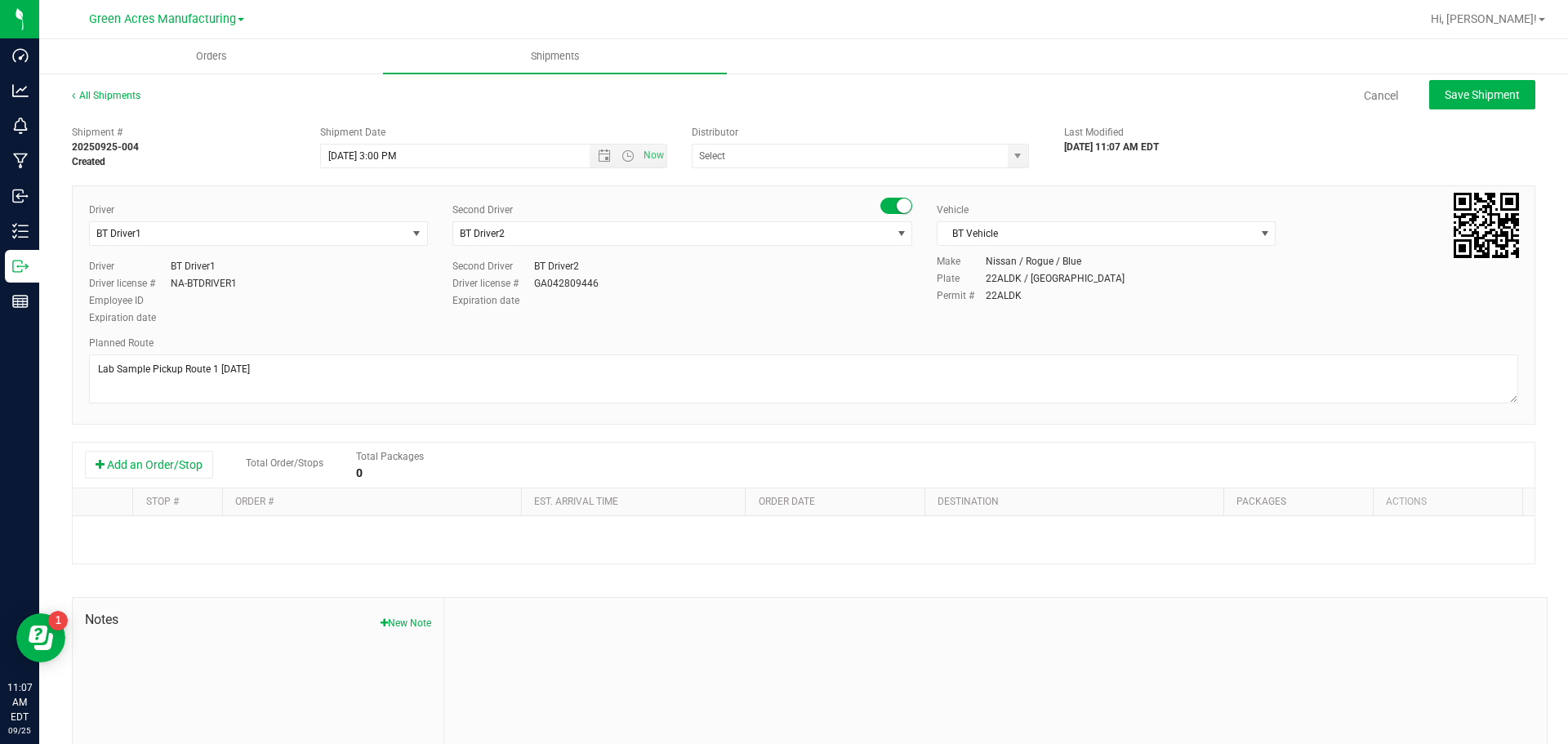
type input "Parallel - Wimauma"
click at [185, 470] on button "Add an Order/Stop" at bounding box center [149, 465] width 128 height 28
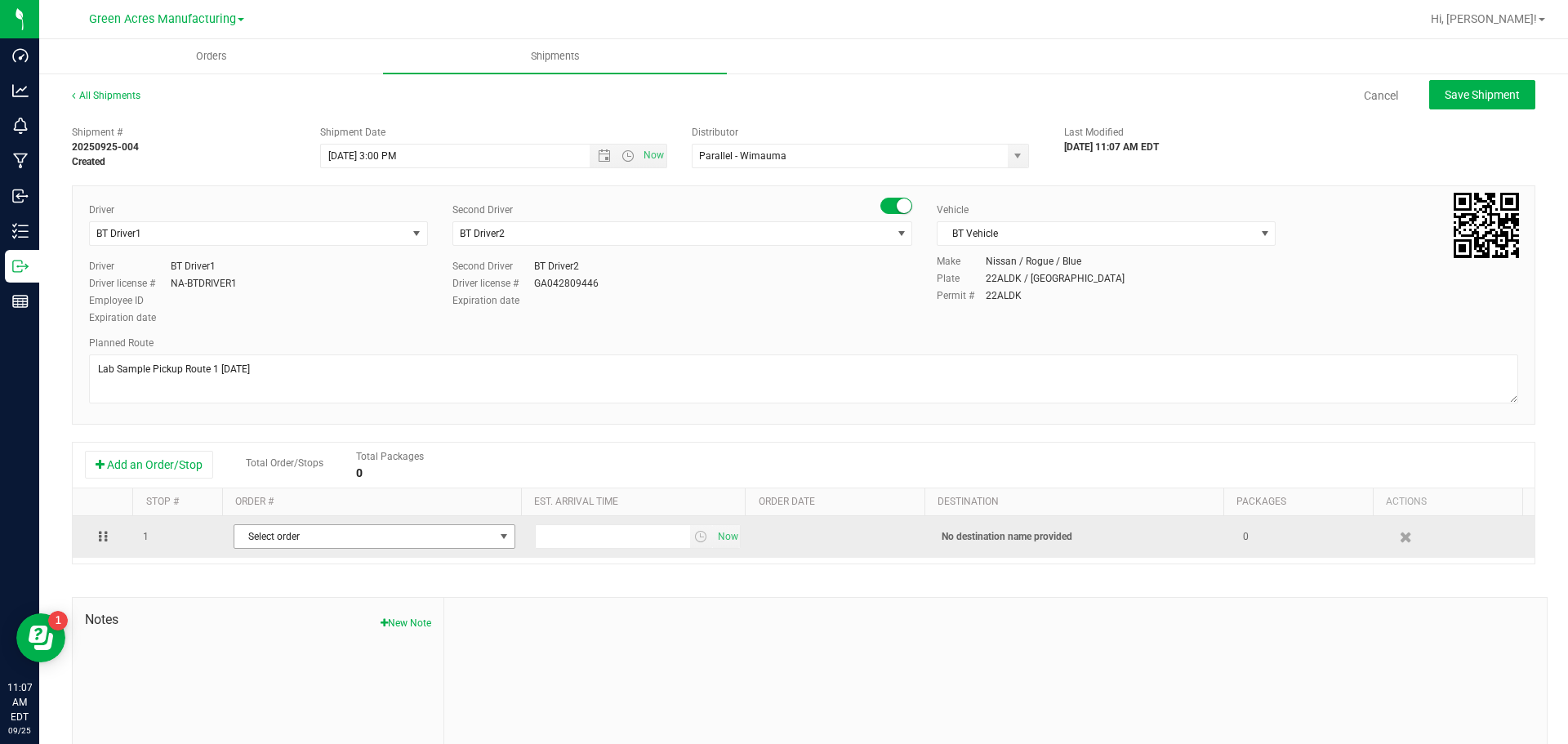
click at [321, 535] on span "Select order" at bounding box center [364, 537] width 260 height 22
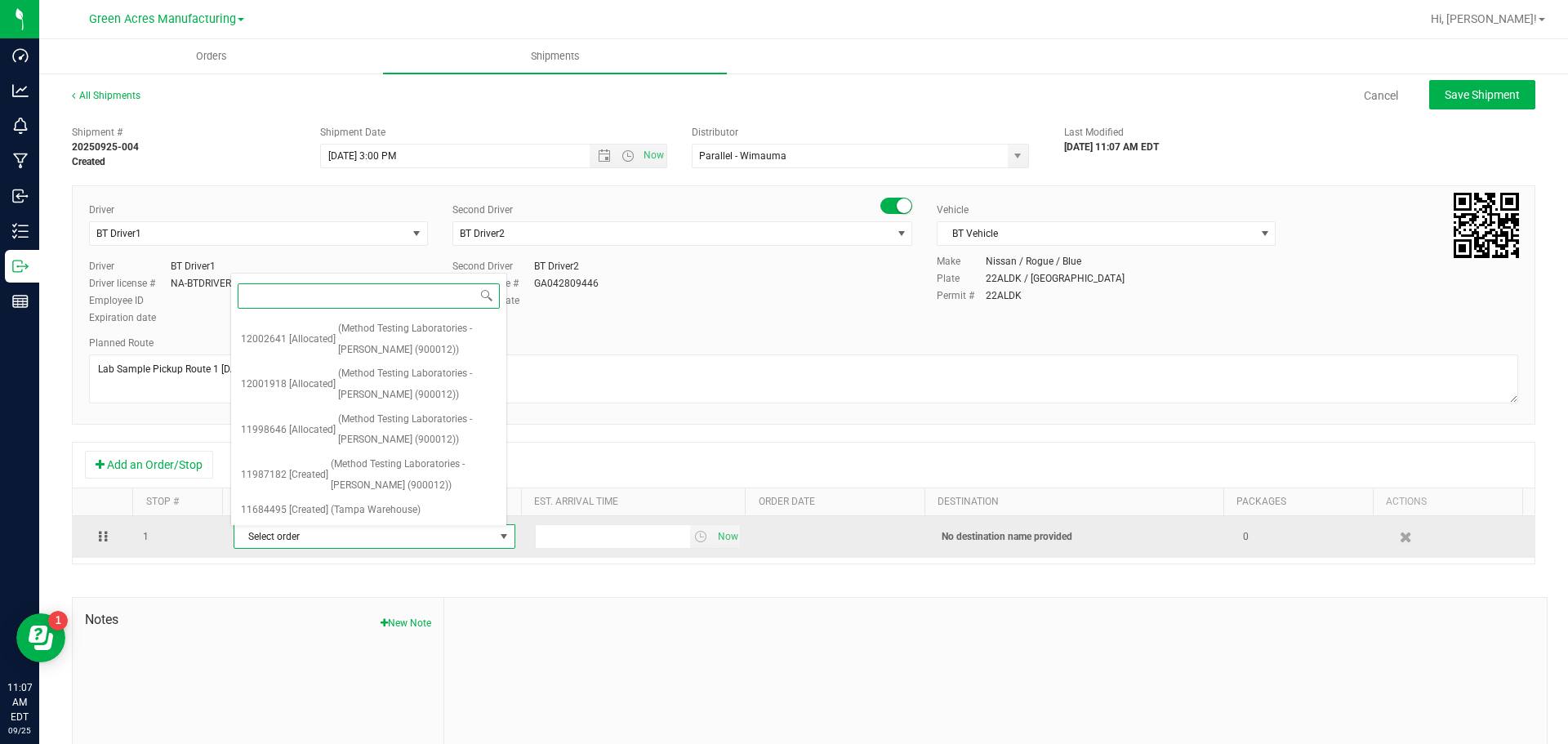
paste input "12002641"
type input "12002641"
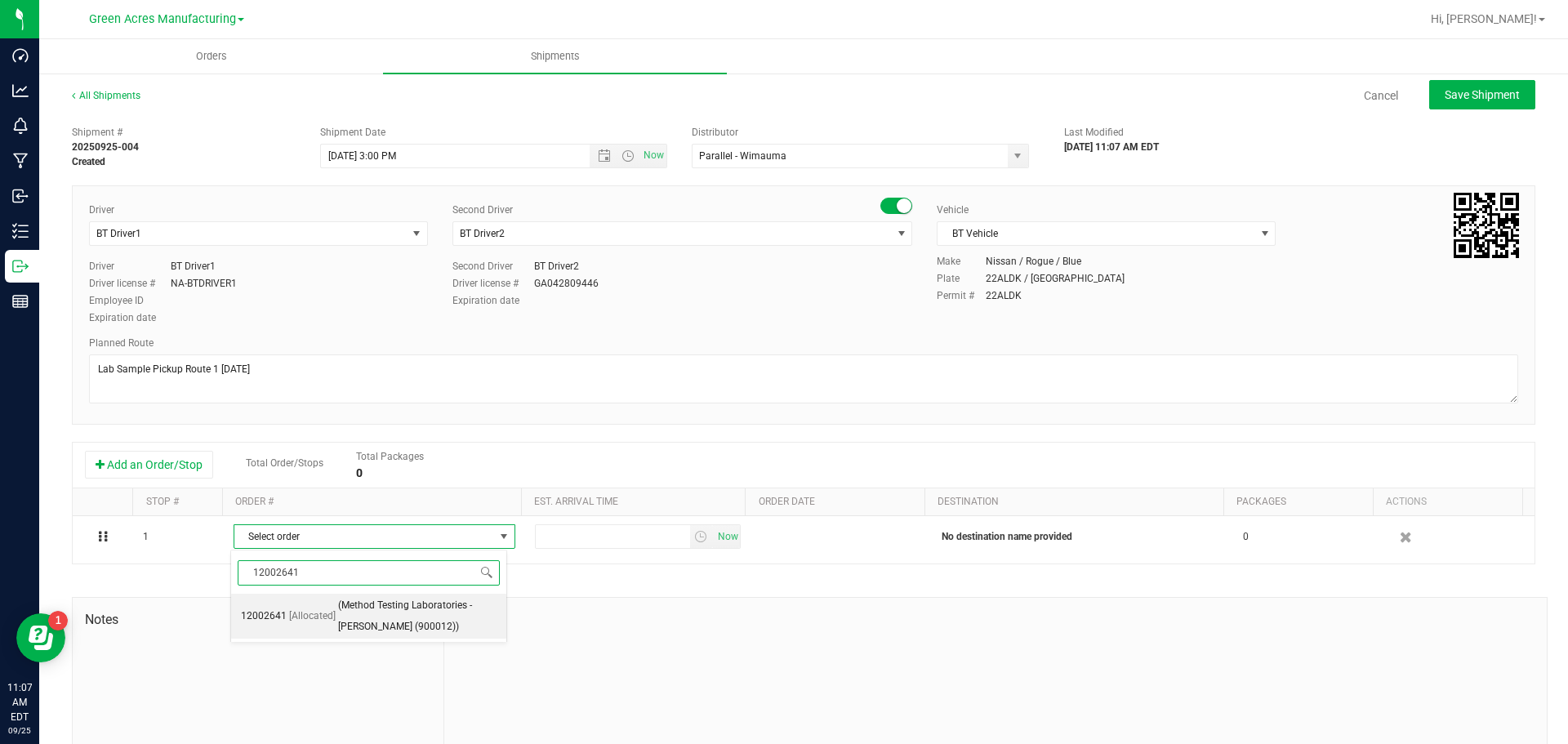
click at [327, 611] on span "[Allocated]" at bounding box center [312, 616] width 47 height 21
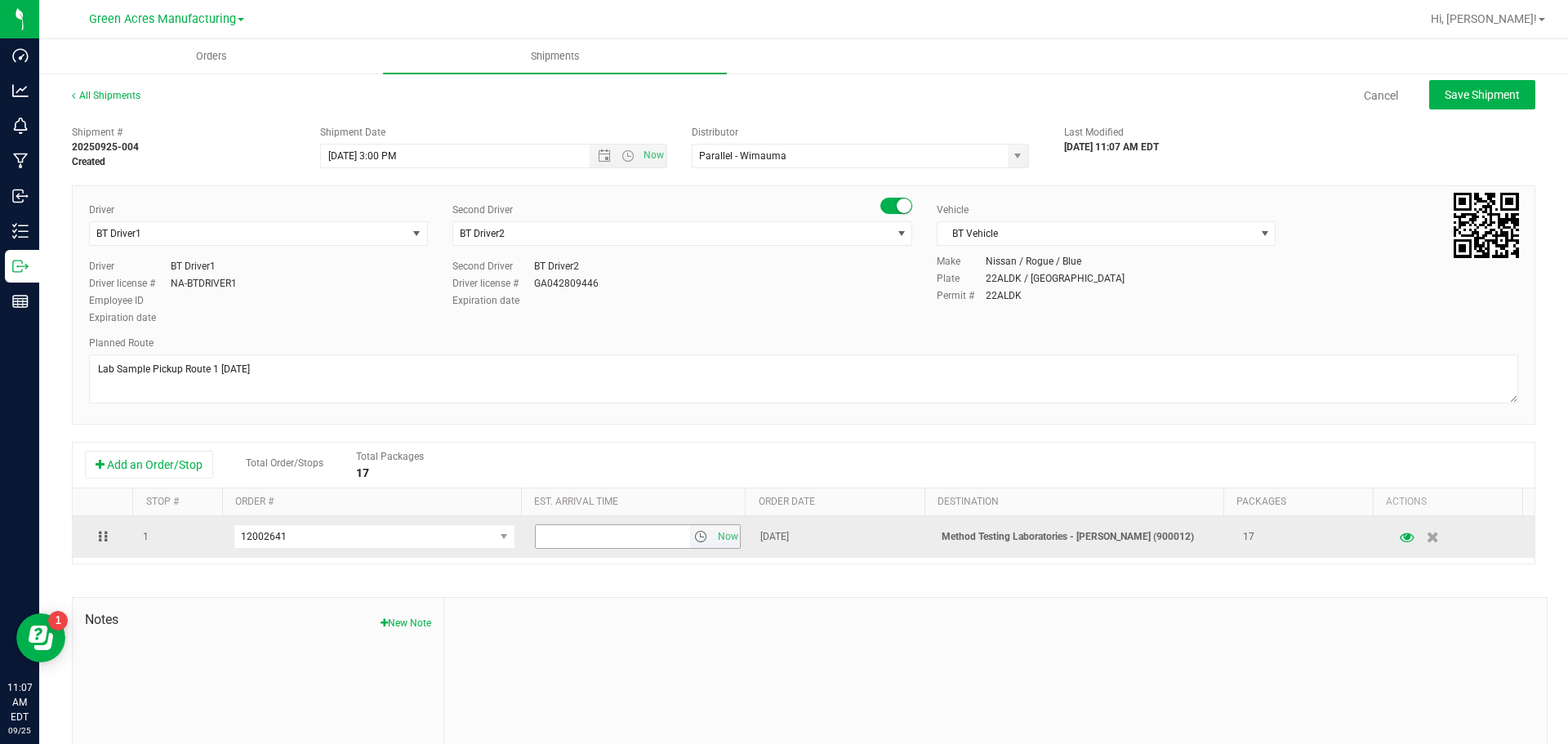
click at [695, 541] on span "select" at bounding box center [701, 537] width 13 height 13
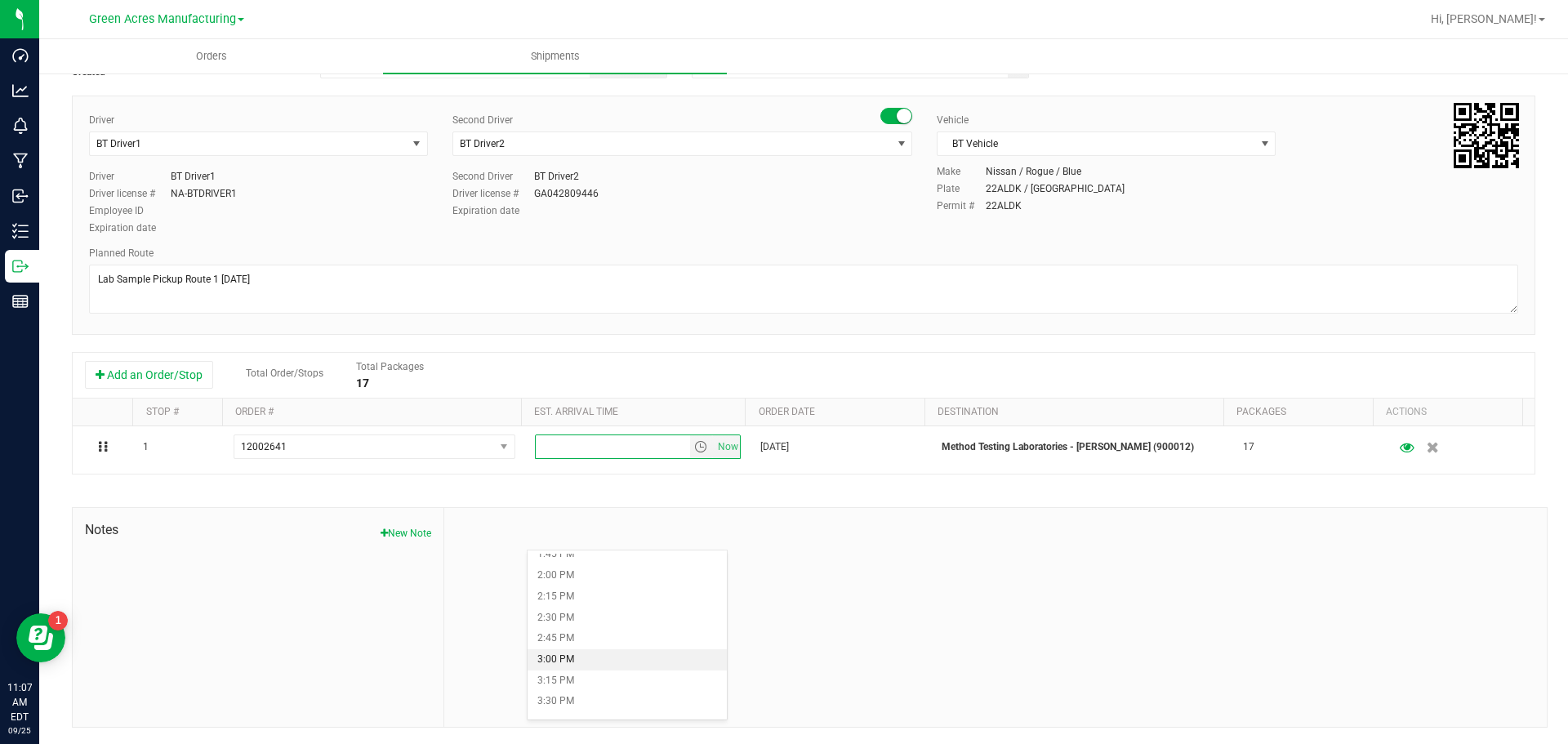
scroll to position [1225, 0]
click at [594, 684] on li "4:00 PM" at bounding box center [627, 682] width 199 height 21
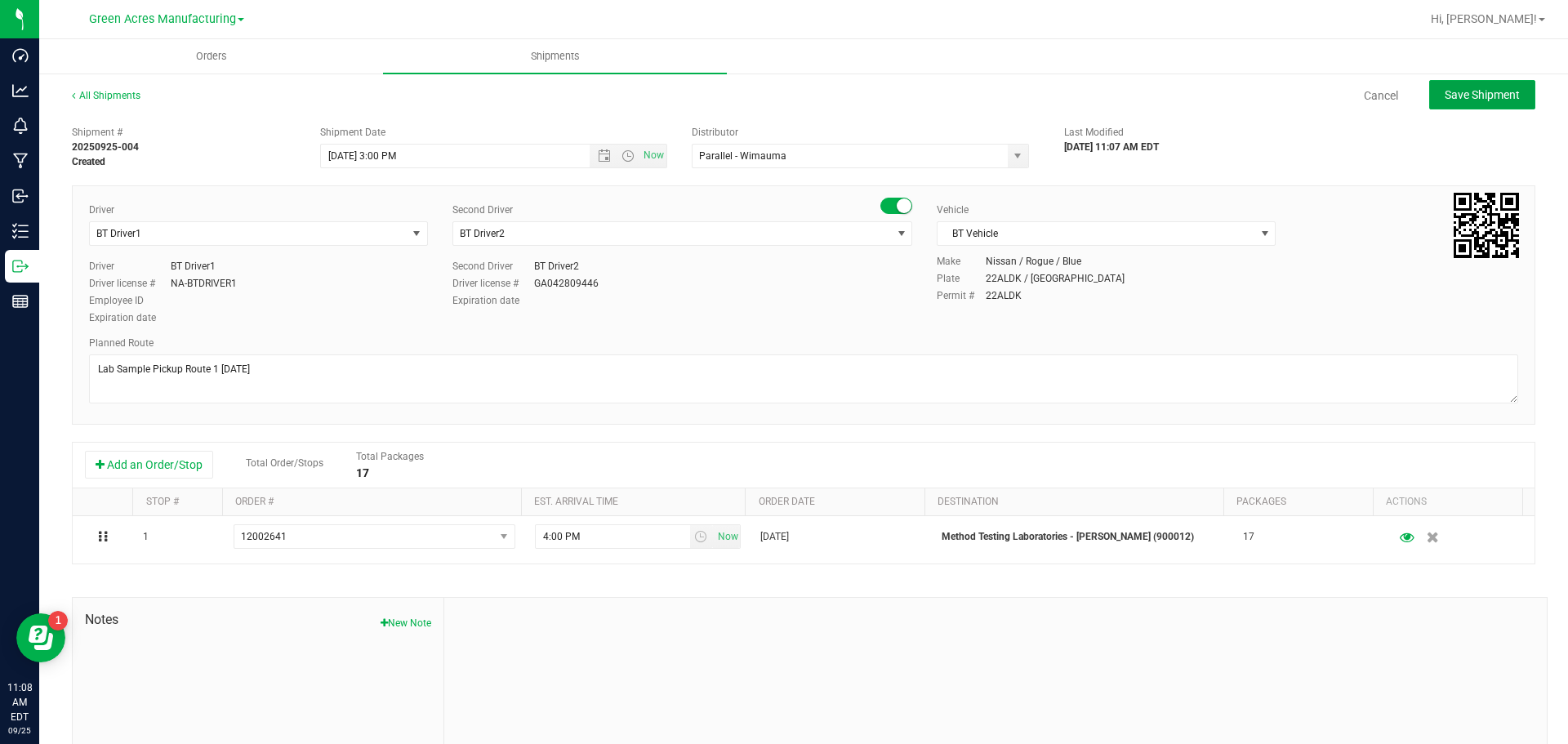
drag, startPoint x: 1459, startPoint y: 106, endPoint x: 1453, endPoint y: 114, distance: 10.0
click at [1459, 105] on button "Save Shipment" at bounding box center [1482, 94] width 107 height 29
type input "[DATE] 7:00 PM"
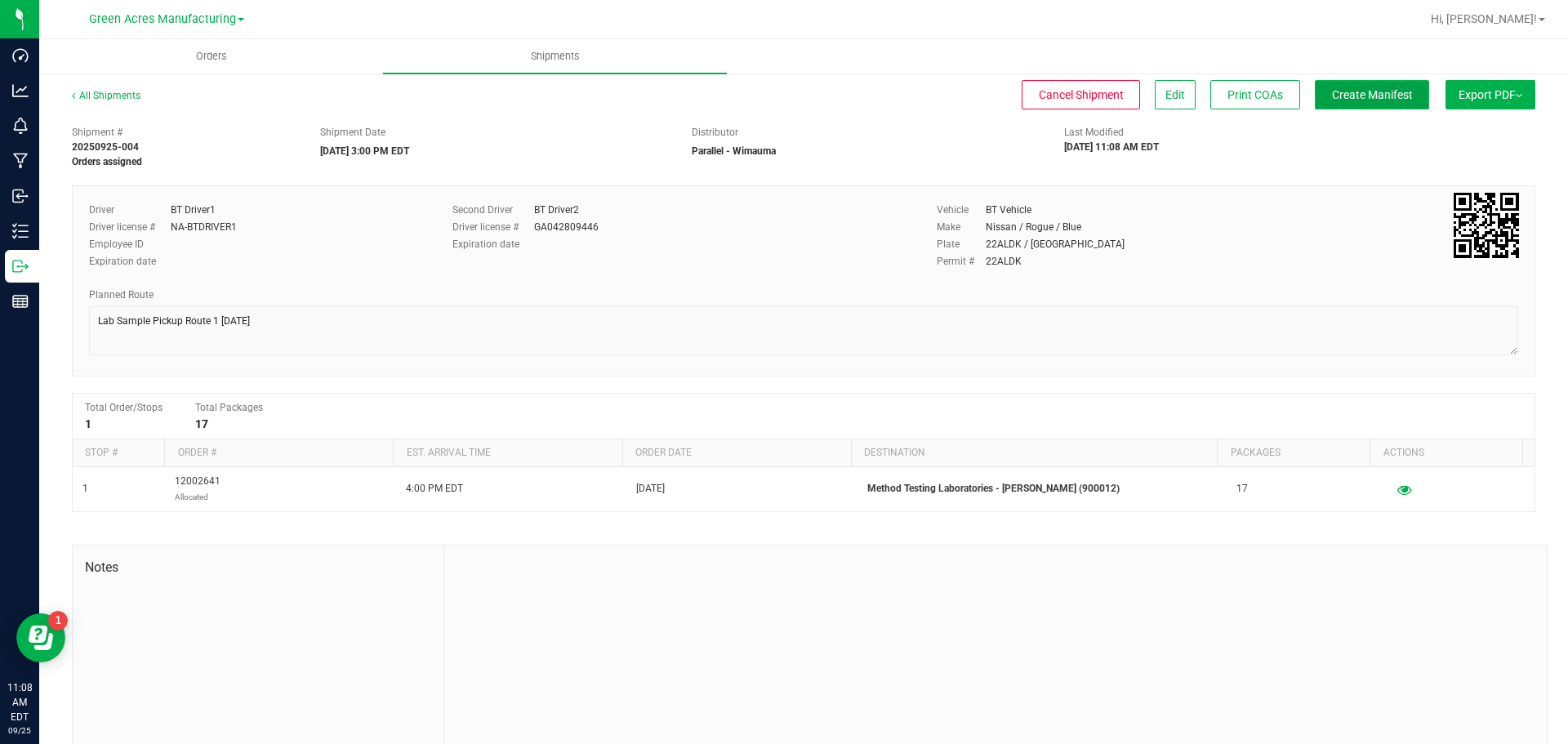
click at [1340, 96] on span "Create Manifest" at bounding box center [1372, 94] width 81 height 13
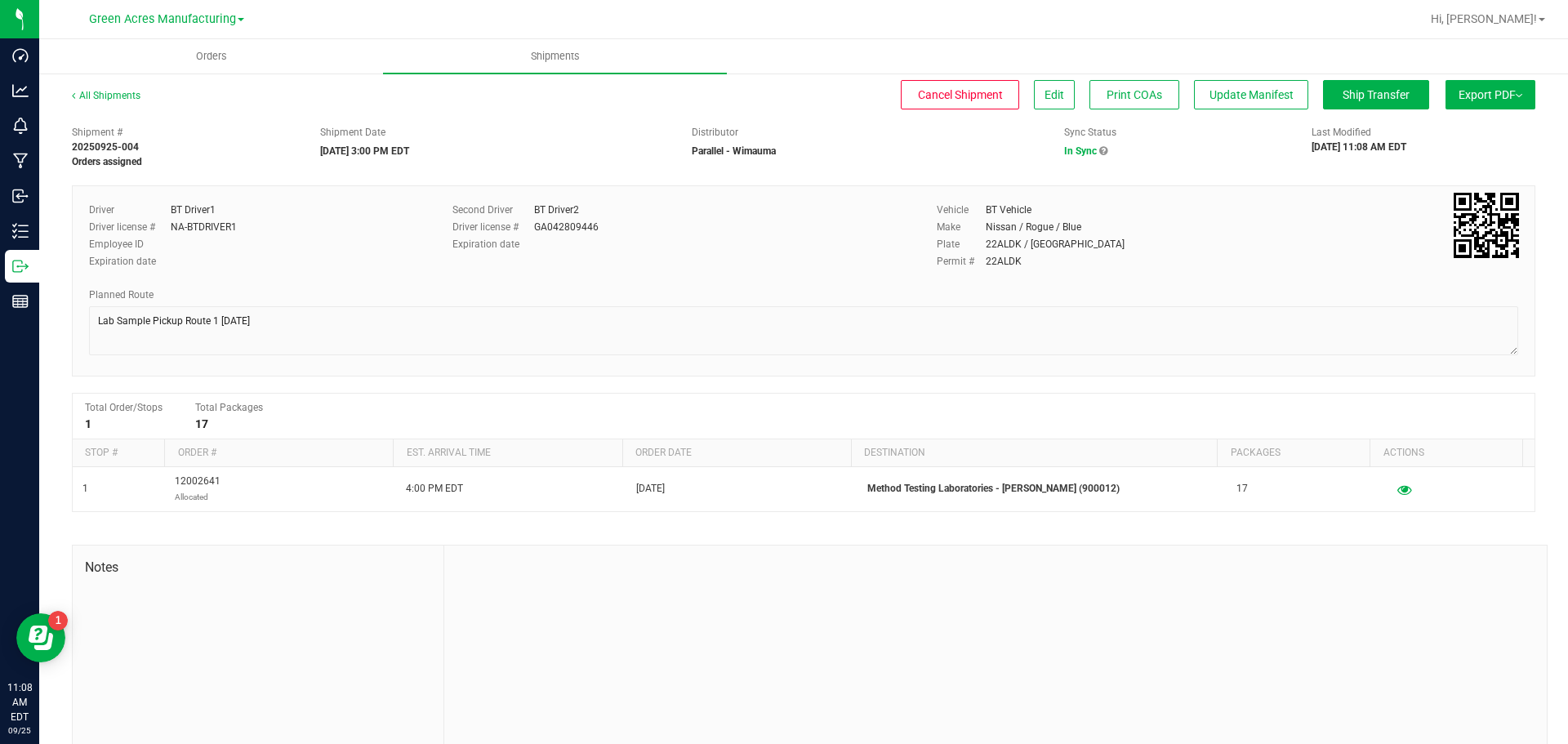
click at [1500, 99] on span "Export PDF" at bounding box center [1490, 94] width 64 height 13
click at [1473, 132] on span "Manifest by Package ID" at bounding box center [1466, 131] width 104 height 11
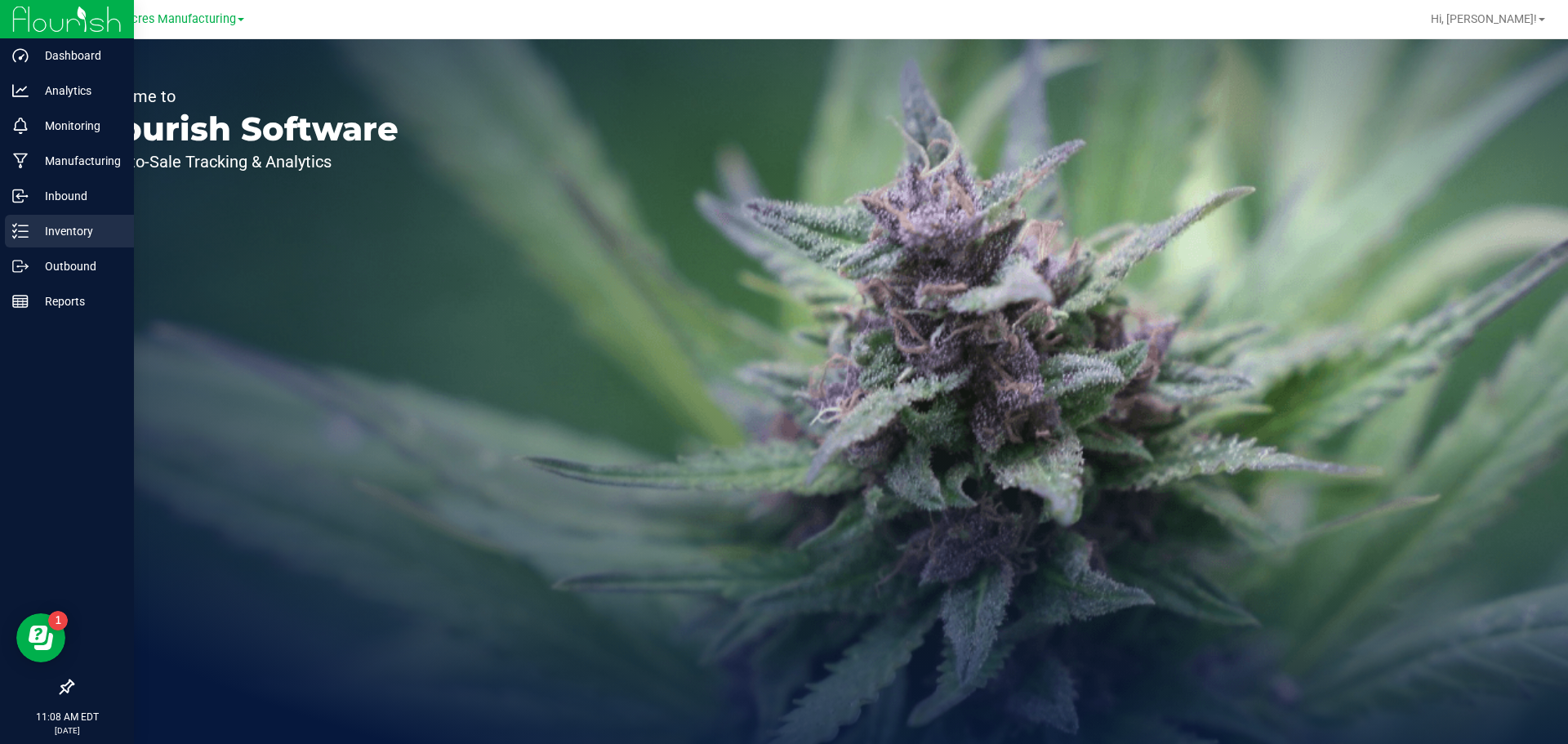
click at [22, 228] on icon at bounding box center [20, 231] width 16 height 16
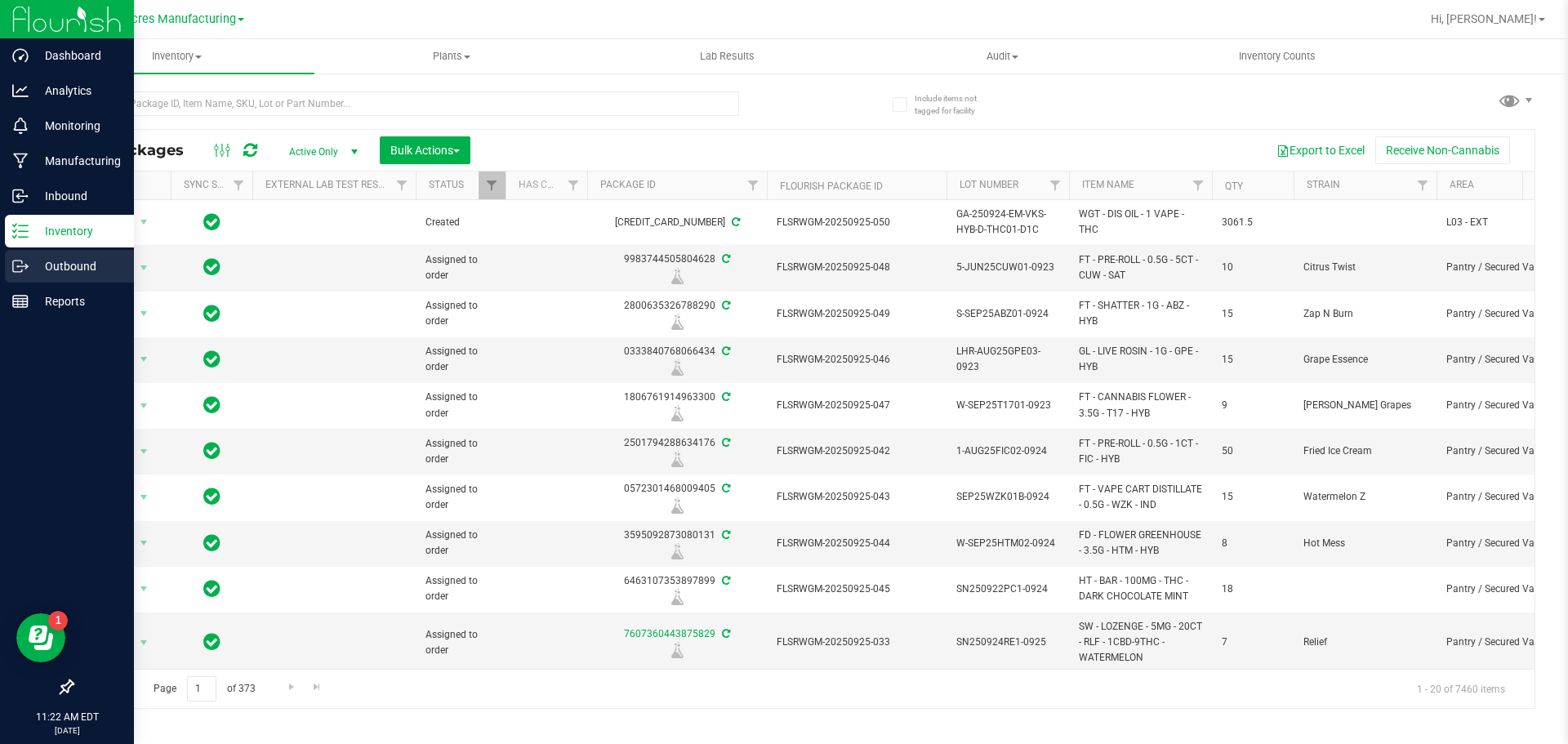
click at [29, 263] on p "Outbound" at bounding box center [78, 265] width 98 height 20
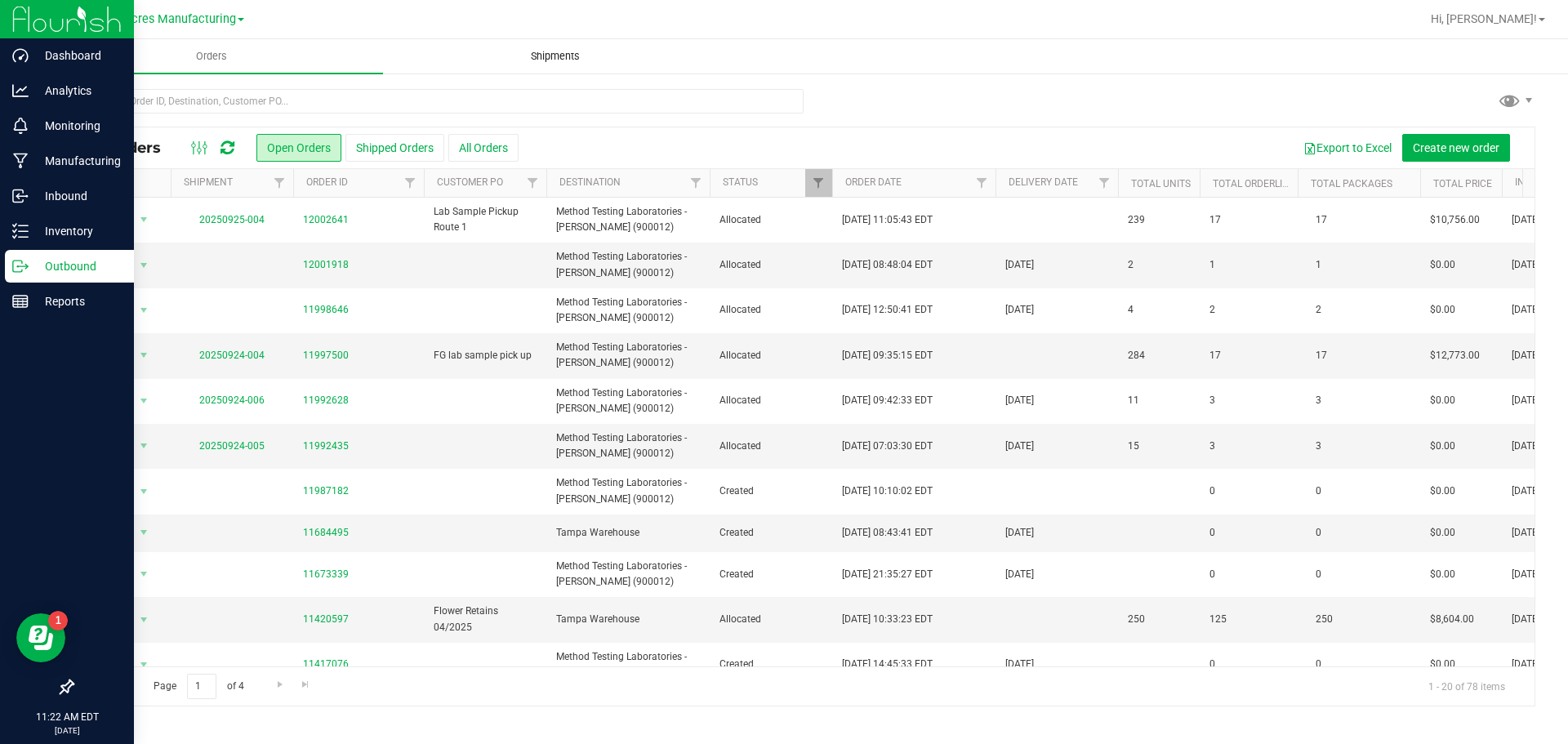
click at [580, 60] on span "Shipments" at bounding box center [555, 56] width 93 height 15
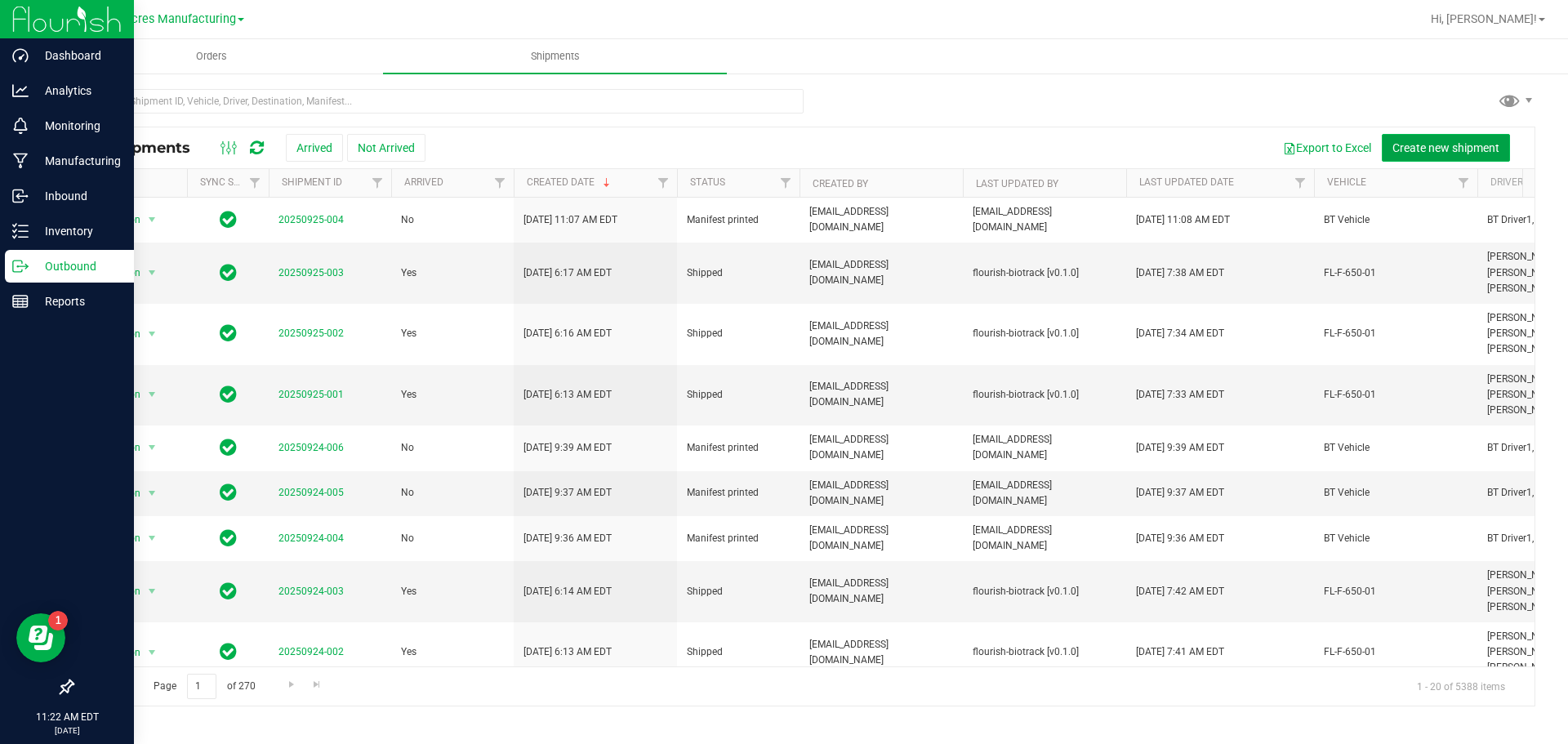
click at [1440, 158] on button "Create new shipment" at bounding box center [1446, 148] width 128 height 28
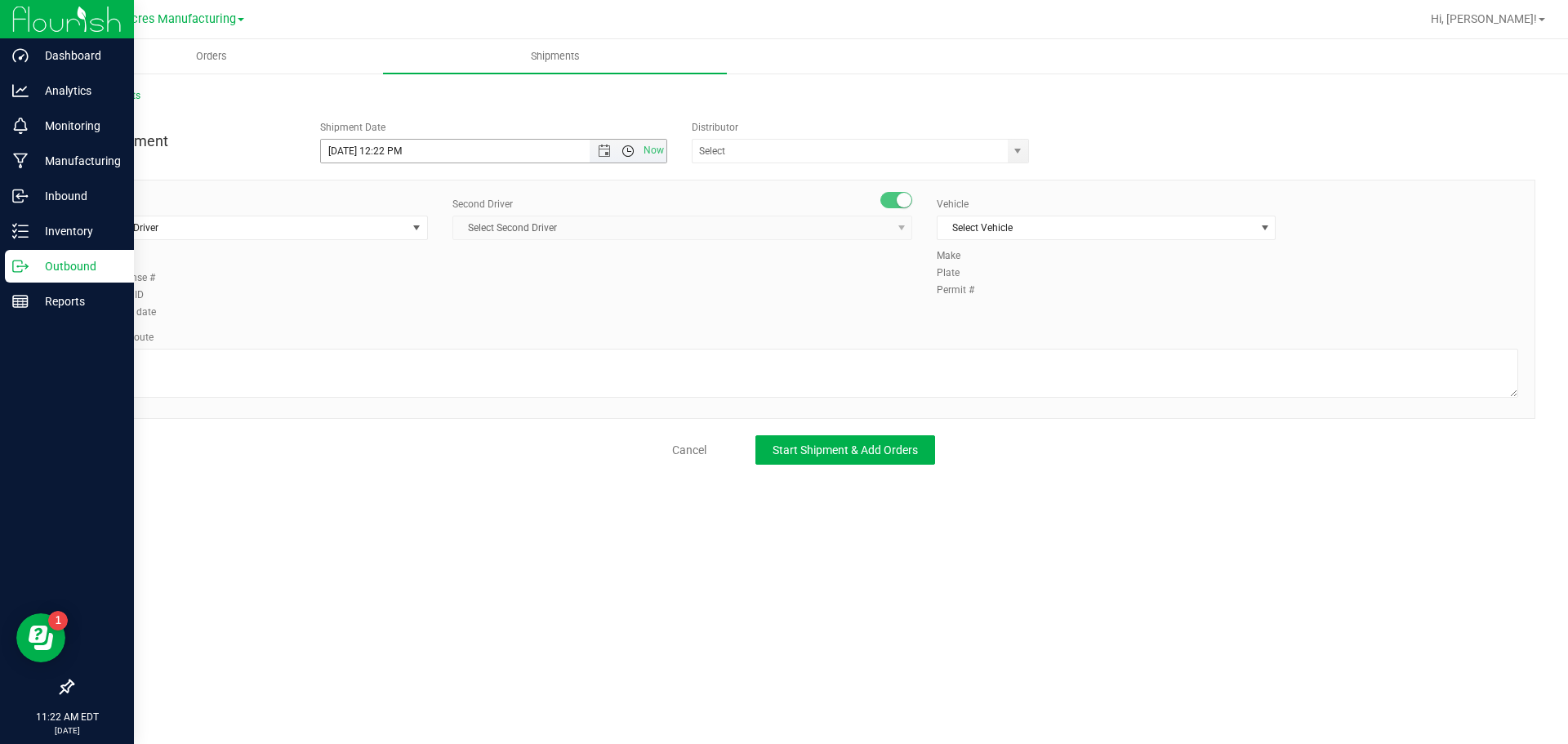
click at [625, 152] on span "Open the time view" at bounding box center [628, 151] width 13 height 13
click at [387, 316] on li "3:00 PM" at bounding box center [492, 318] width 345 height 21
type input "[DATE] 3:00 PM"
click at [872, 161] on input "text" at bounding box center [845, 150] width 306 height 22
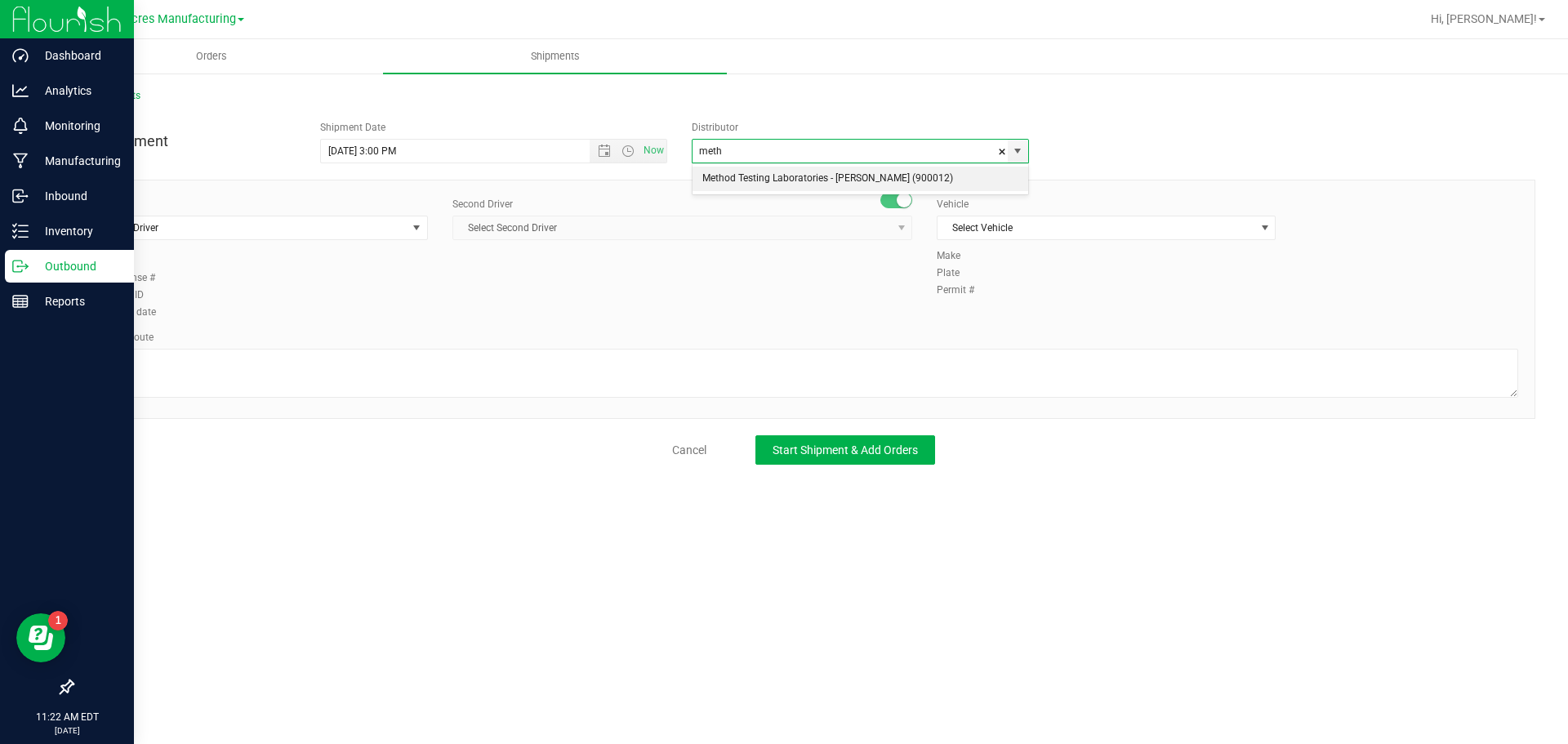
click at [856, 168] on li "Method Testing Laboratories - [PERSON_NAME] (900012)" at bounding box center [860, 179] width 335 height 24
type input "Method Testing Laboratories - [PERSON_NAME] (900012)"
click at [411, 229] on span "select" at bounding box center [417, 228] width 13 height 13
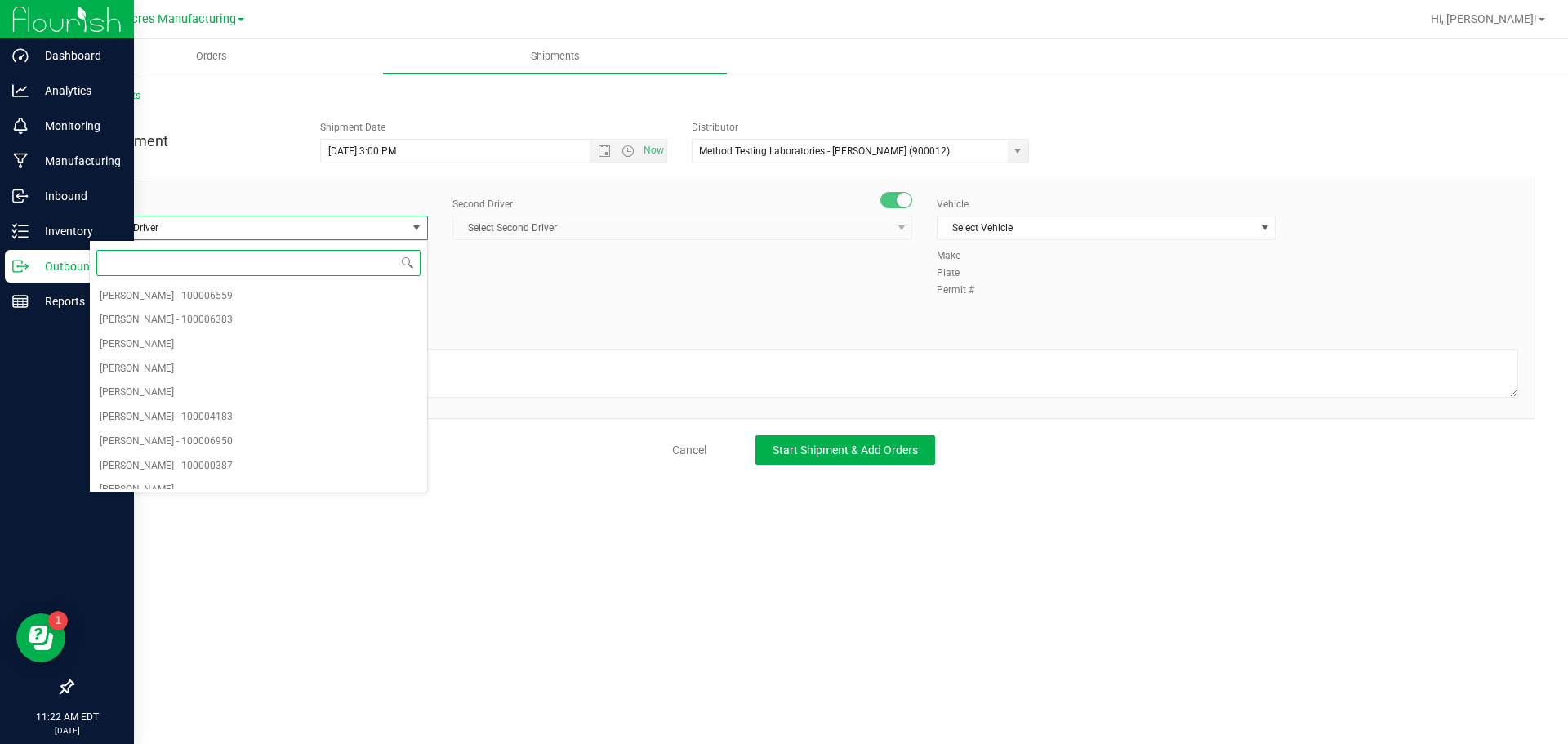
type input "t"
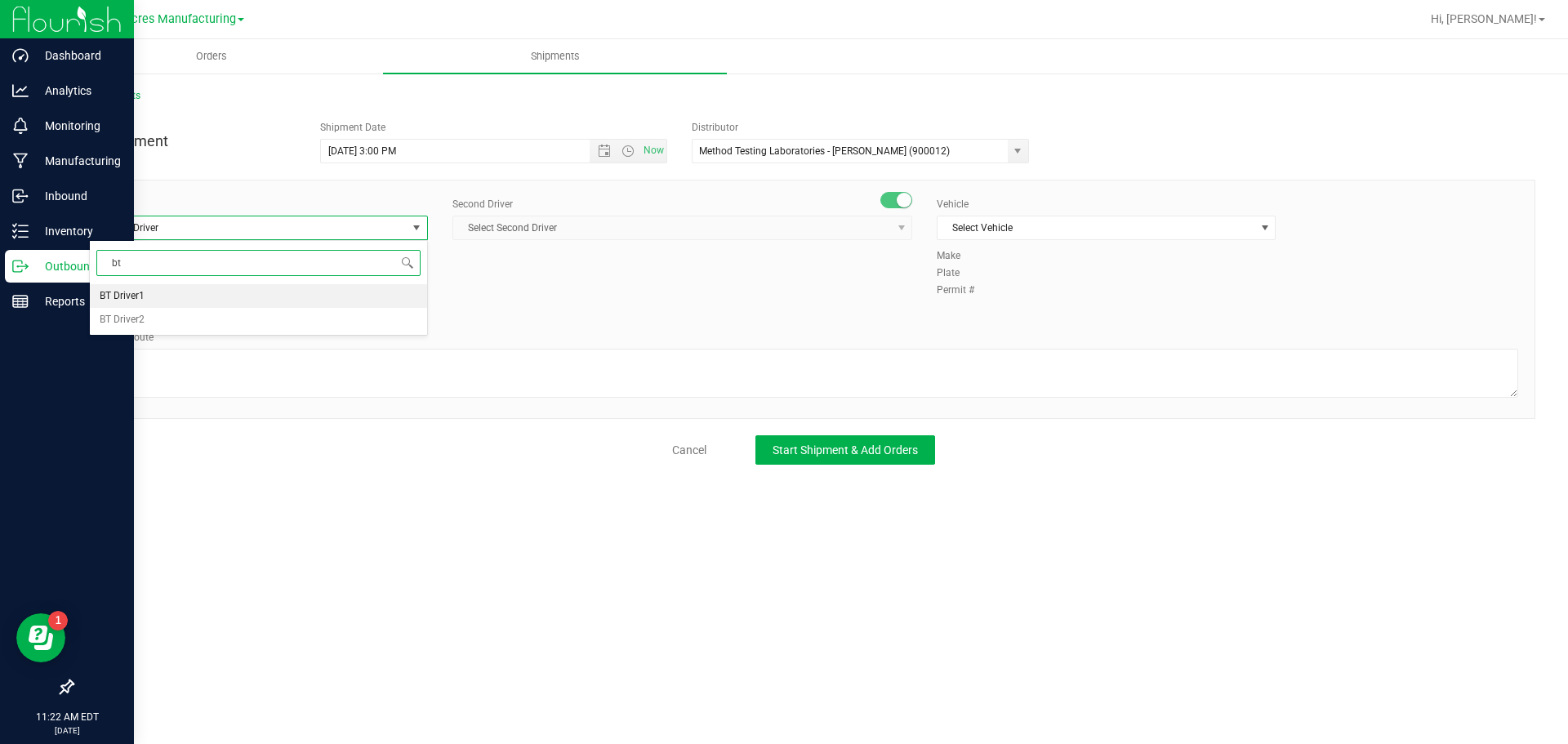
click at [185, 294] on li "BT Driver1" at bounding box center [258, 296] width 337 height 24
type input "bt"
click at [742, 232] on span "Select Second Driver" at bounding box center [672, 228] width 437 height 22
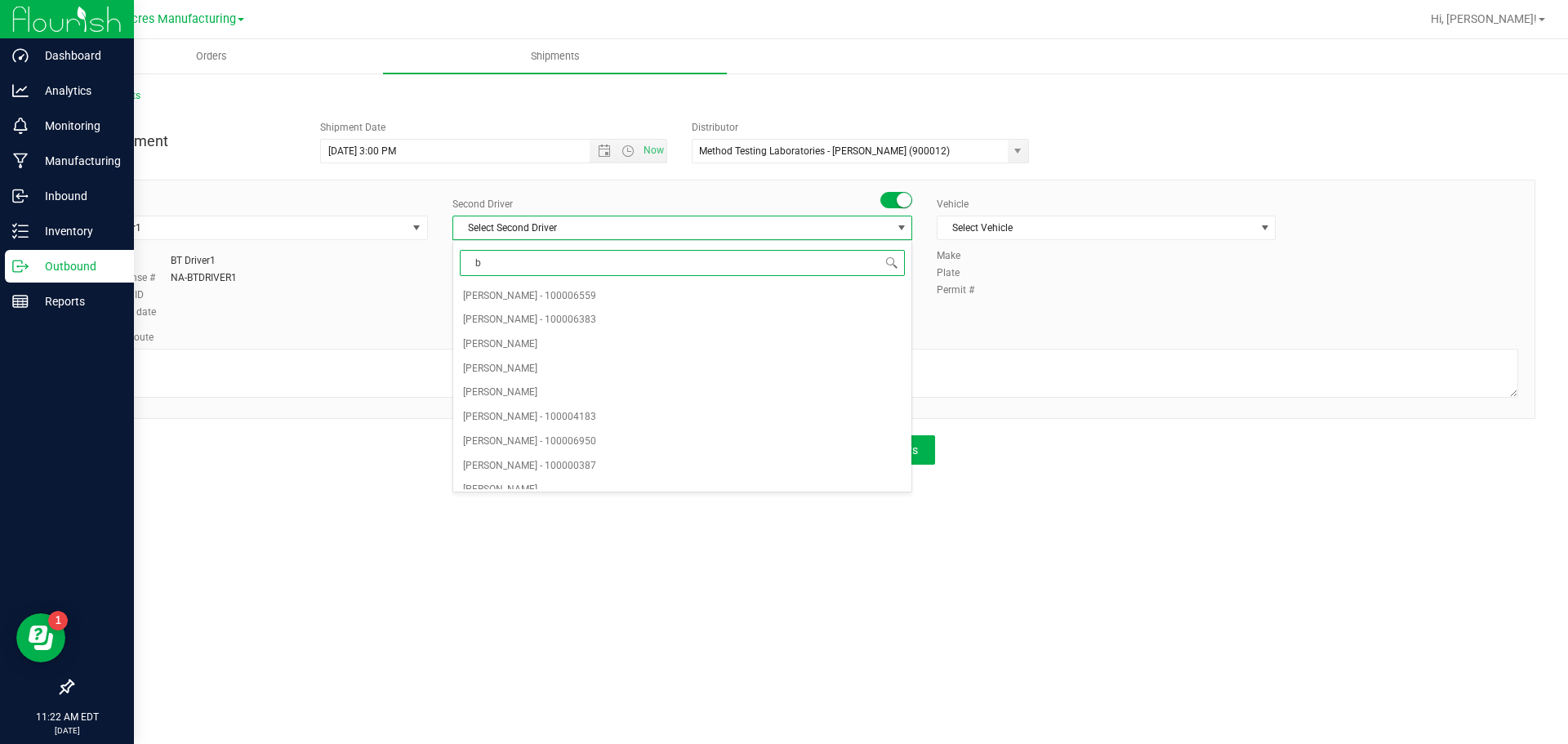
type input "bt"
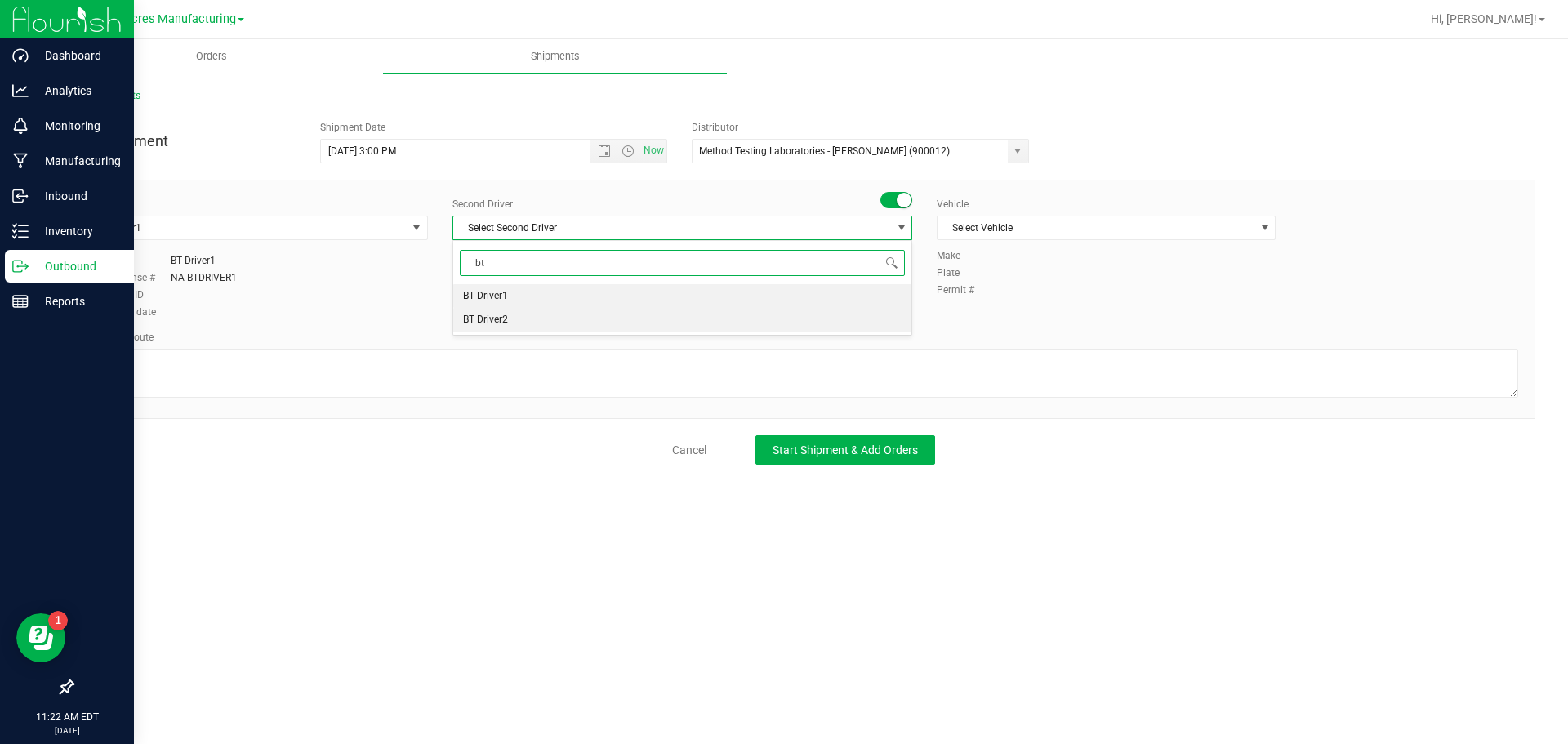
click at [575, 325] on li "BT Driver2" at bounding box center [682, 320] width 458 height 24
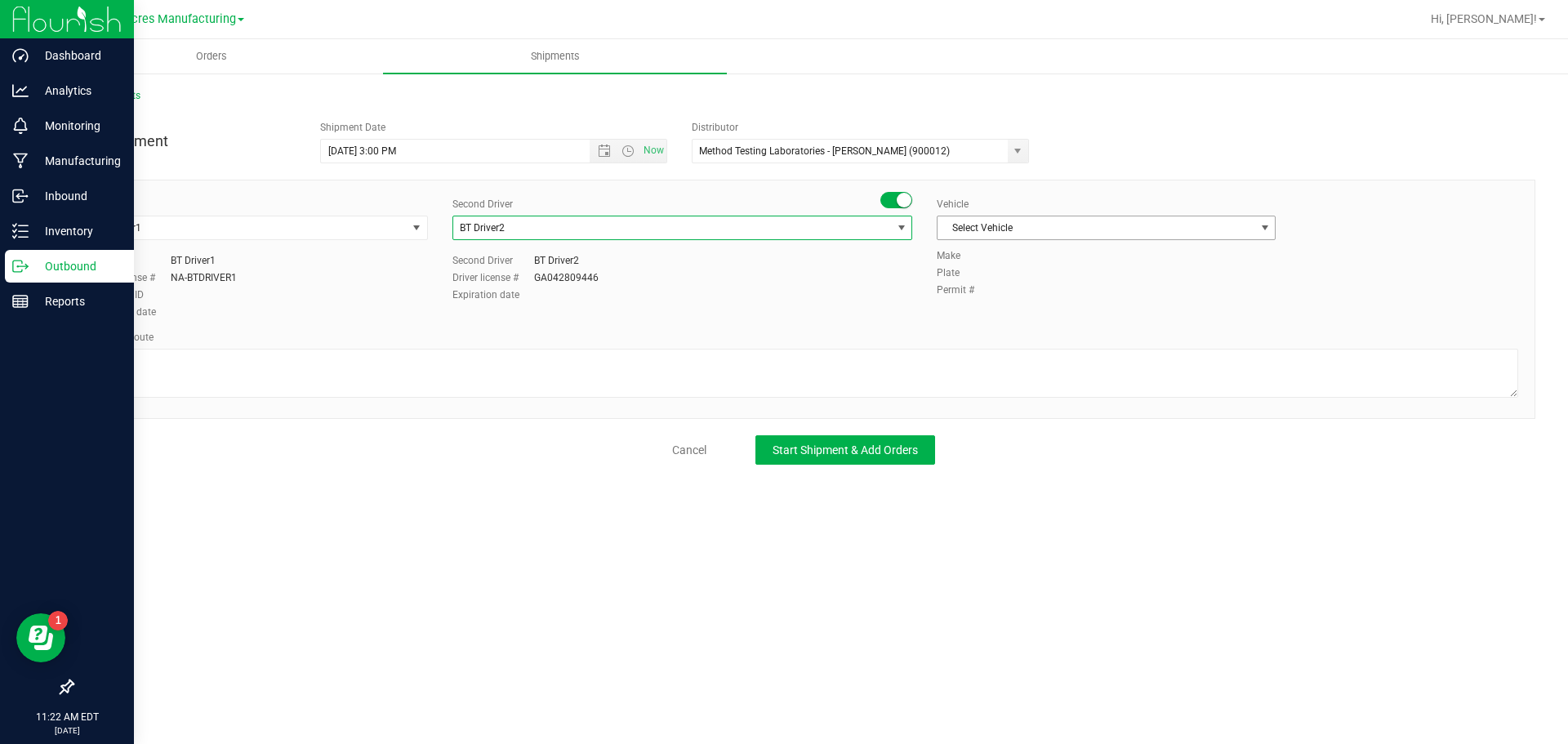
click at [1107, 227] on span "Select Vehicle" at bounding box center [1095, 228] width 317 height 22
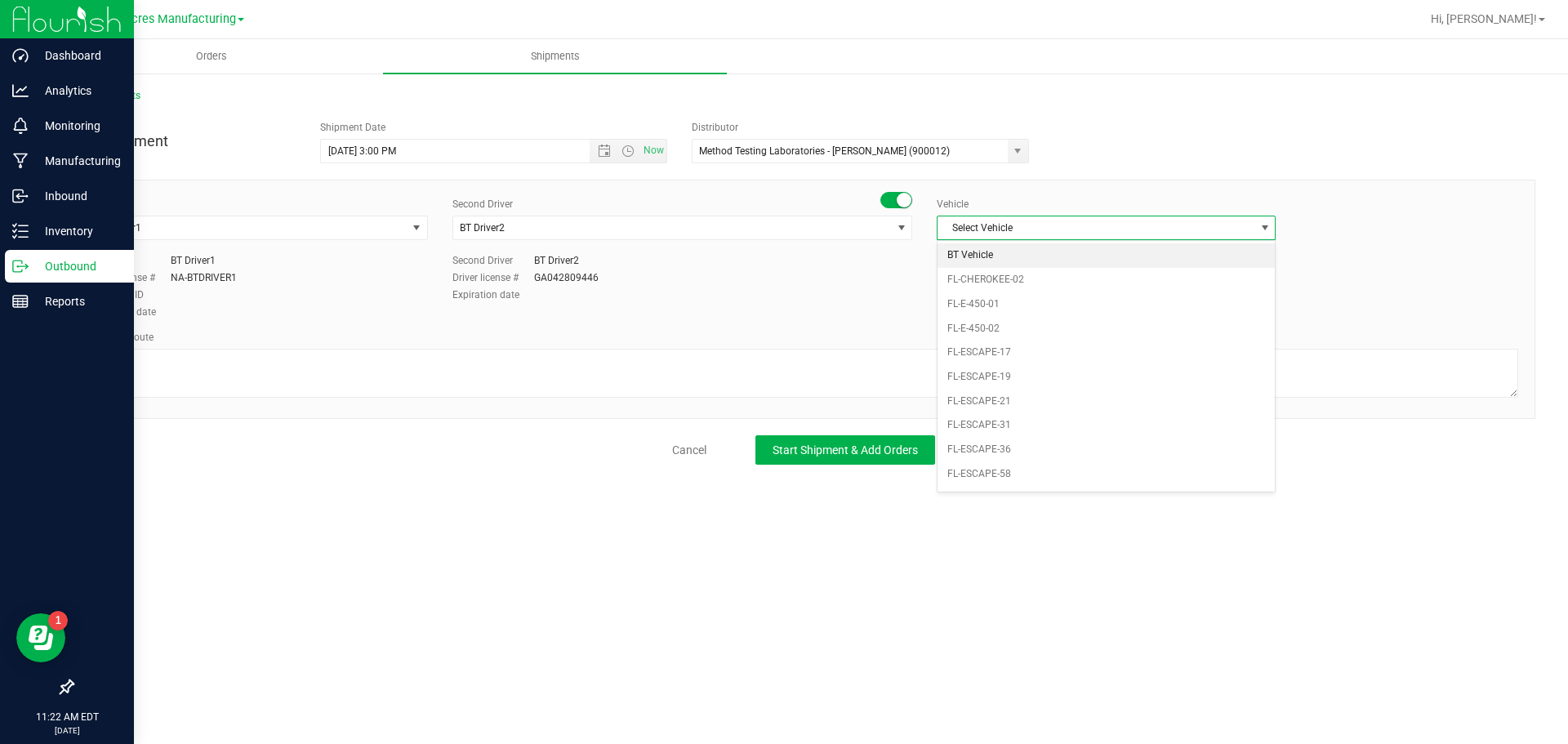
click at [1031, 249] on li "BT Vehicle" at bounding box center [1105, 255] width 337 height 24
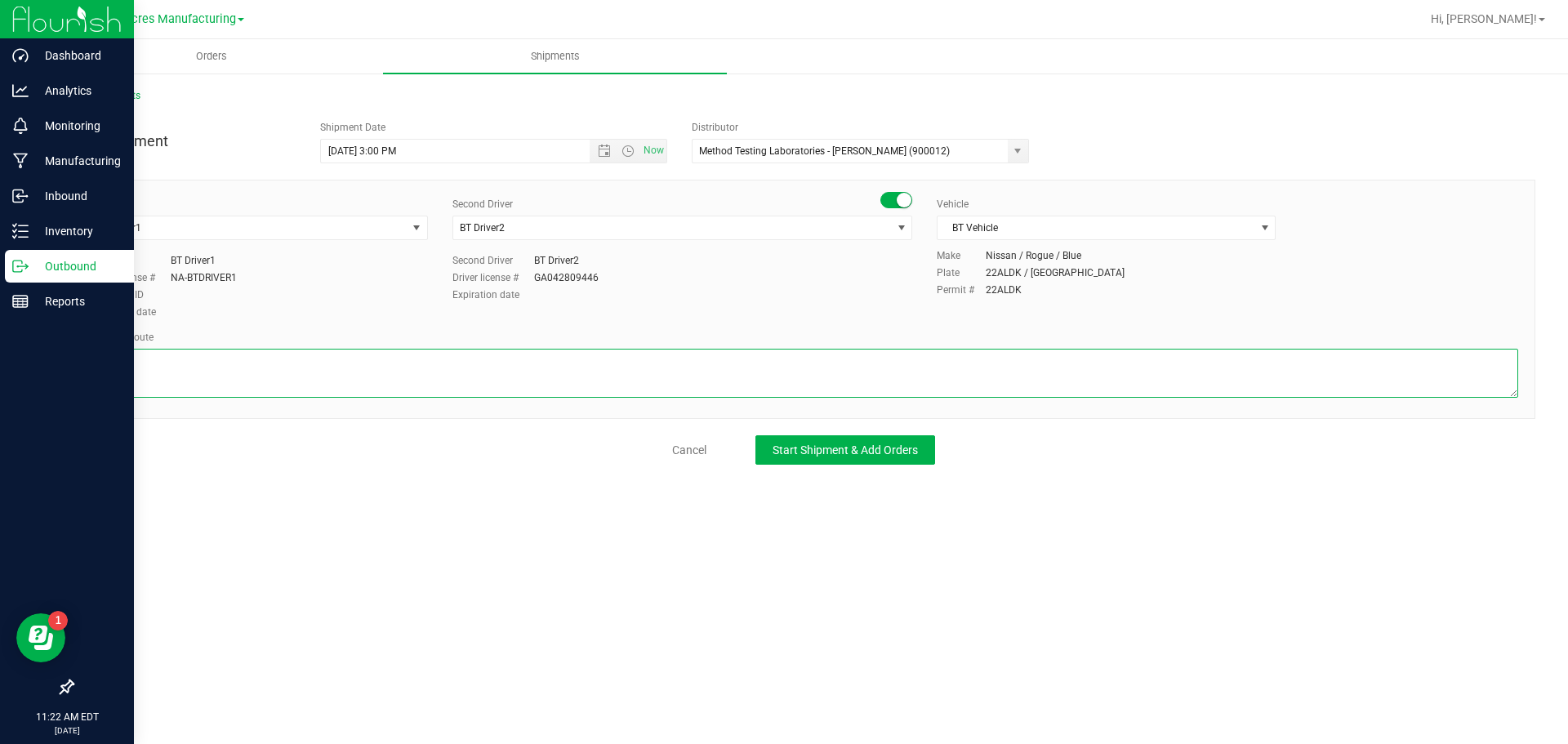
click at [691, 382] on textarea at bounding box center [803, 373] width 1429 height 49
type textarea "Lab Sample Pickup Route 1"
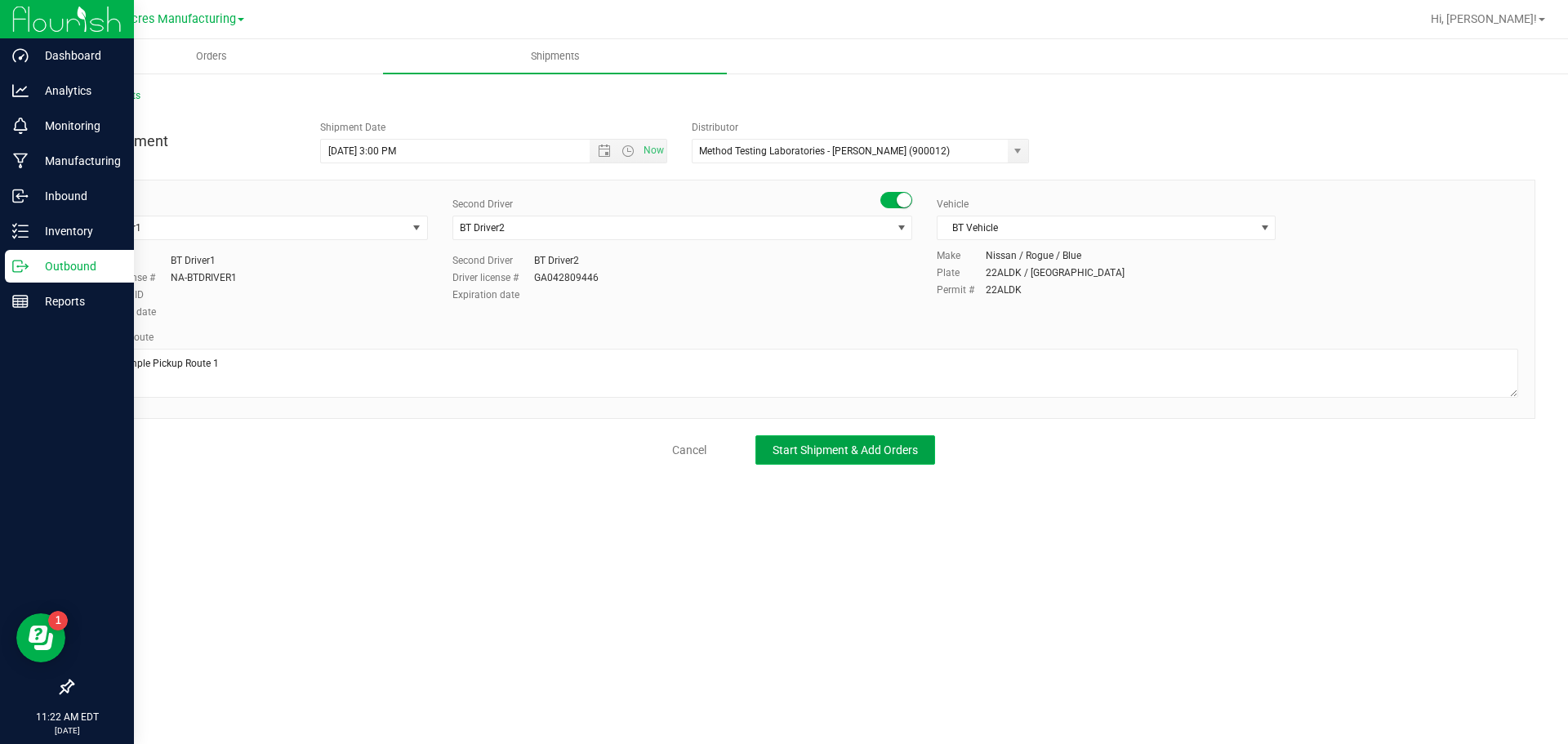
click at [859, 455] on span "Start Shipment & Add Orders" at bounding box center [846, 451] width 146 height 13
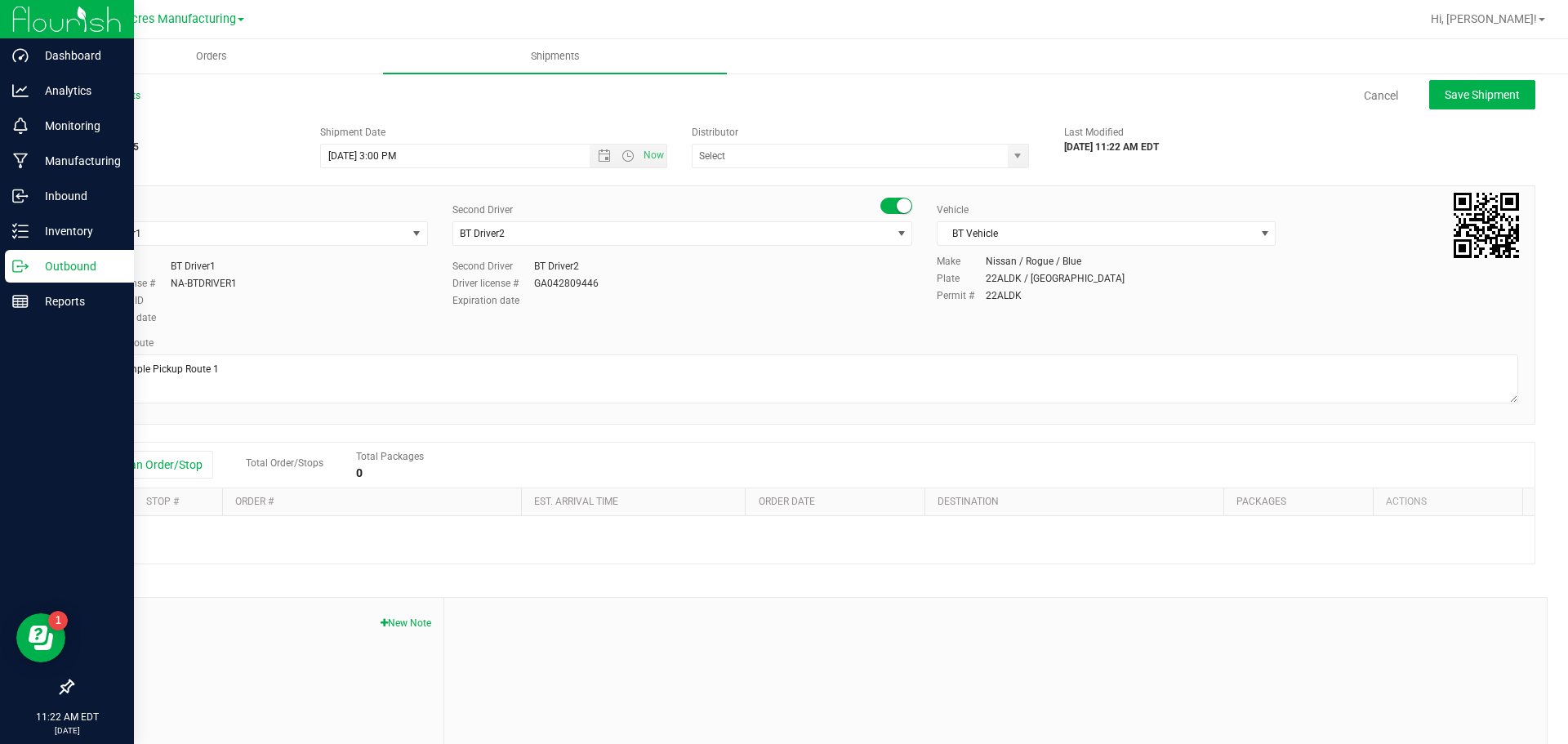
type input "Method Testing Laboratories - [PERSON_NAME] (900012)"
click at [176, 467] on button "Add an Order/Stop" at bounding box center [149, 465] width 128 height 28
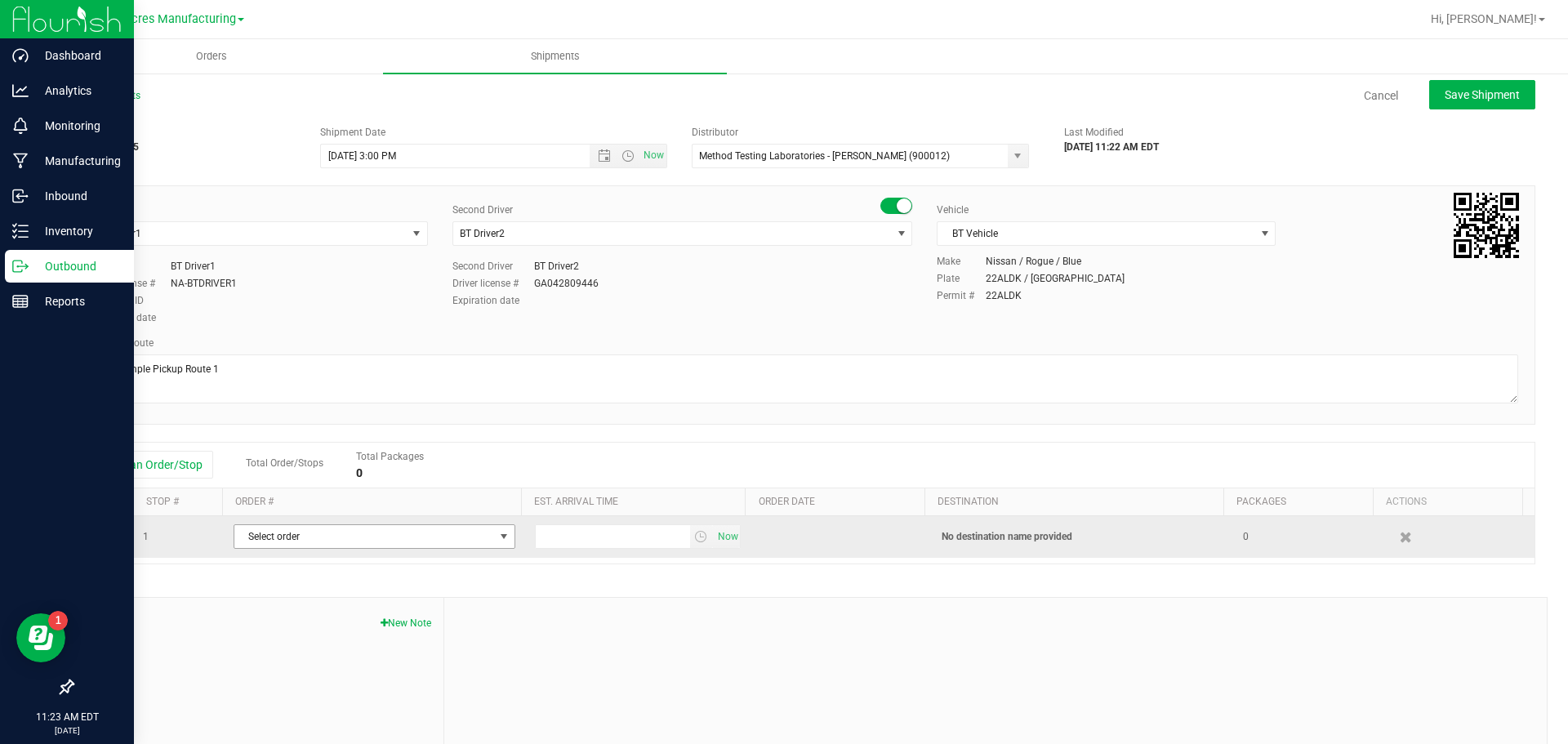
click at [294, 534] on span "Select order" at bounding box center [364, 537] width 260 height 22
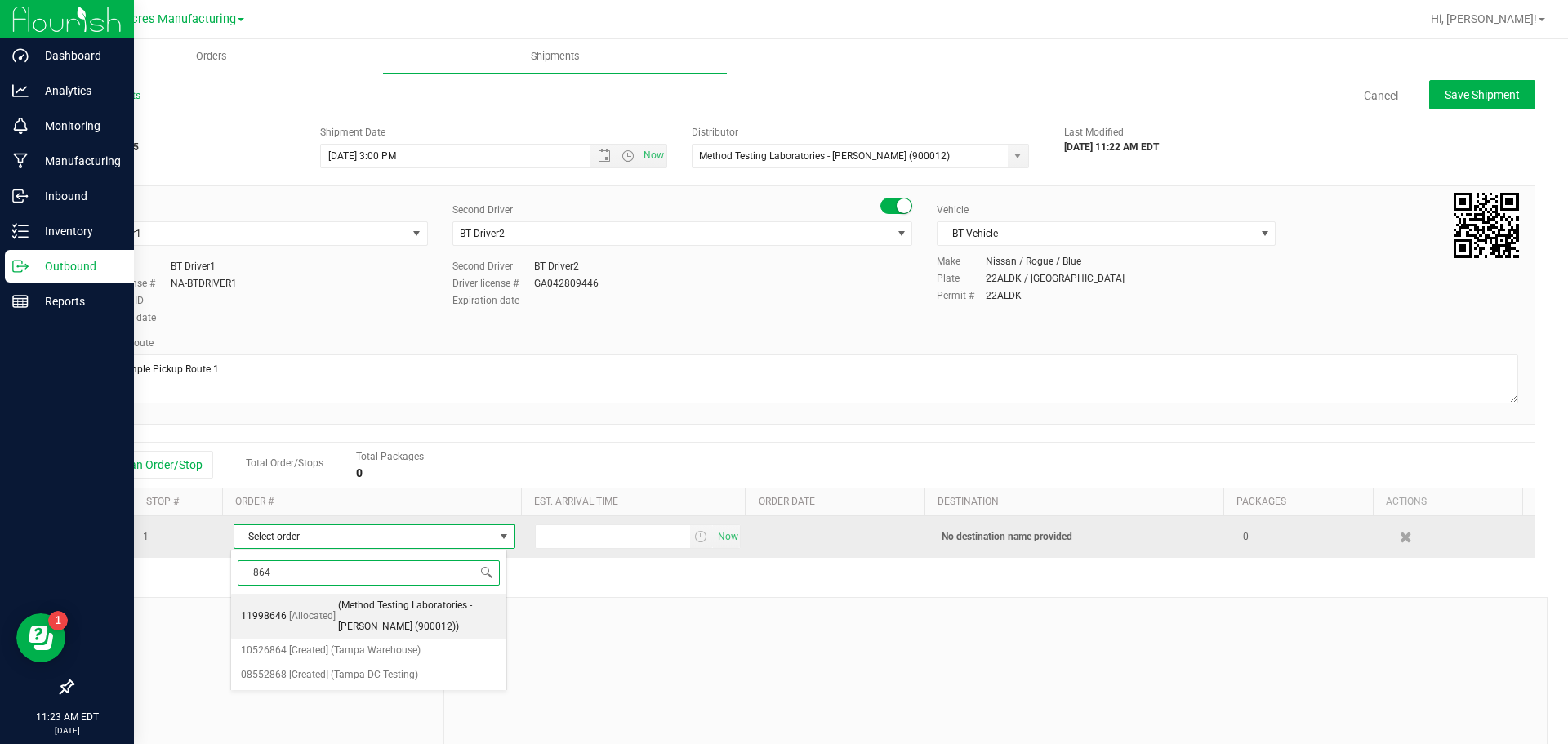
type input "8646"
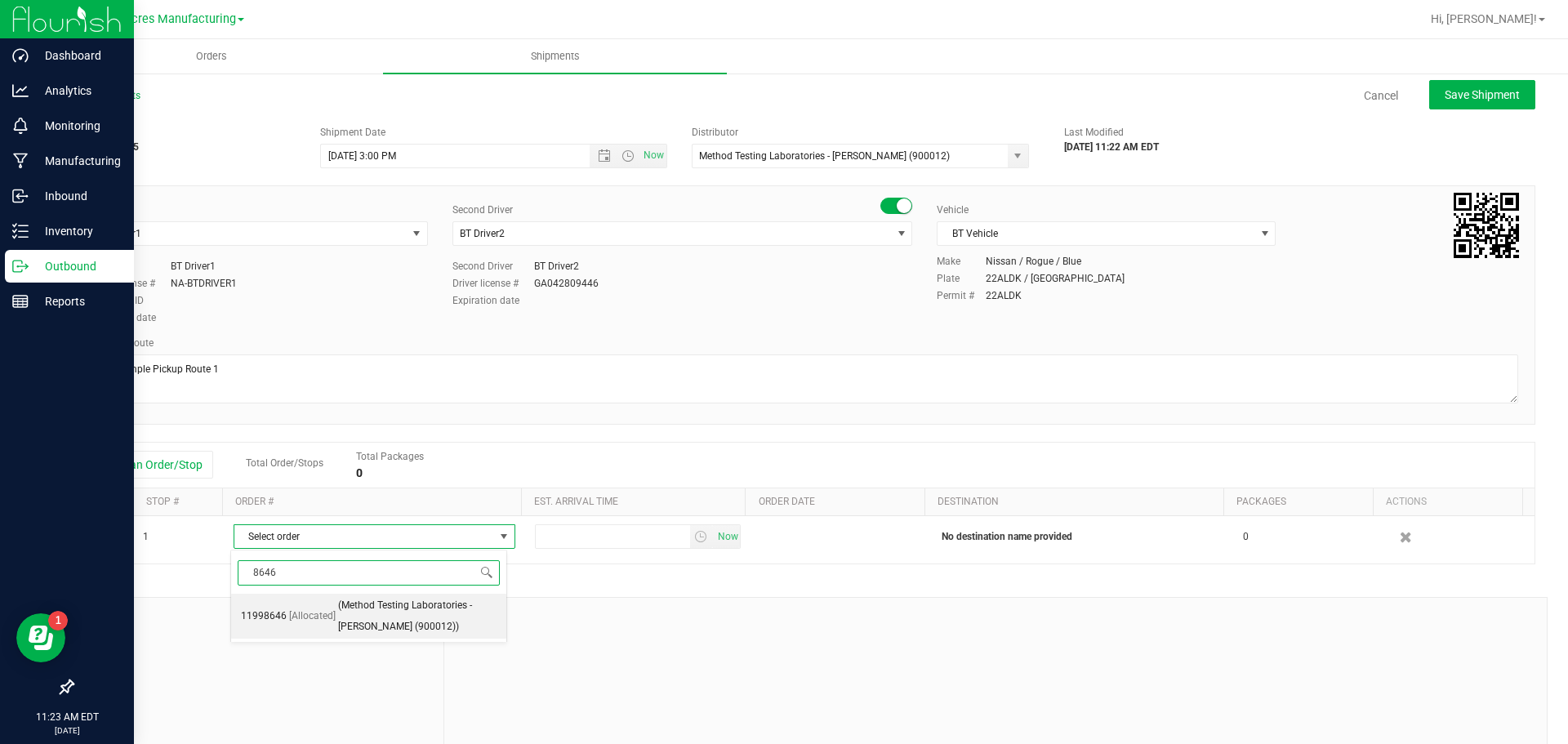
click at [352, 621] on span "(Method Testing Laboratories - [PERSON_NAME] (900012))" at bounding box center [418, 616] width 159 height 42
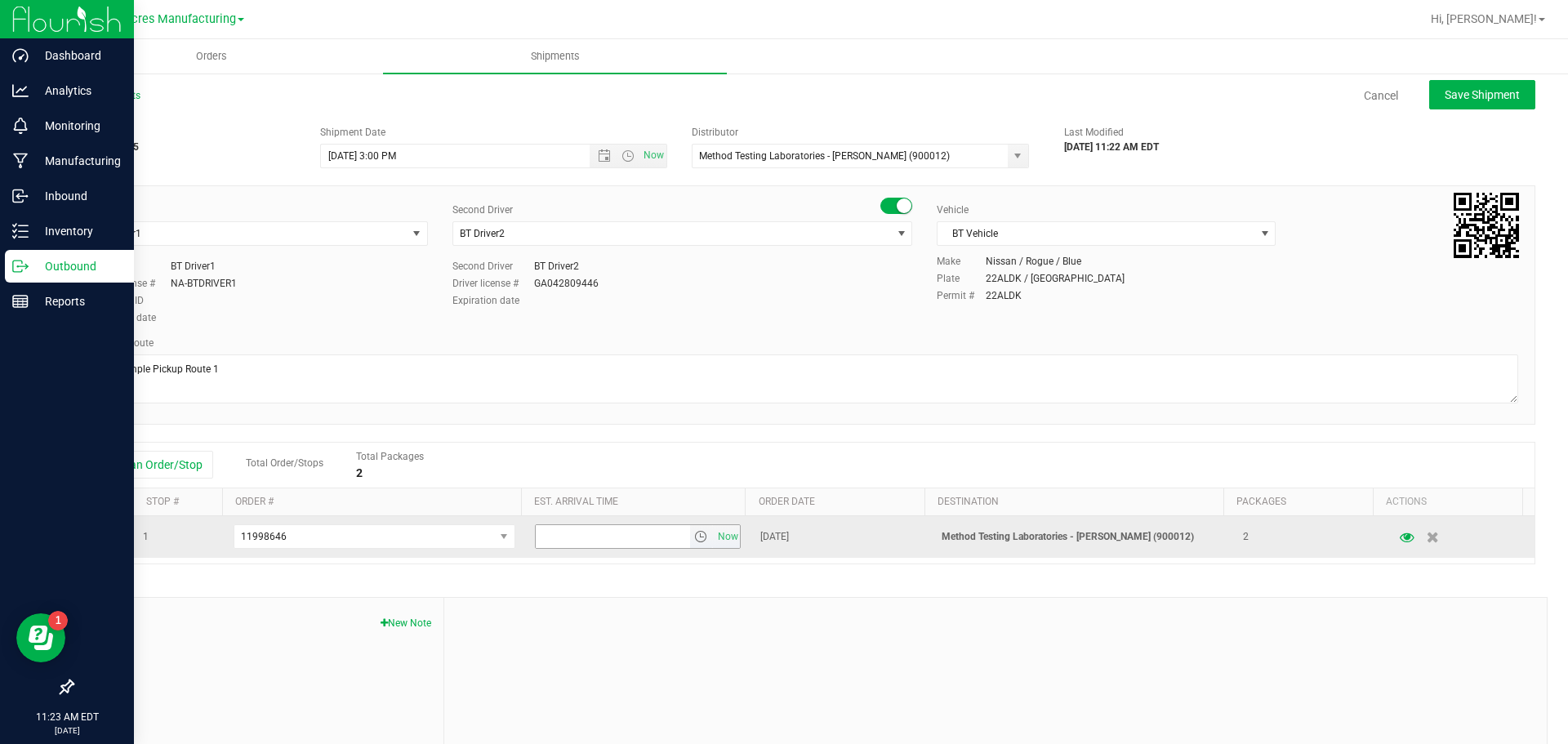
click at [694, 537] on span "select" at bounding box center [701, 537] width 13 height 13
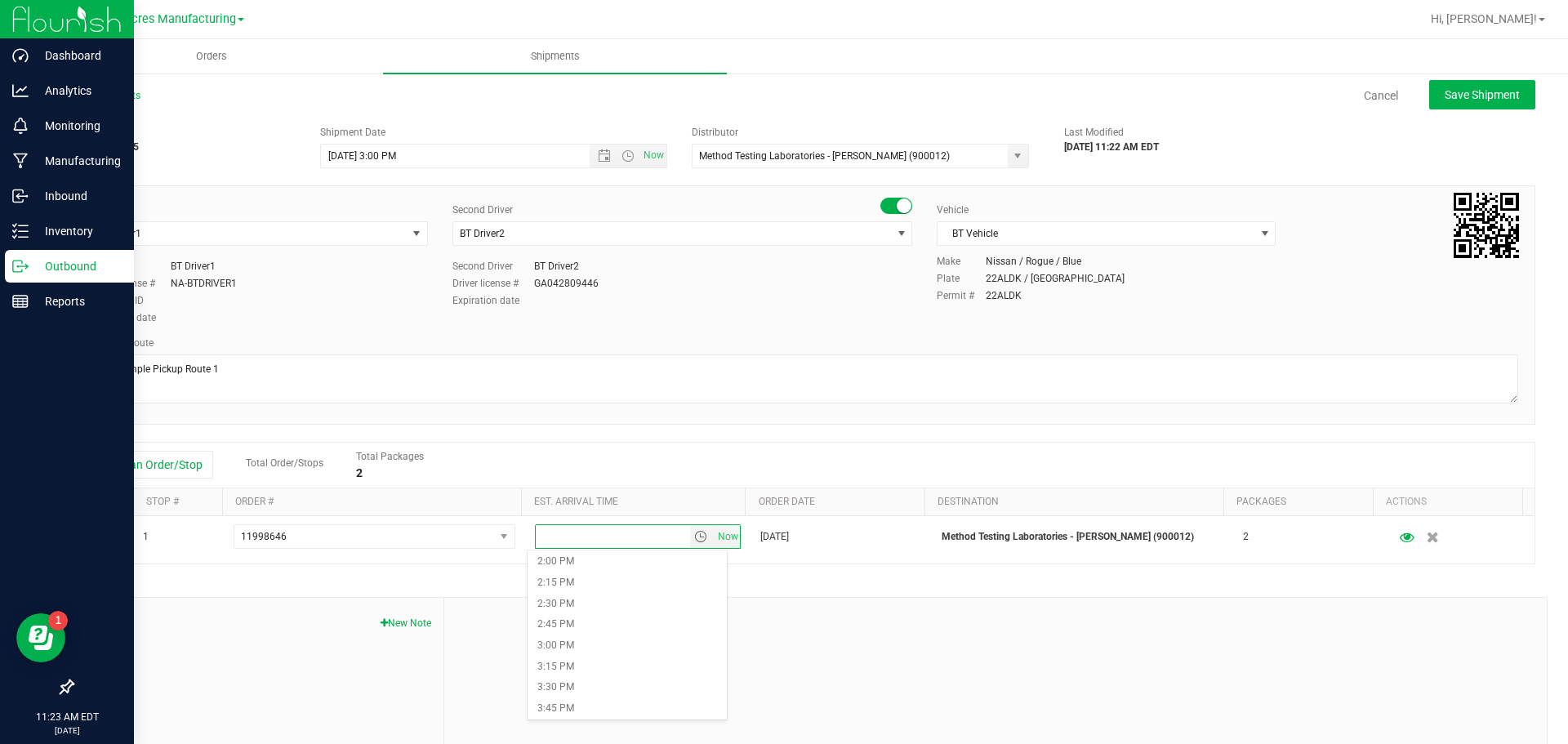
scroll to position [1307, 0]
click at [606, 606] on li "4:00 PM" at bounding box center [627, 601] width 199 height 21
click at [1461, 103] on button "Save Shipment" at bounding box center [1482, 94] width 107 height 29
type input "[DATE] 7:00 PM"
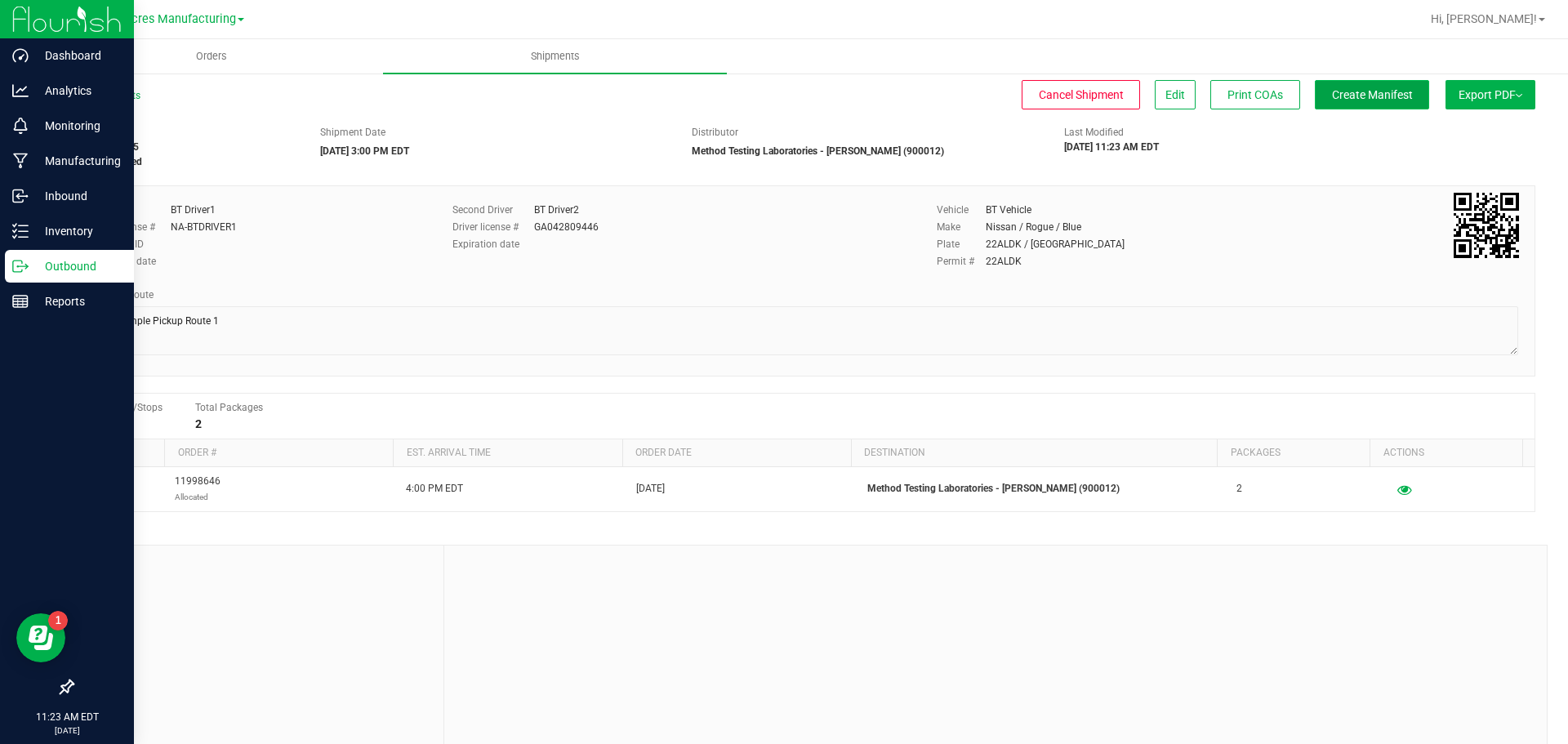
click at [1358, 108] on button "Create Manifest" at bounding box center [1372, 94] width 114 height 29
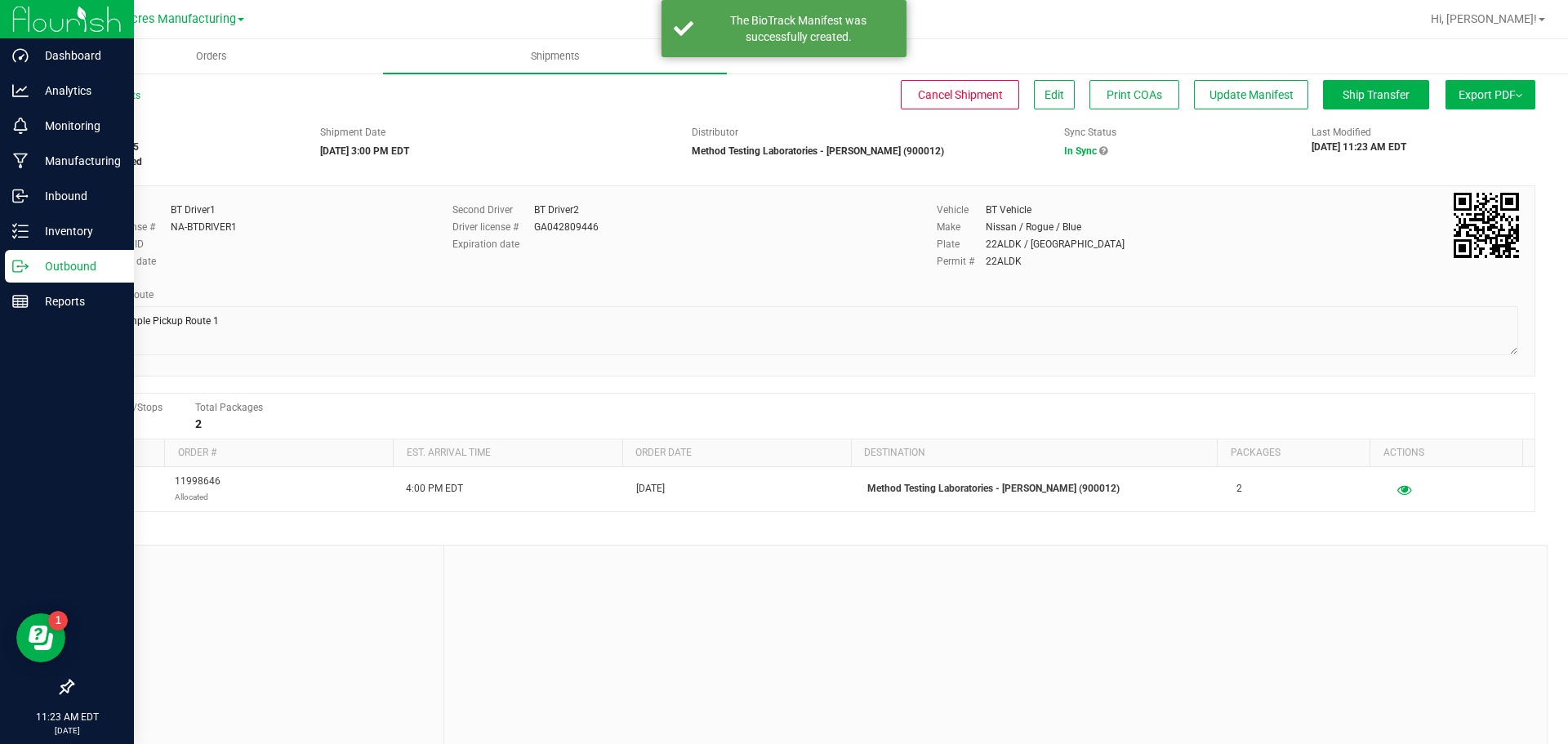
click at [1464, 100] on span "Export PDF" at bounding box center [1490, 94] width 64 height 13
click at [1461, 133] on span "Manifest by Package ID" at bounding box center [1466, 131] width 104 height 11
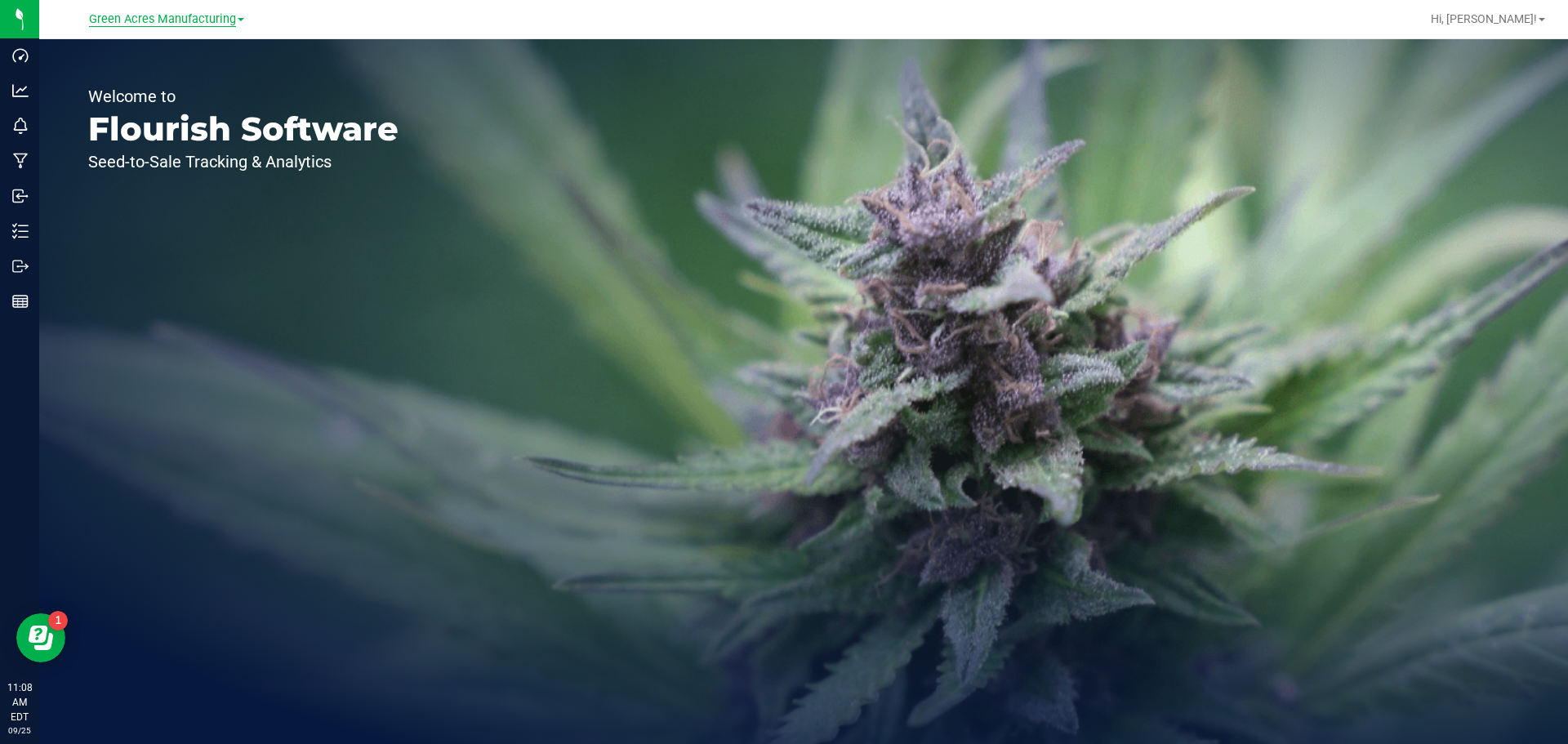
click at [226, 16] on span "Green Acres Manufacturing" at bounding box center [162, 20] width 147 height 15
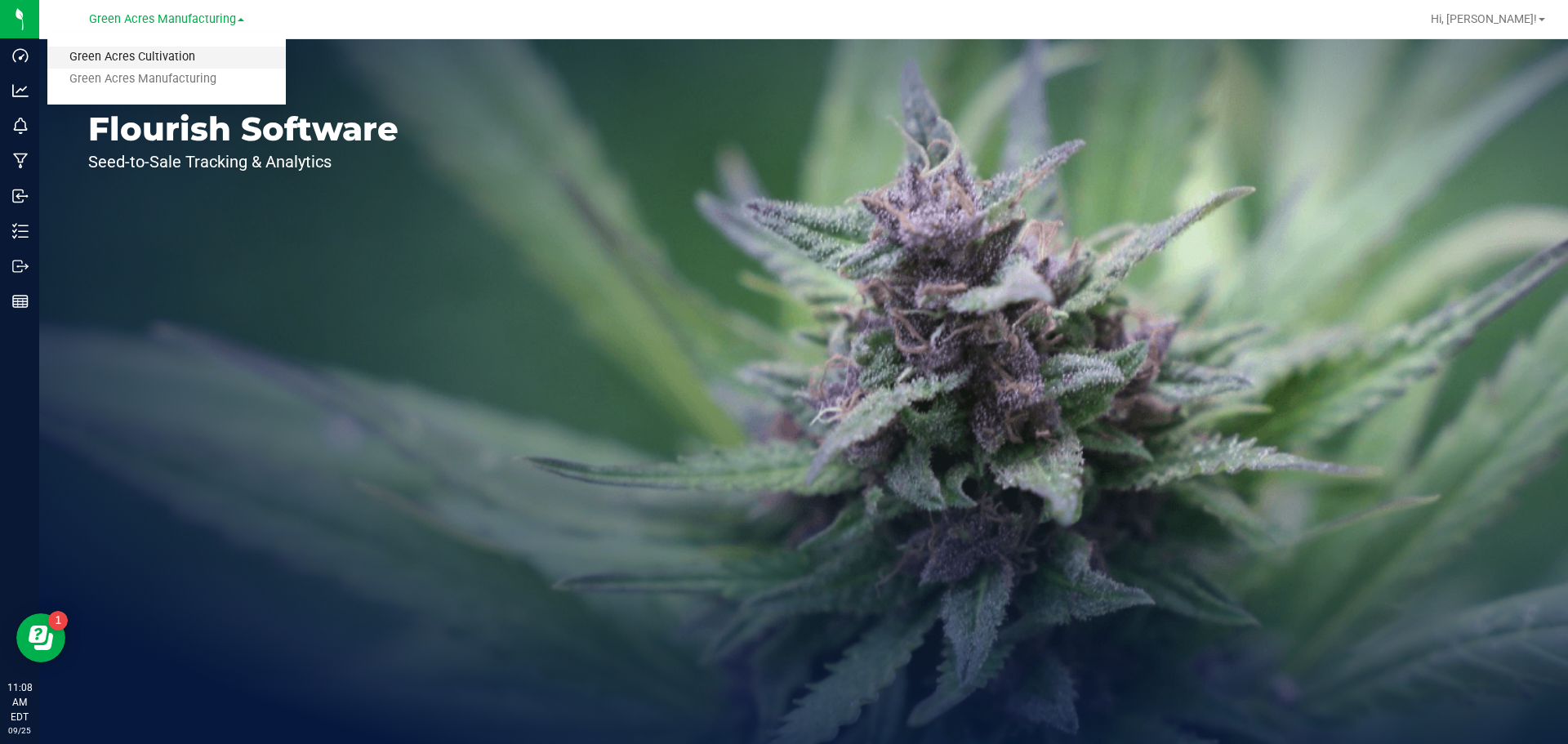
click at [192, 58] on link "Green Acres Cultivation" at bounding box center [166, 58] width 238 height 22
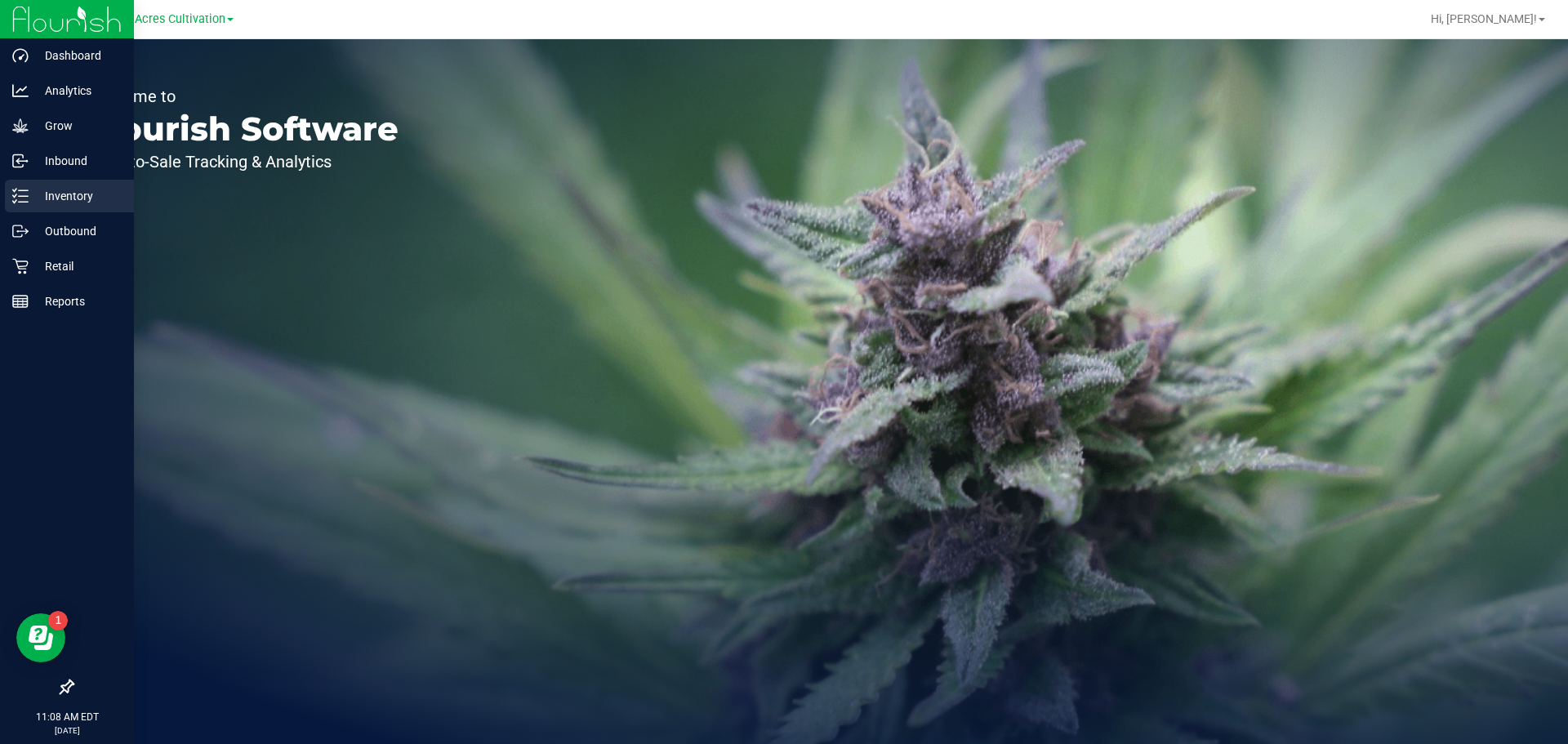
click at [24, 202] on line at bounding box center [23, 202] width 9 height 0
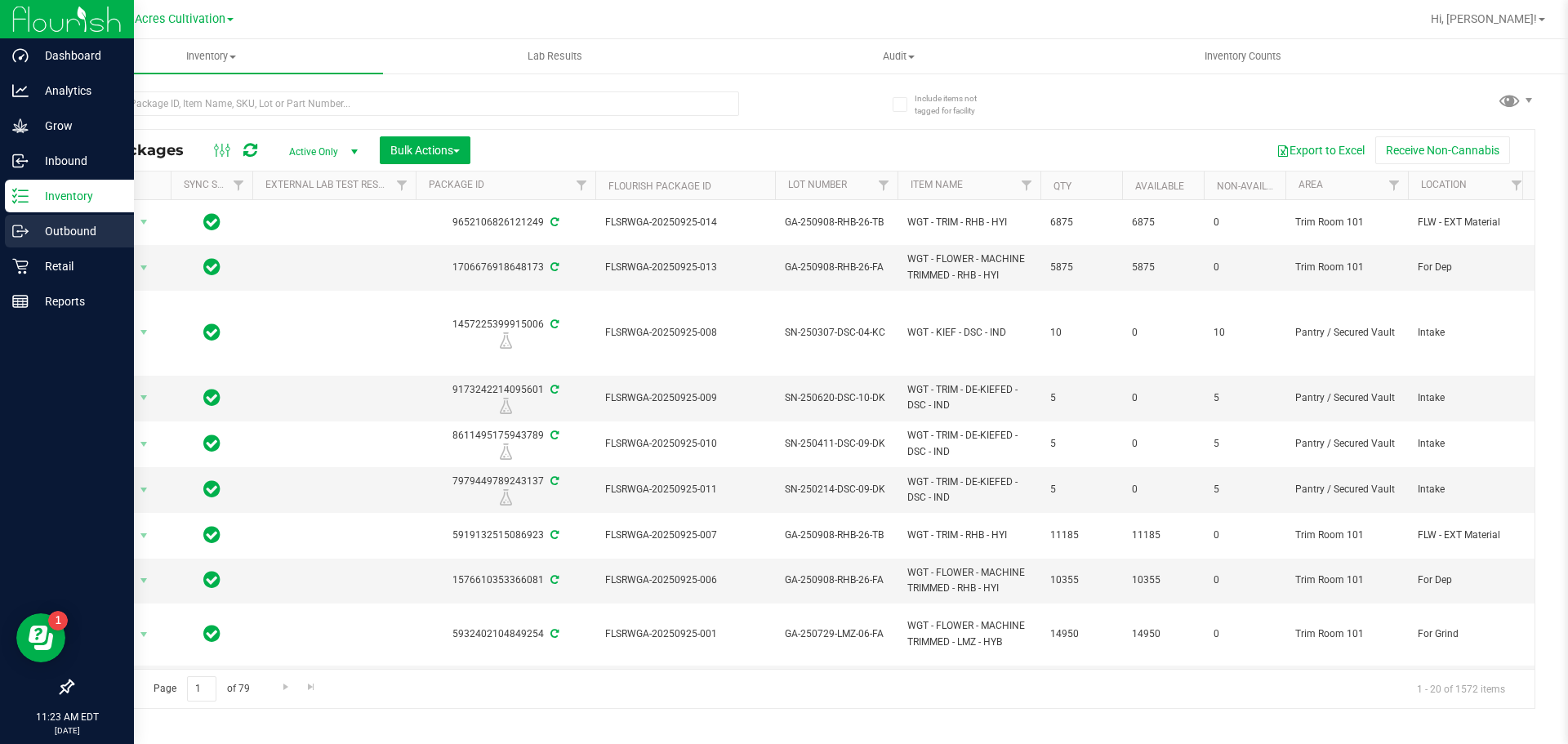
click at [42, 236] on p "Outbound" at bounding box center [78, 231] width 98 height 20
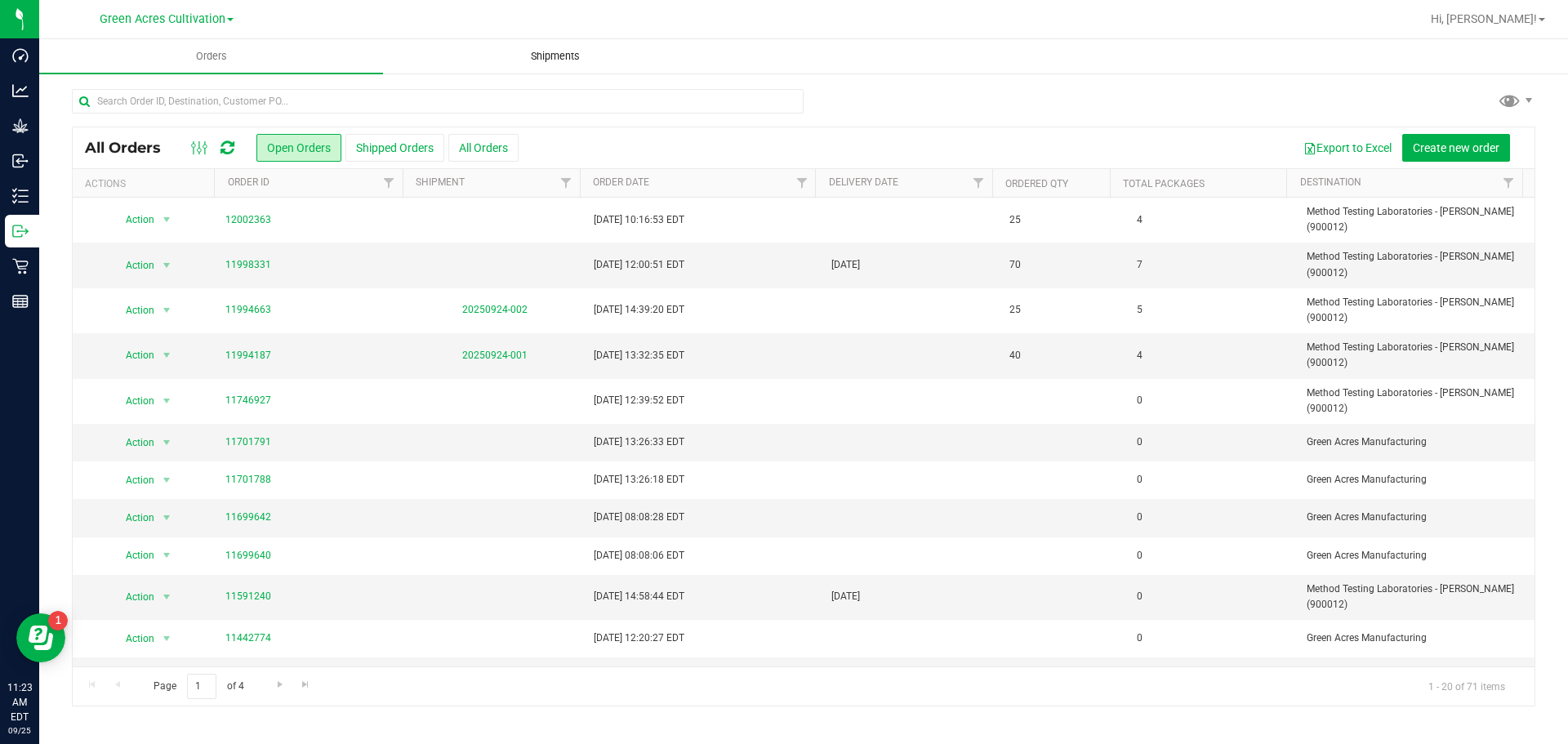
click at [579, 55] on span "Shipments" at bounding box center [555, 56] width 93 height 15
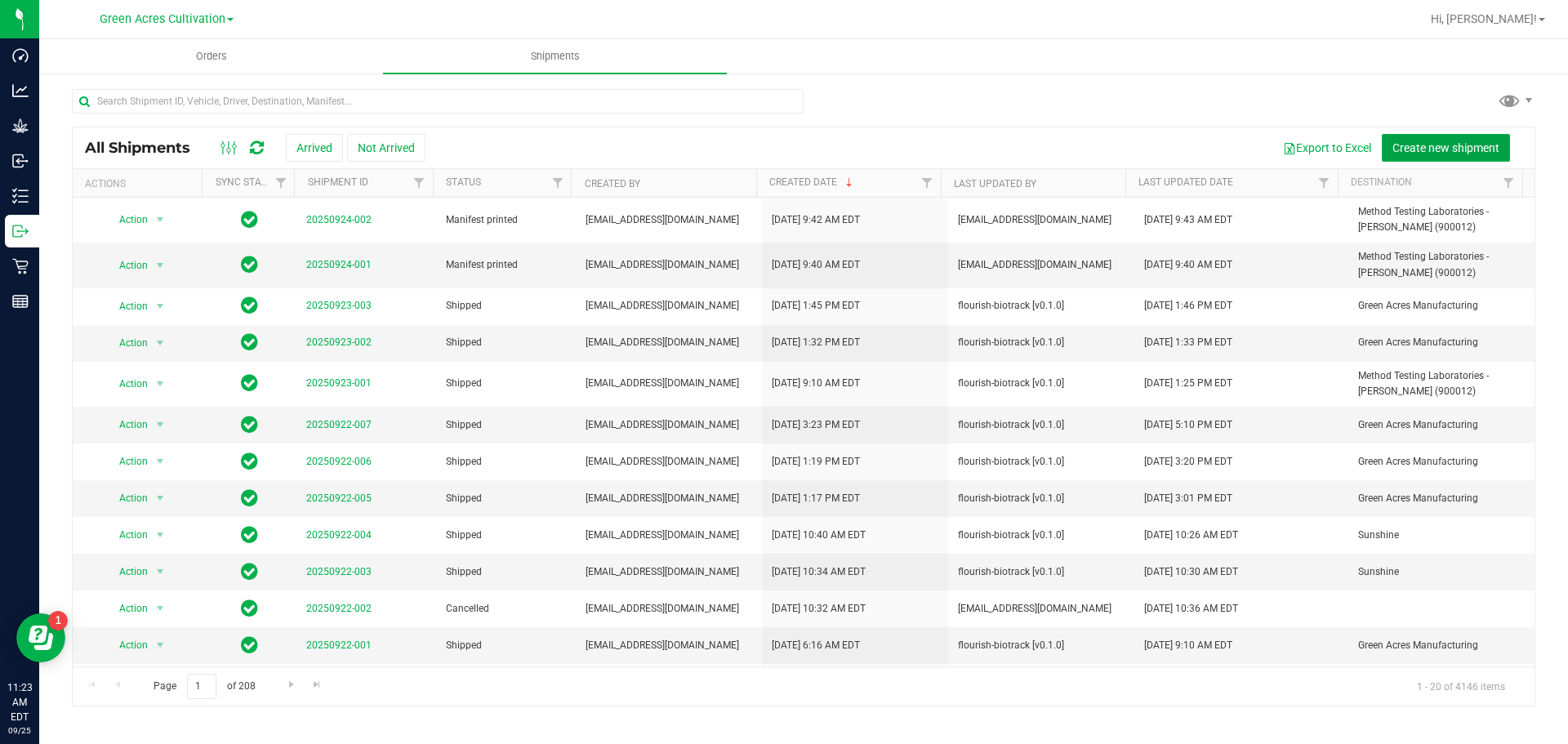
click at [1445, 147] on span "Create new shipment" at bounding box center [1446, 148] width 107 height 13
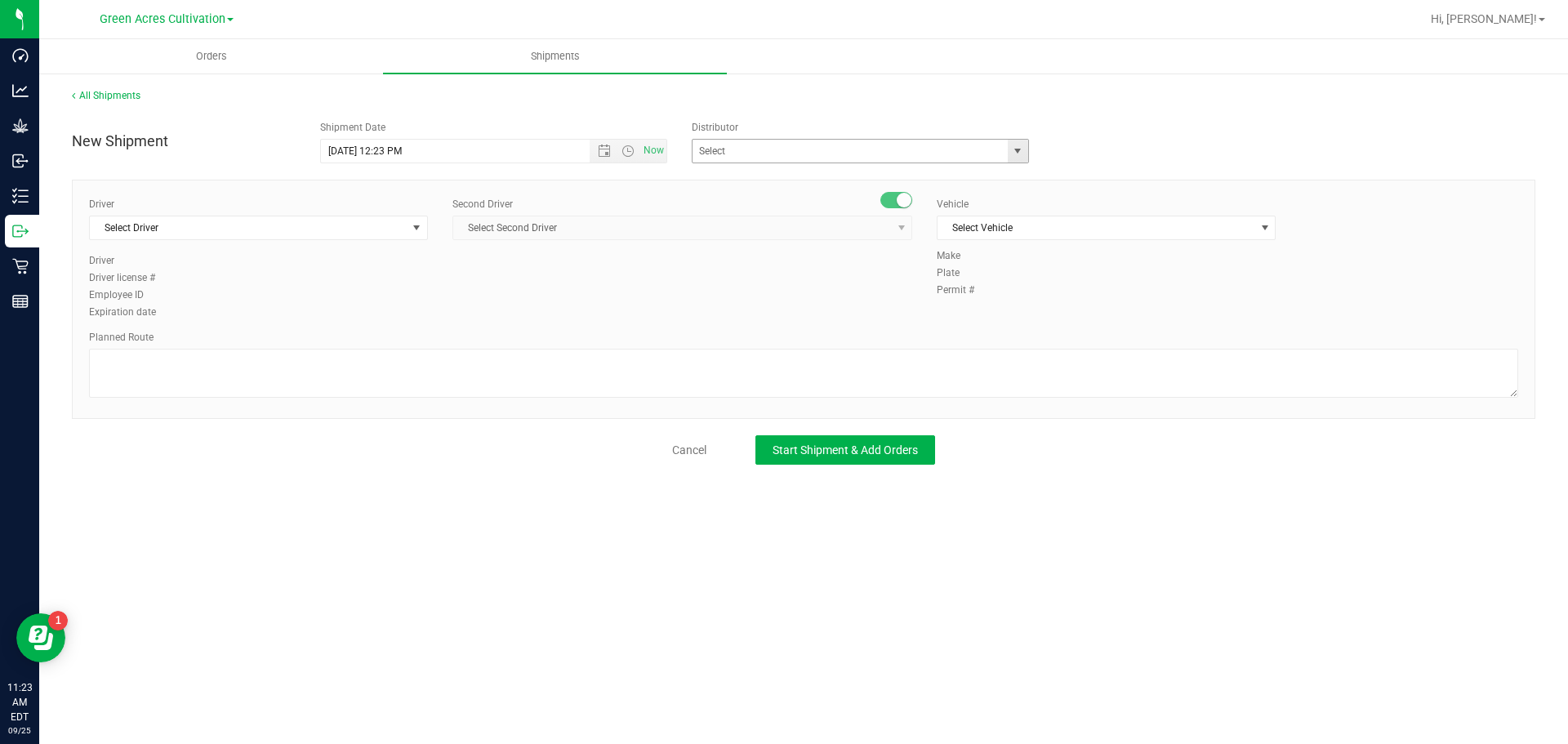
click at [1021, 158] on span "select" at bounding box center [1018, 150] width 21 height 22
click at [810, 177] on li "Method Testing Laboratories - [PERSON_NAME] (900012)" at bounding box center [860, 179] width 335 height 24
type input "Method Testing Laboratories - [PERSON_NAME] (900012)"
click at [259, 229] on span "Select Driver" at bounding box center [248, 228] width 317 height 22
click at [178, 290] on li "BT Driver1" at bounding box center [258, 296] width 337 height 24
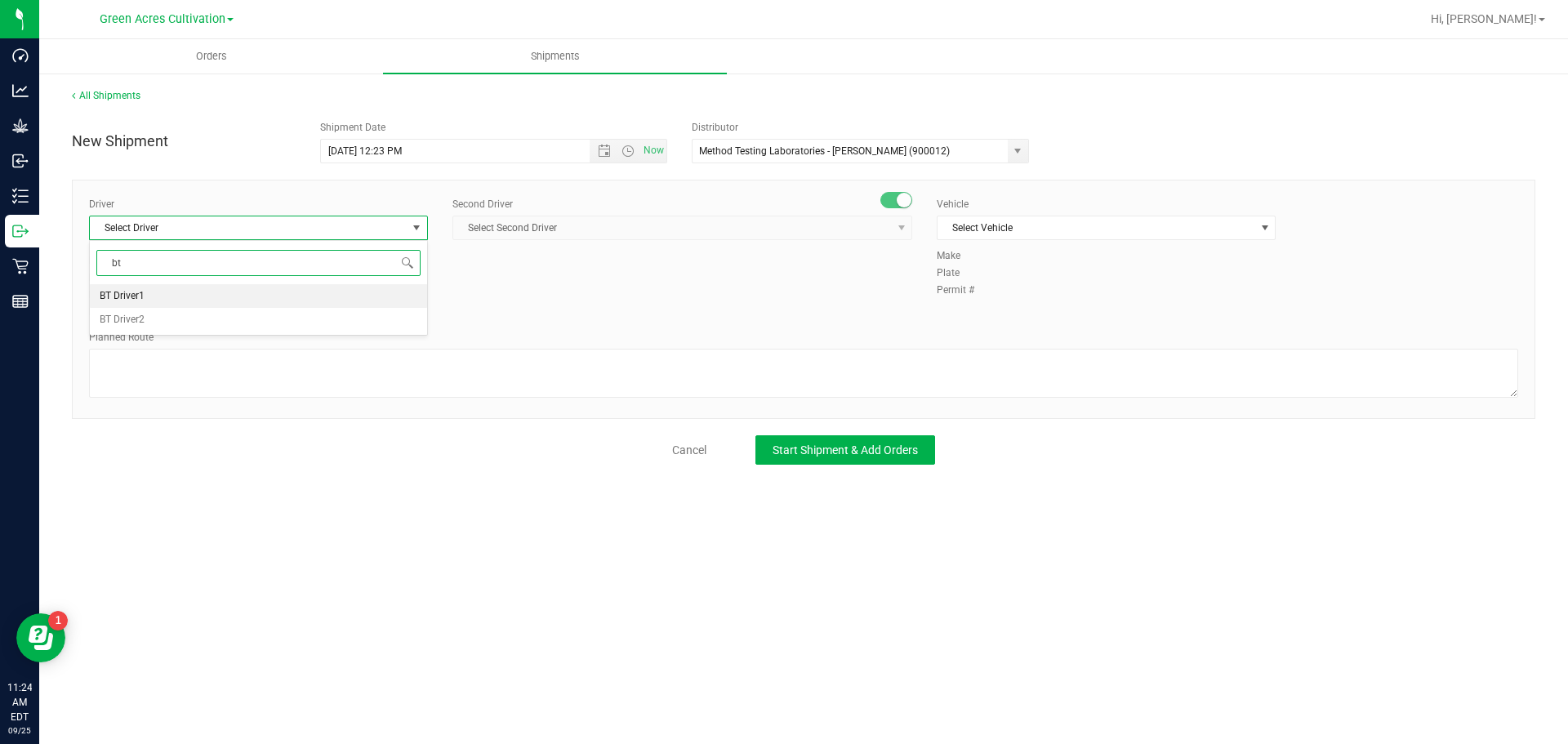
type input "bt"
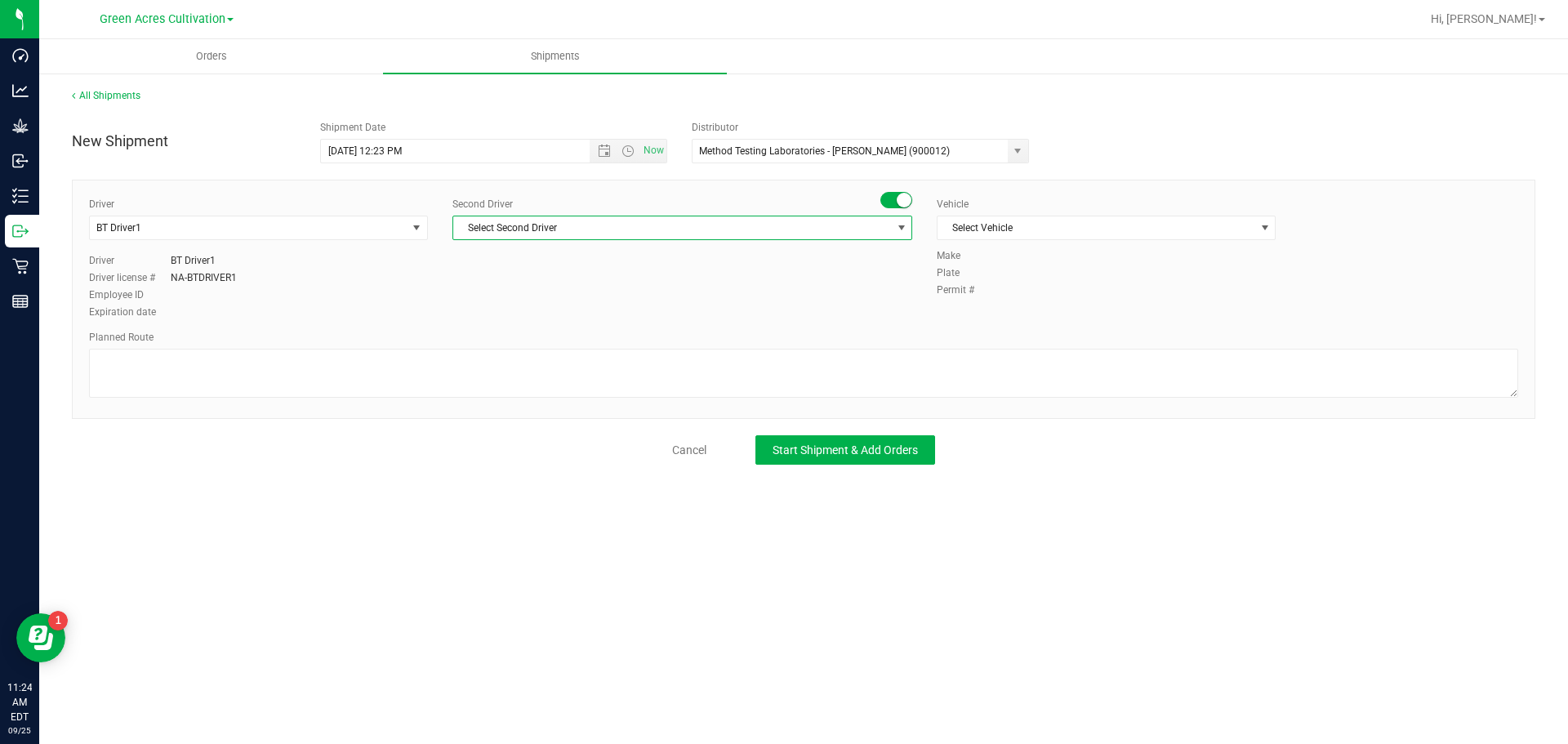
click at [596, 222] on span "Select Second Driver" at bounding box center [672, 228] width 437 height 22
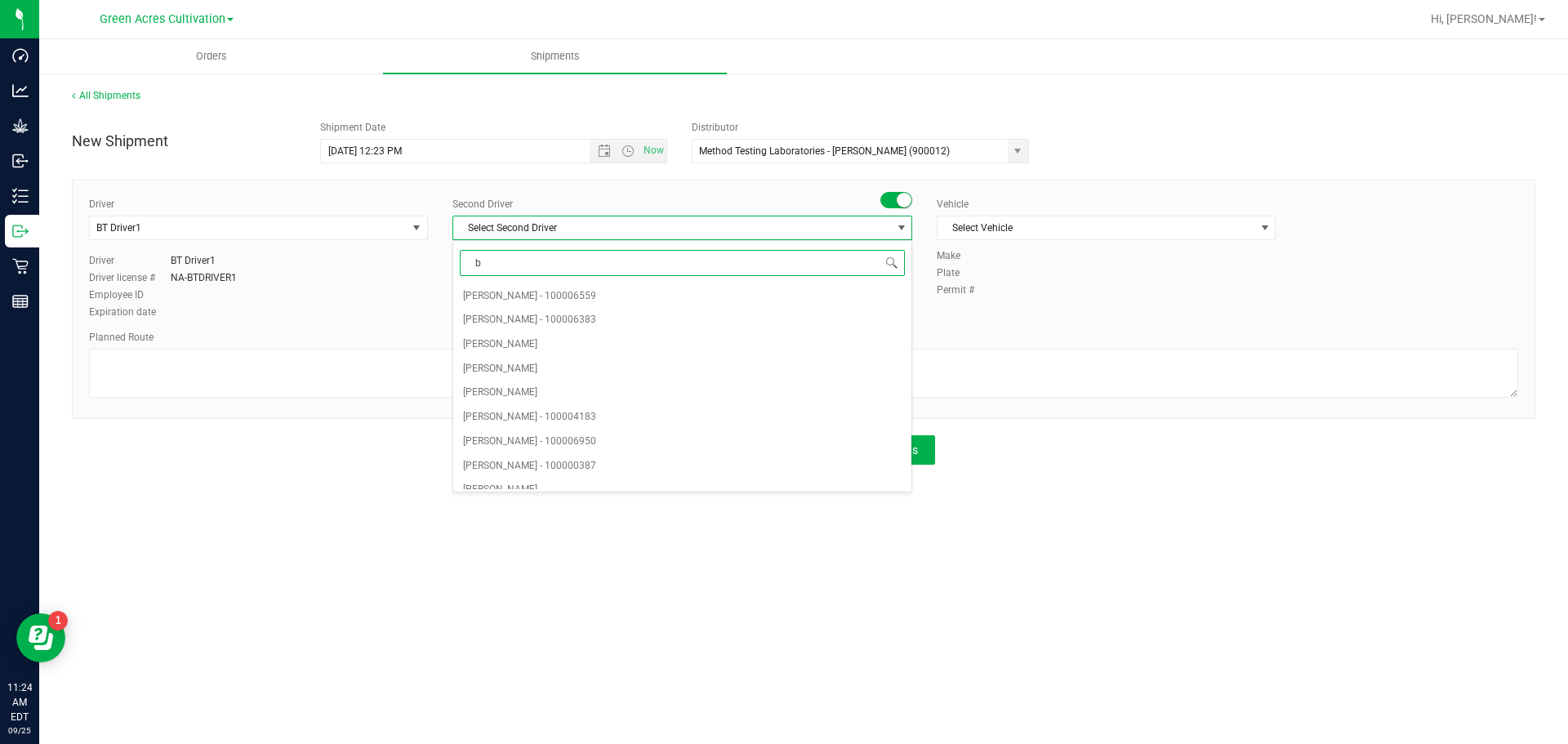
type input "bt"
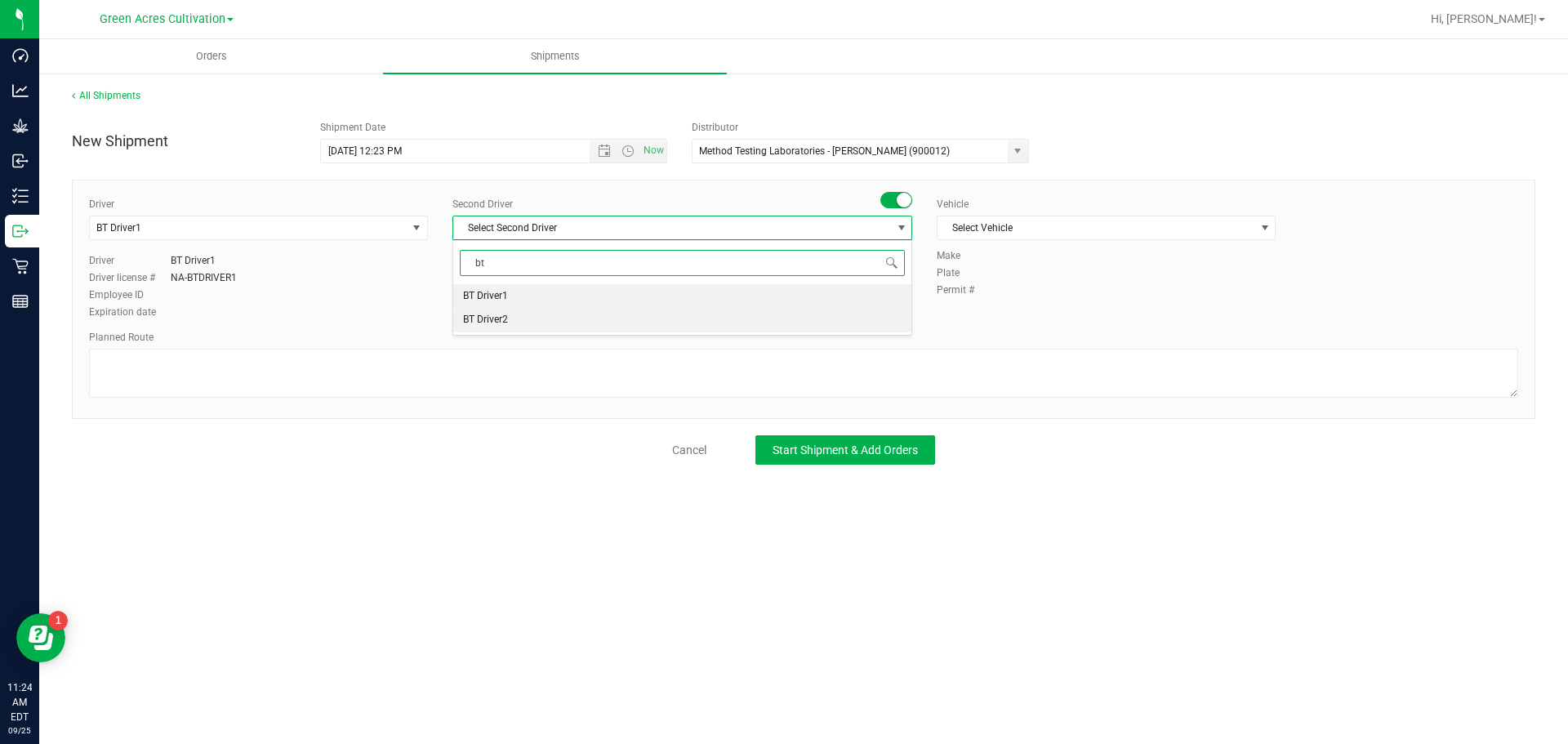
click at [508, 319] on li "BT Driver2" at bounding box center [682, 320] width 458 height 24
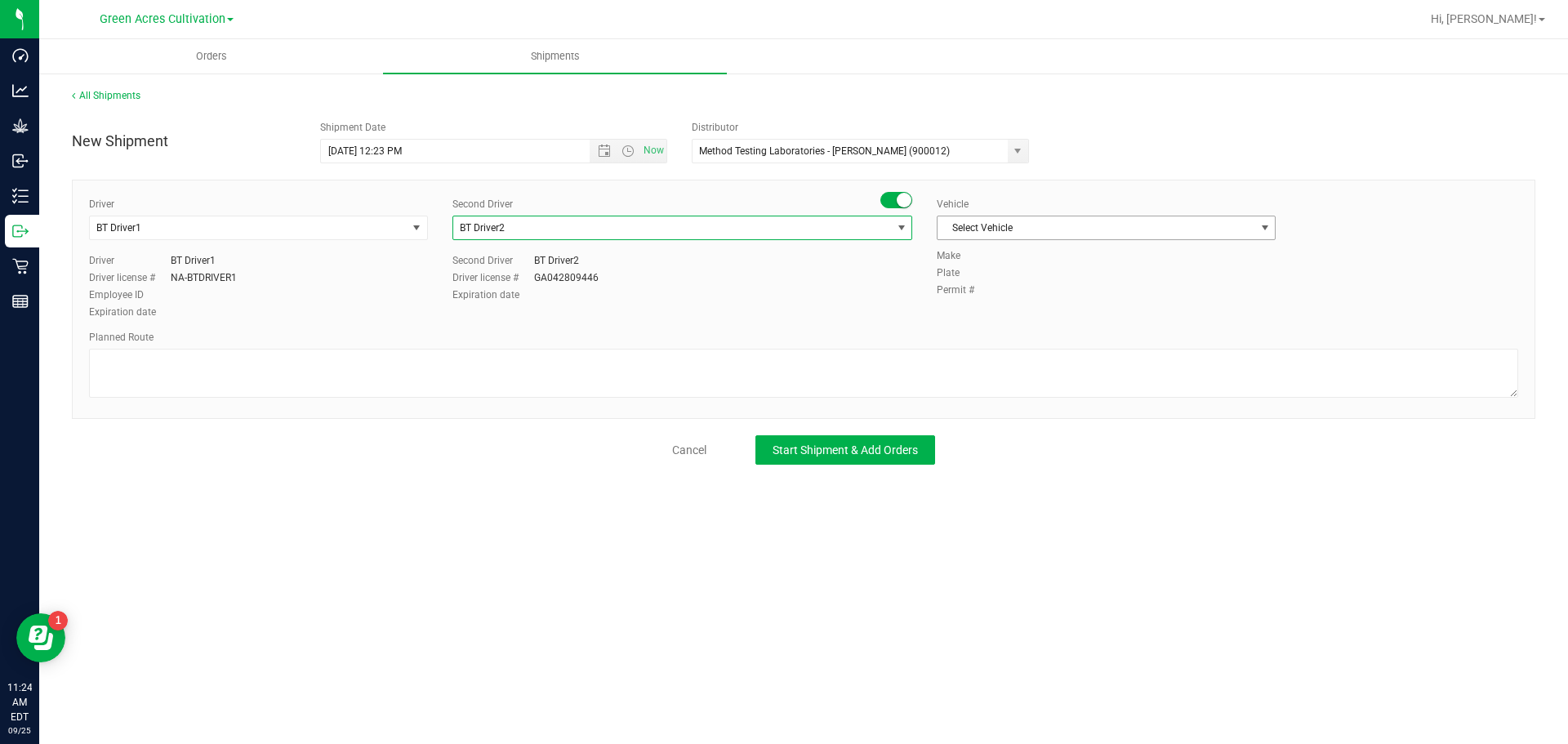
click at [985, 230] on span "Select Vehicle" at bounding box center [1095, 228] width 317 height 22
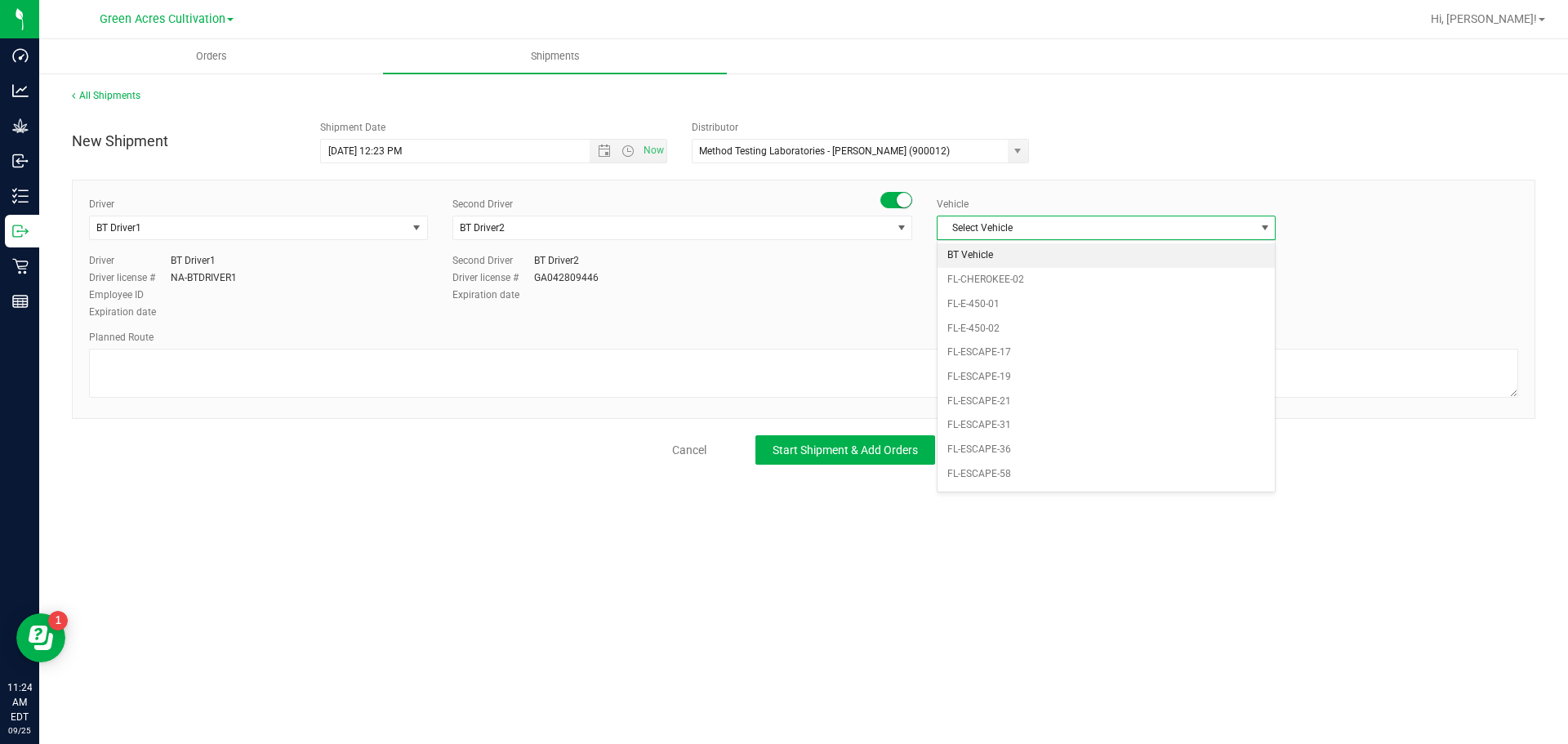
click at [987, 247] on li "BT Vehicle" at bounding box center [1105, 255] width 337 height 24
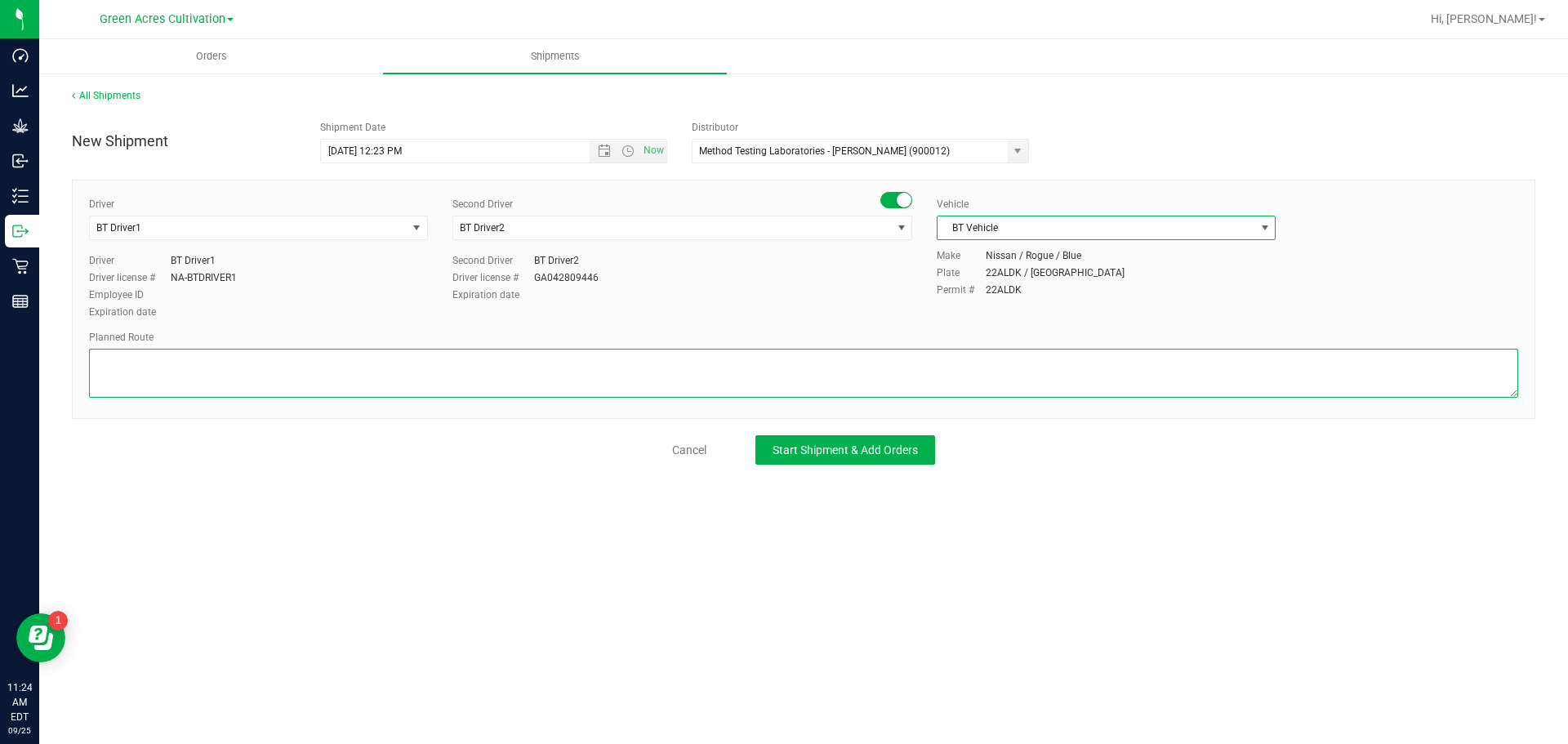
click at [502, 360] on textarea at bounding box center [803, 373] width 1429 height 49
click at [625, 152] on span "Open the time view" at bounding box center [628, 151] width 13 height 13
type textarea "Lab Sample Pickup Route 1"
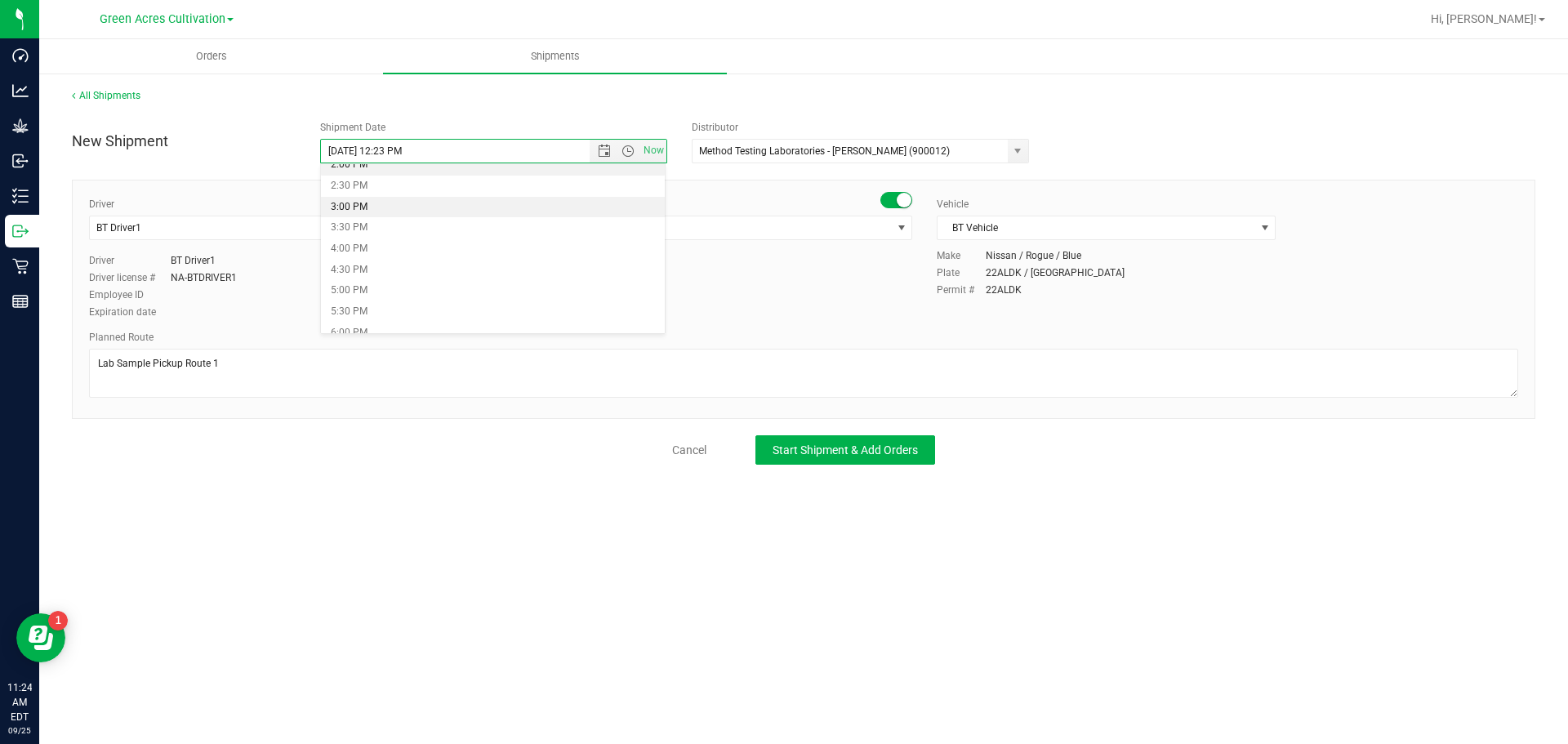
scroll to position [572, 0]
click at [378, 238] on li "3:00 PM" at bounding box center [492, 236] width 345 height 21
type input "[DATE] 3:00 PM"
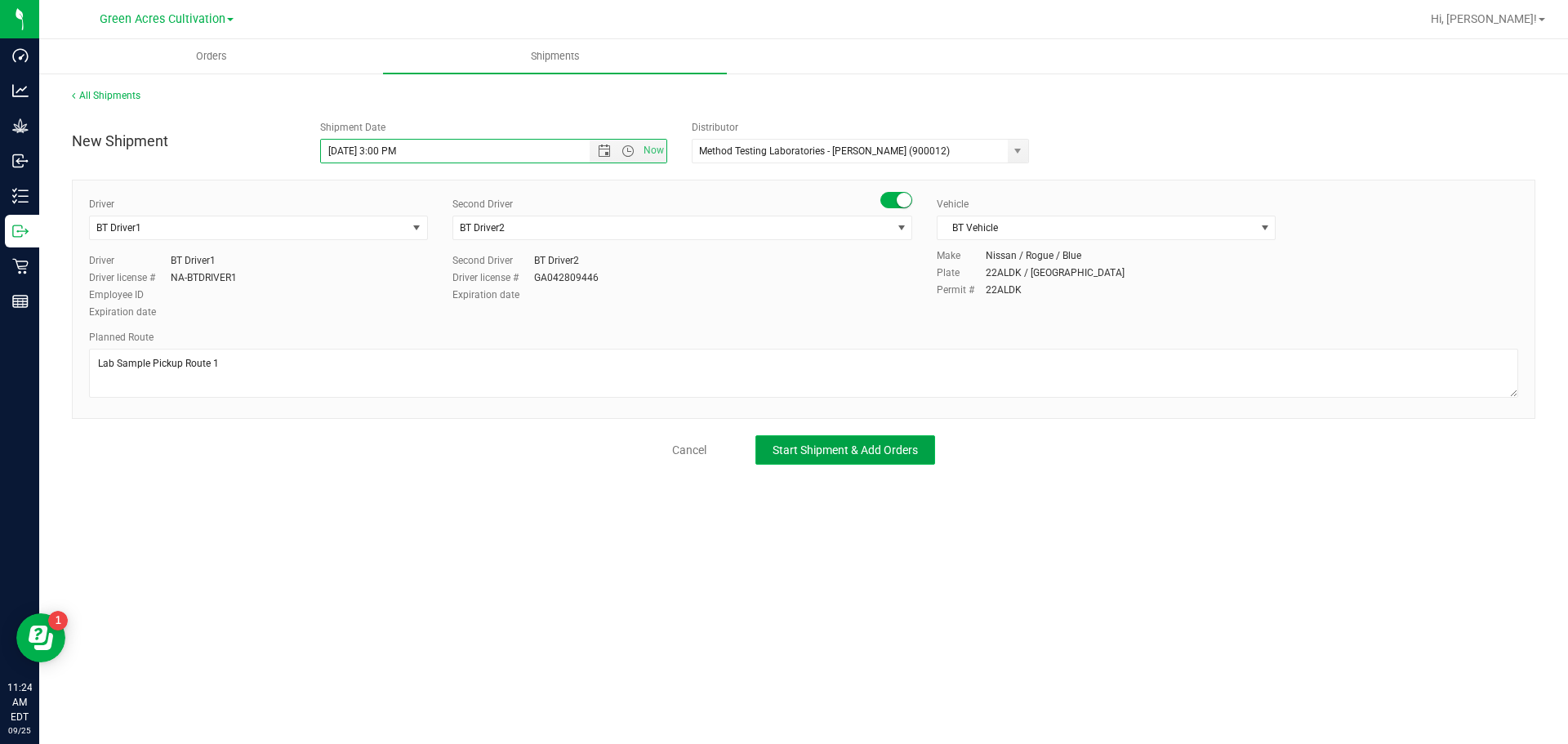
click at [829, 451] on span "Start Shipment & Add Orders" at bounding box center [846, 451] width 146 height 13
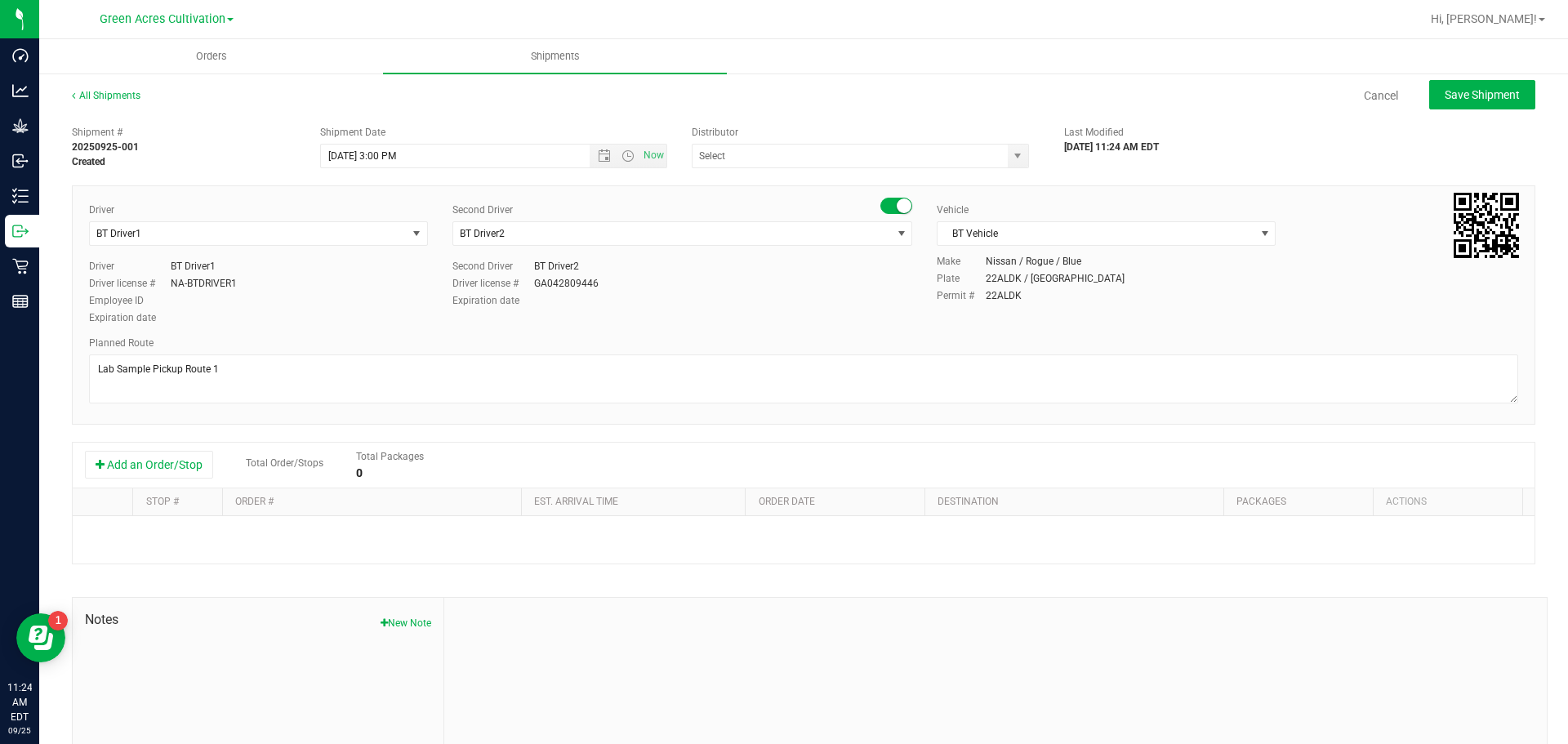
type input "Method Testing Laboratories - [PERSON_NAME] (900012)"
click at [181, 464] on button "Add an Order/Stop" at bounding box center [149, 465] width 128 height 28
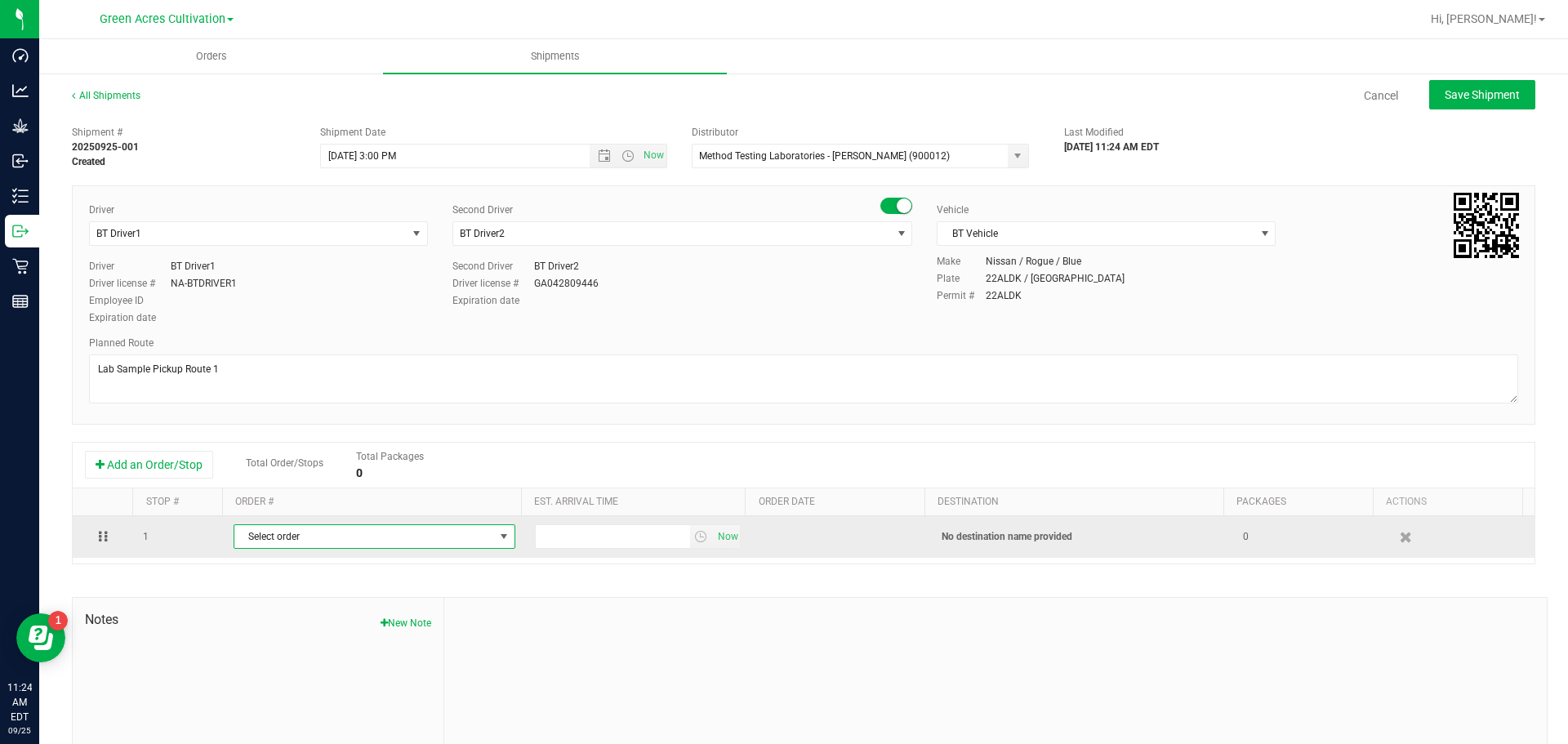
click at [326, 535] on span "Select order" at bounding box center [364, 537] width 260 height 22
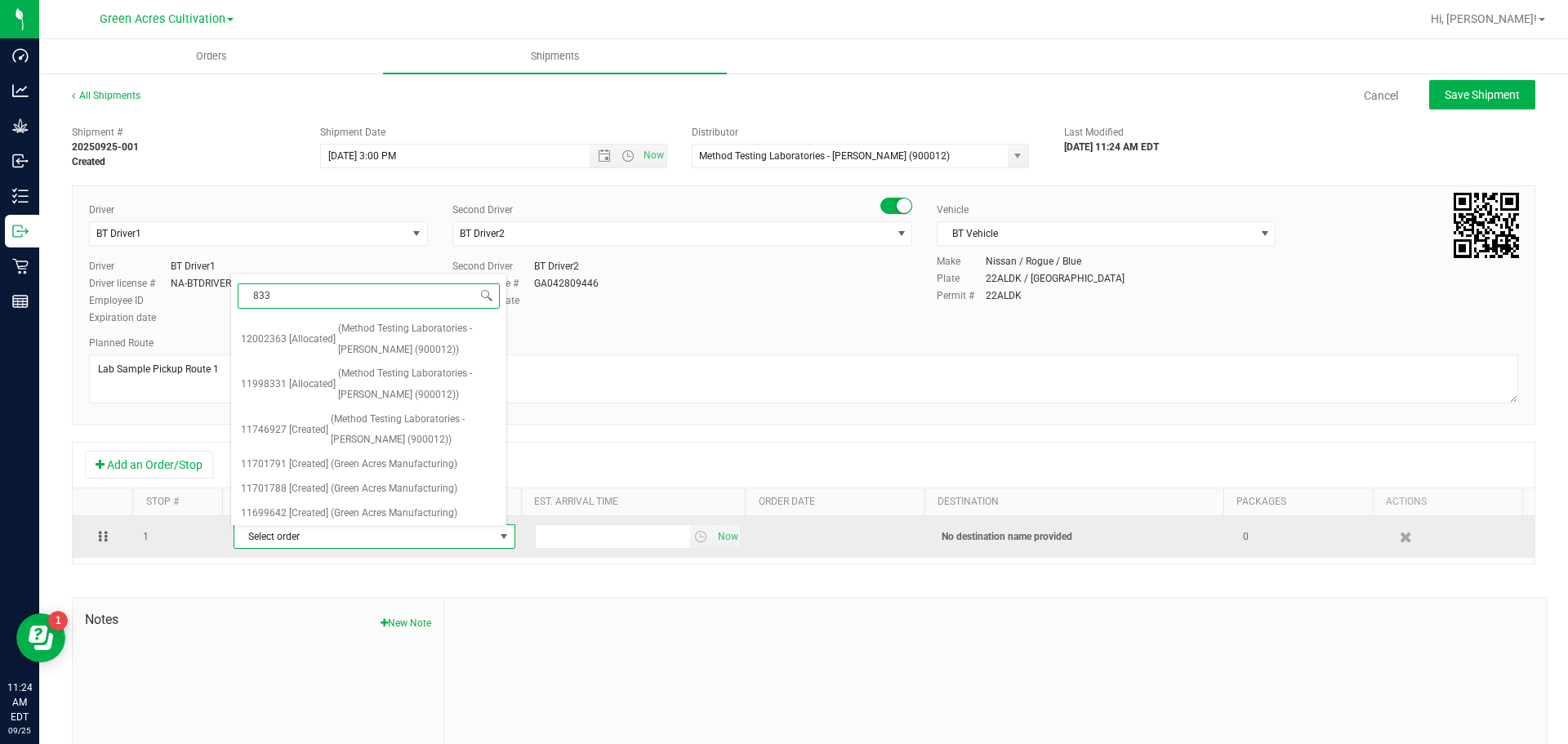
type input "8331"
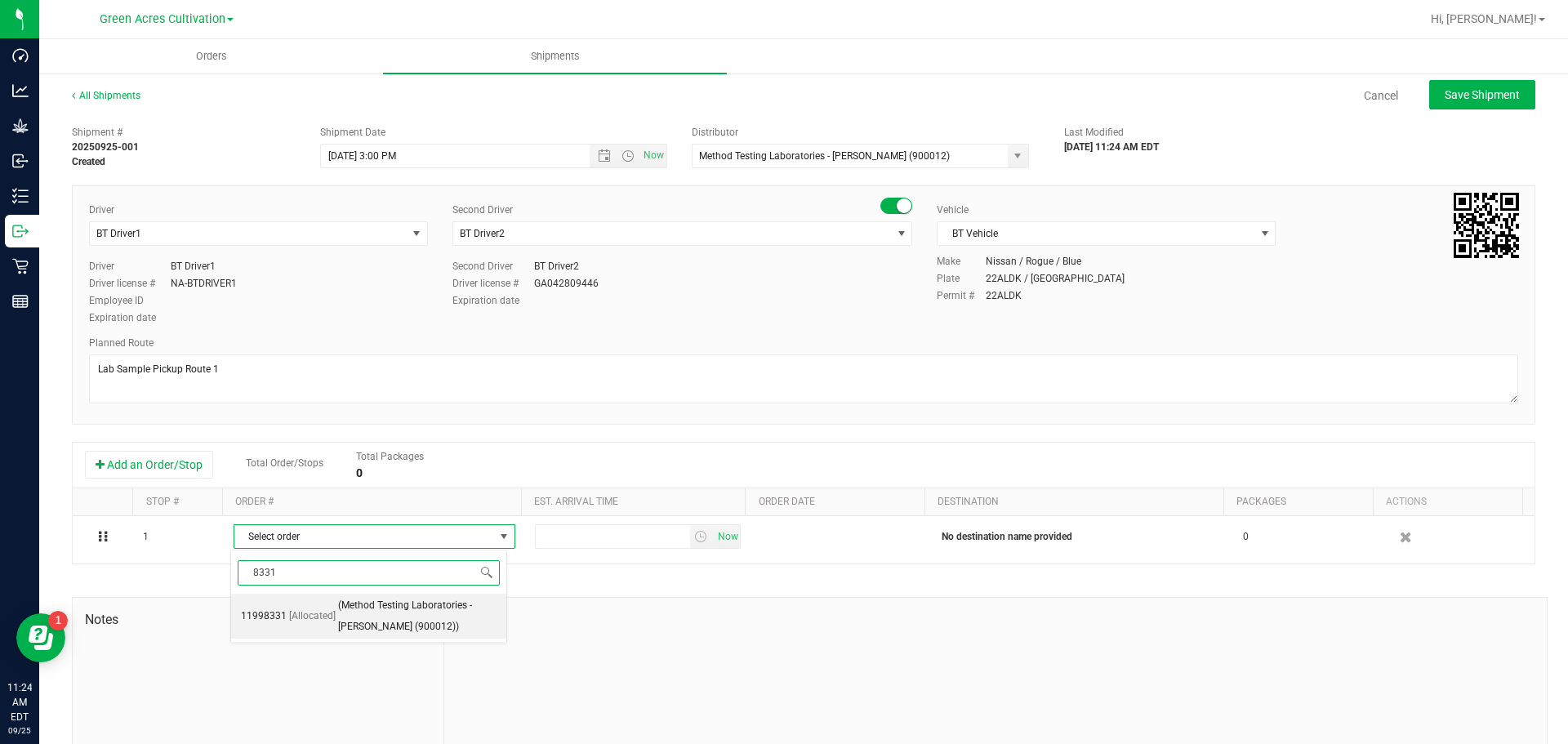
click at [361, 622] on span "(Method Testing Laboratories - [PERSON_NAME] (900012))" at bounding box center [418, 616] width 159 height 42
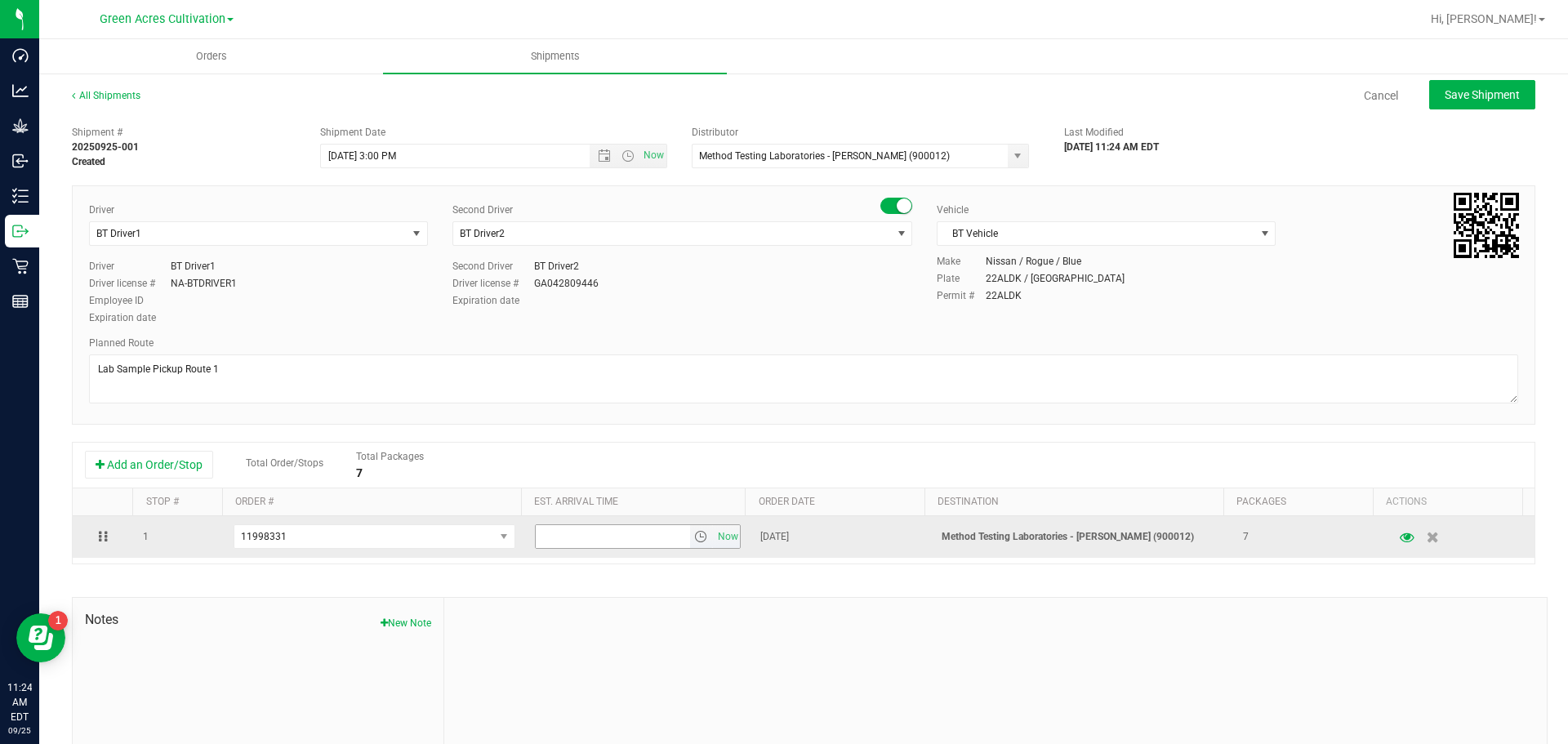
click at [694, 538] on span "select" at bounding box center [701, 537] width 13 height 13
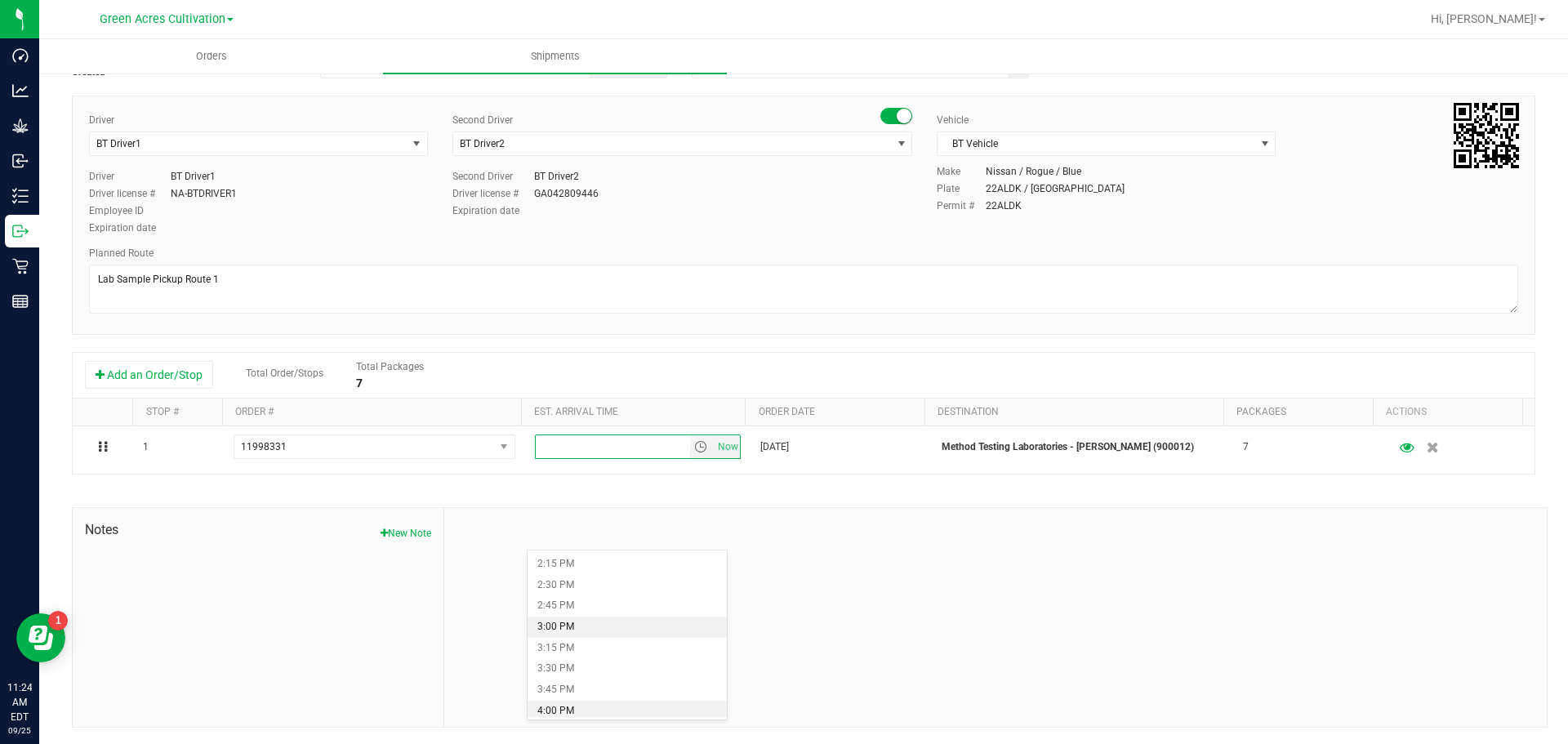
scroll to position [1225, 0]
click at [589, 689] on li "4:00 PM" at bounding box center [627, 682] width 199 height 21
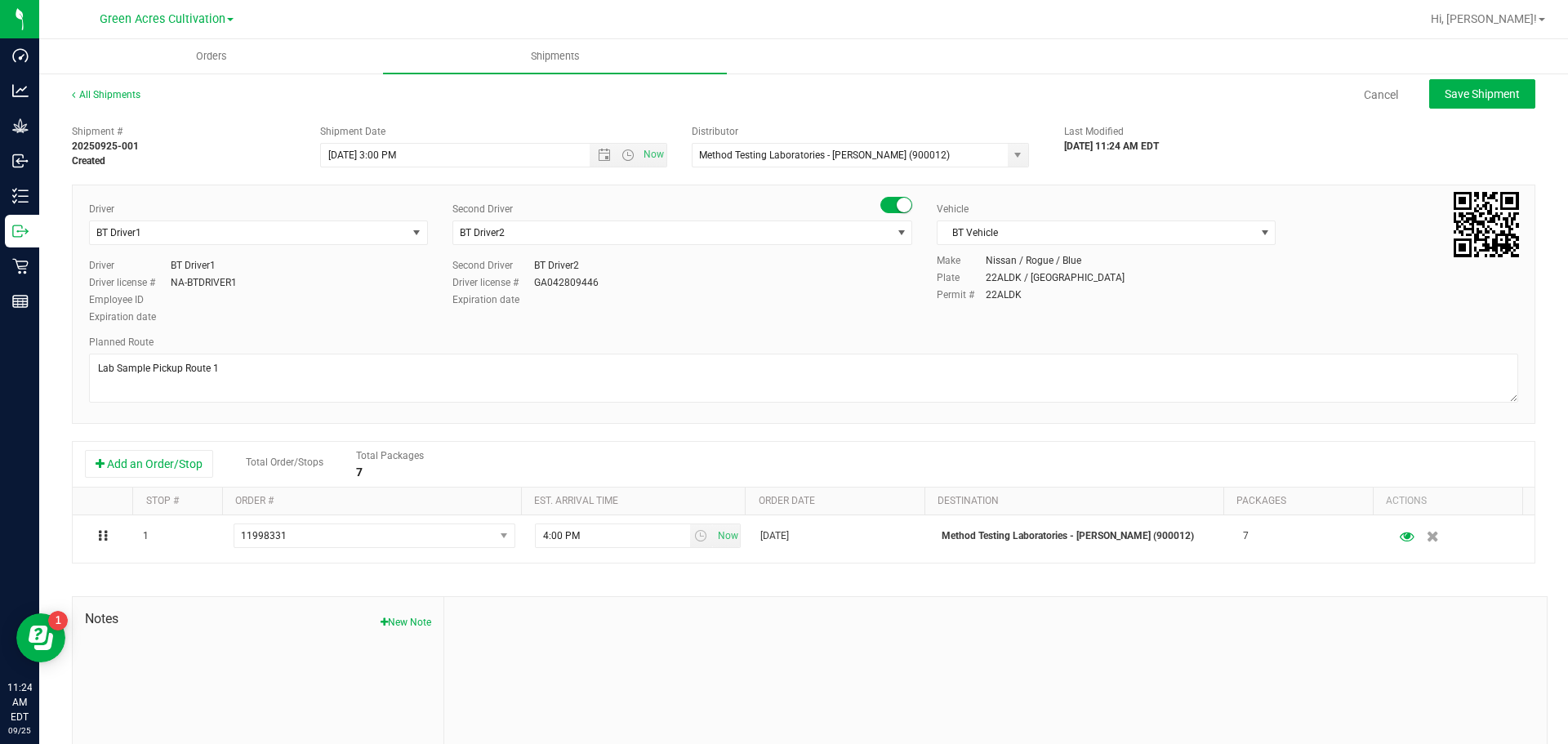
scroll to position [0, 0]
click at [1461, 92] on span "Save Shipment" at bounding box center [1482, 94] width 75 height 13
type input "[DATE] 7:00 PM"
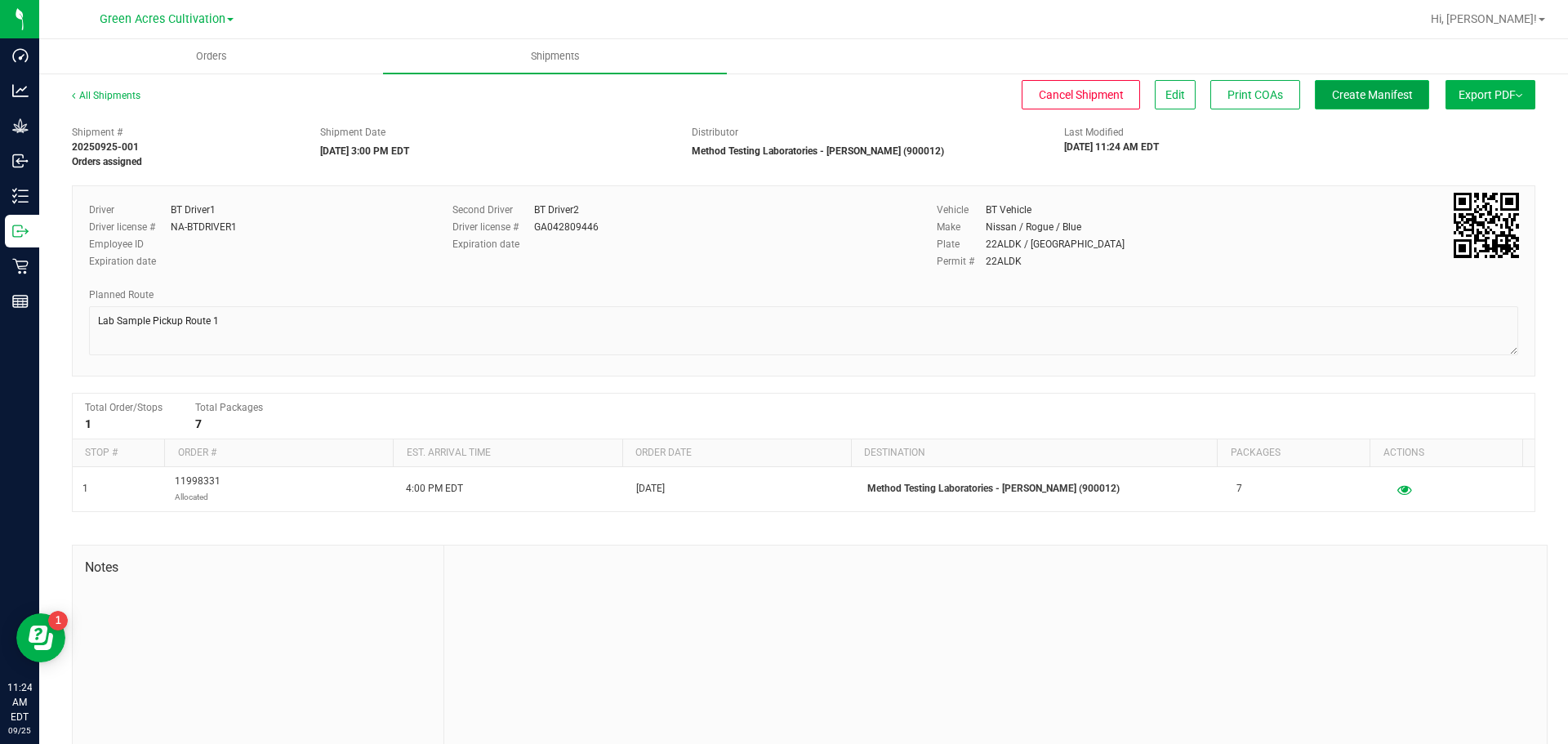
click at [1371, 103] on button "Create Manifest" at bounding box center [1372, 94] width 114 height 29
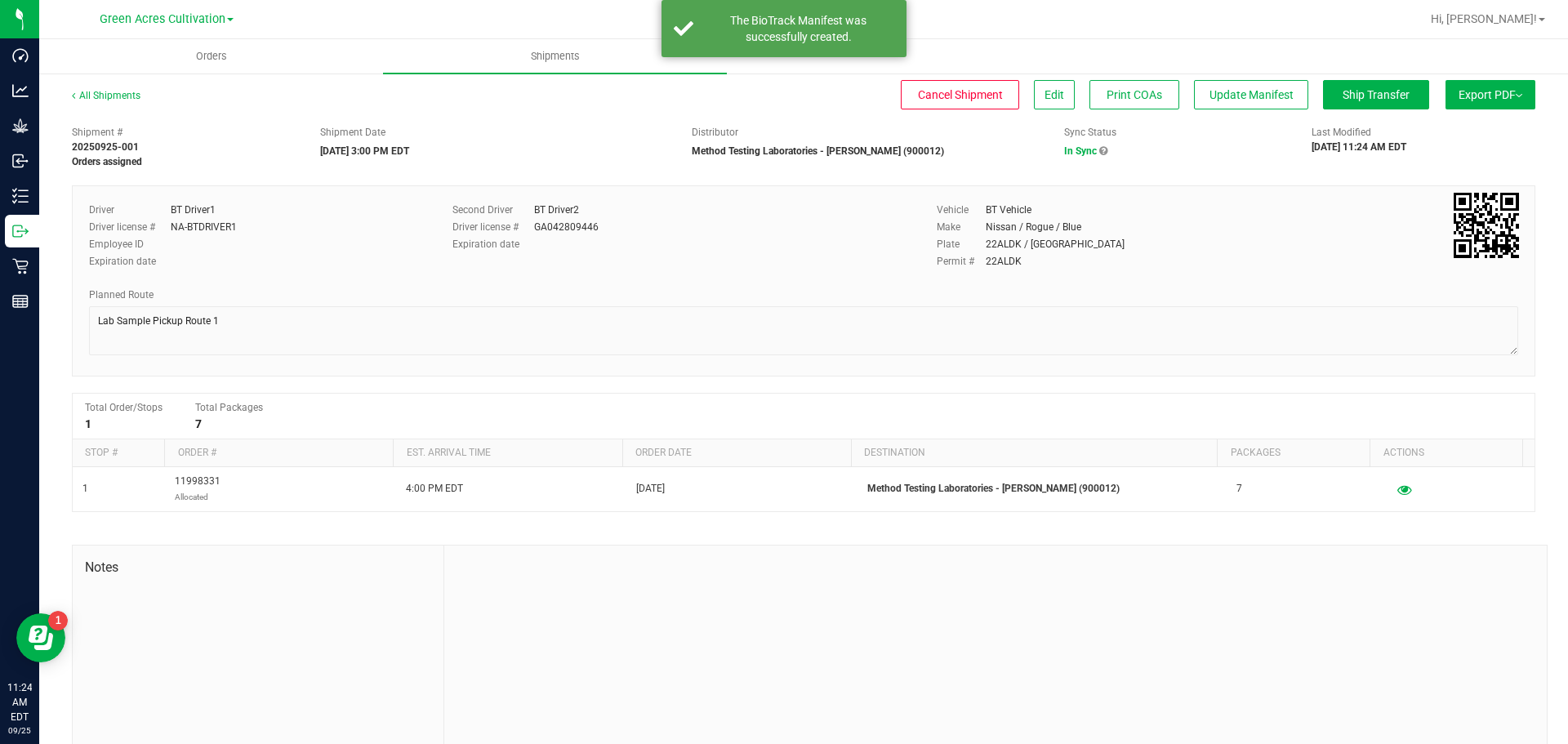
click at [1471, 91] on span "Export PDF" at bounding box center [1490, 94] width 64 height 13
click at [1443, 124] on li "Manifest by Package ID" at bounding box center [1485, 131] width 165 height 24
